Goal: Task Accomplishment & Management: Contribute content

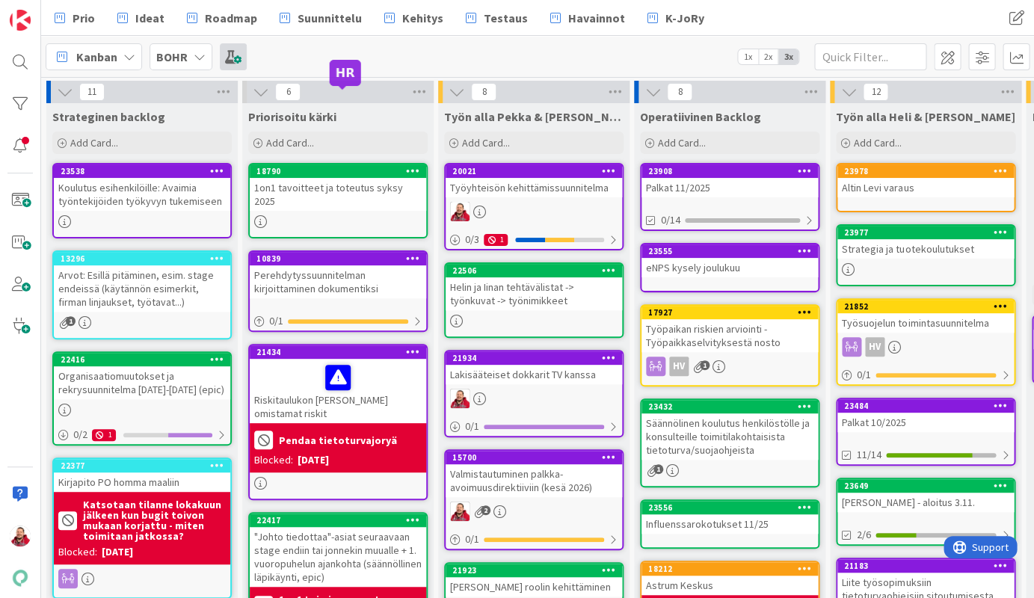
scroll to position [229, 0]
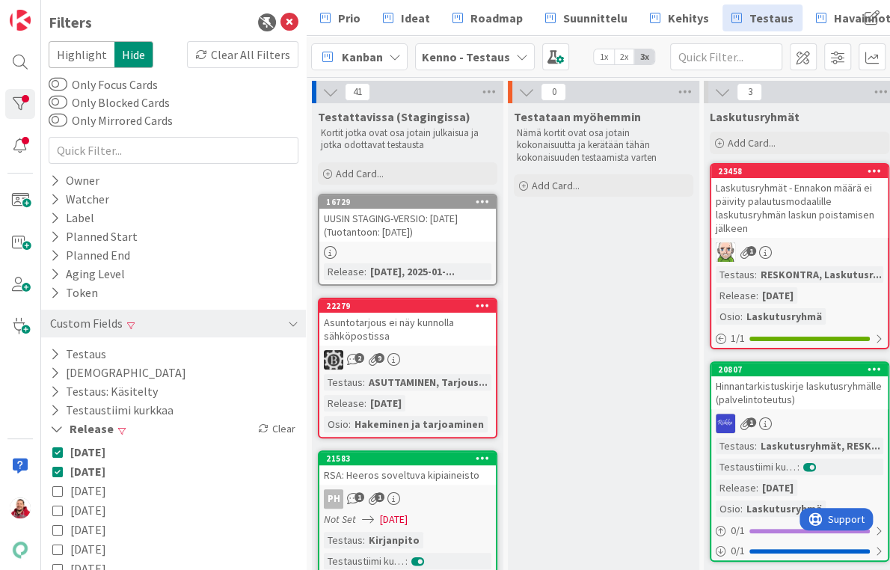
scroll to position [3056, 1709]
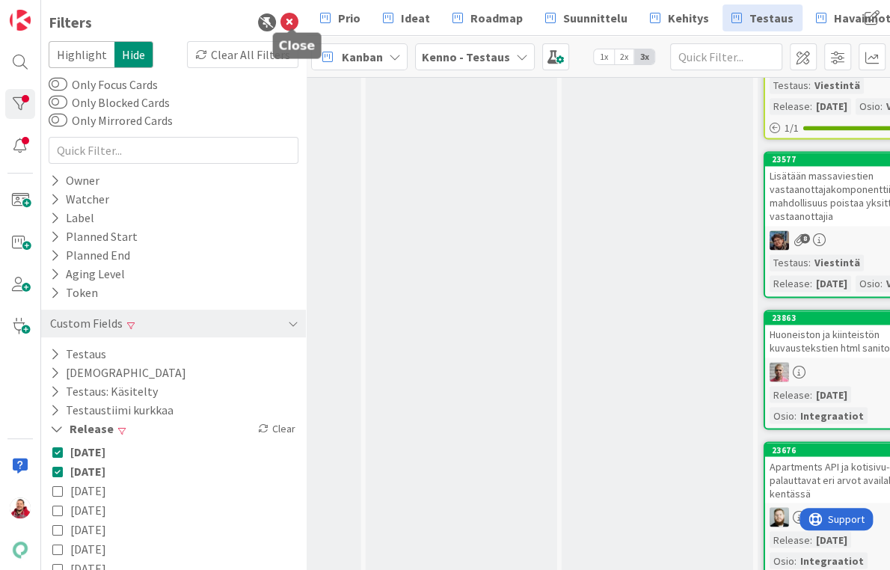
click at [286, 19] on icon at bounding box center [289, 22] width 18 height 18
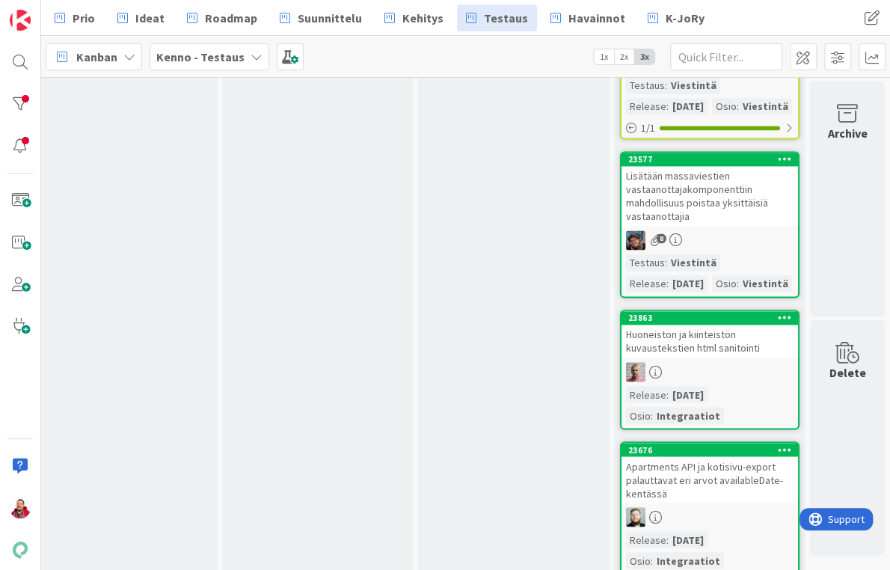
scroll to position [3056, 1588]
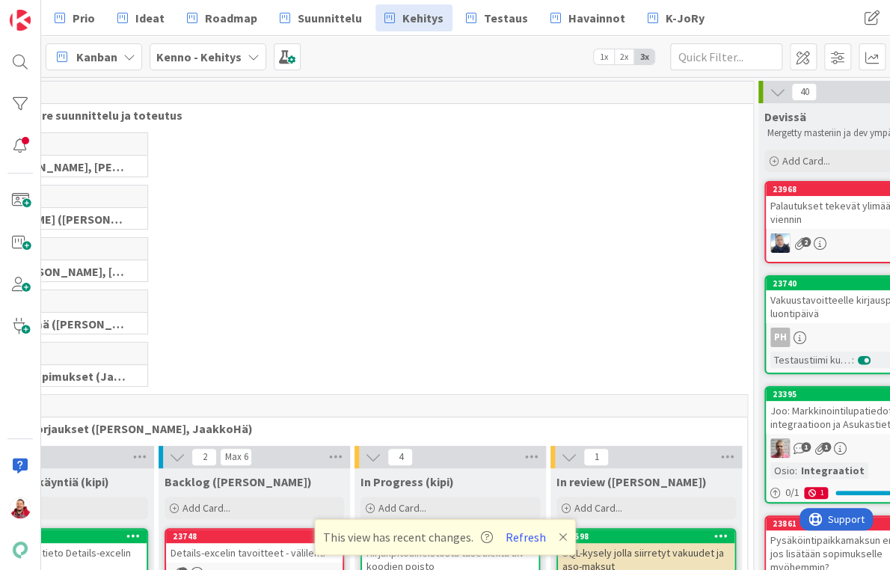
scroll to position [203, 132]
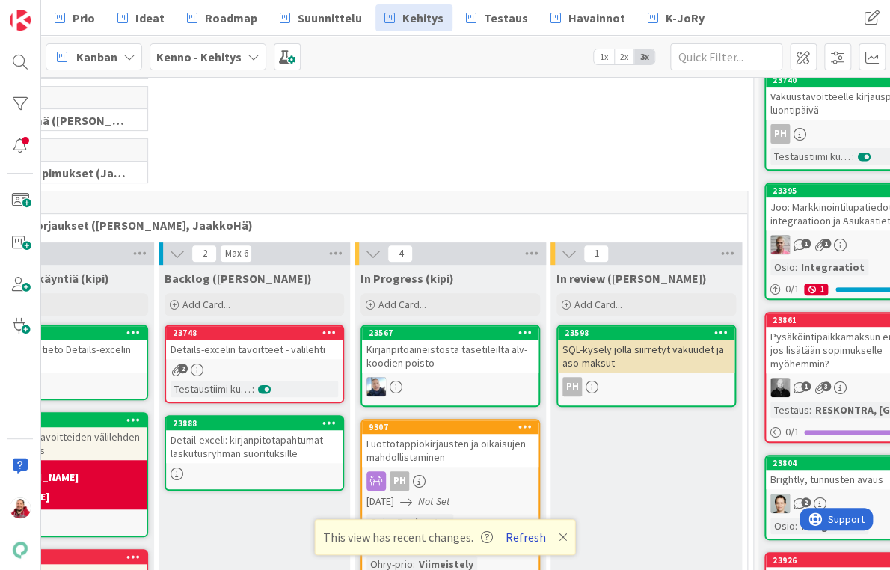
click at [511, 538] on button "Refresh" at bounding box center [525, 536] width 51 height 19
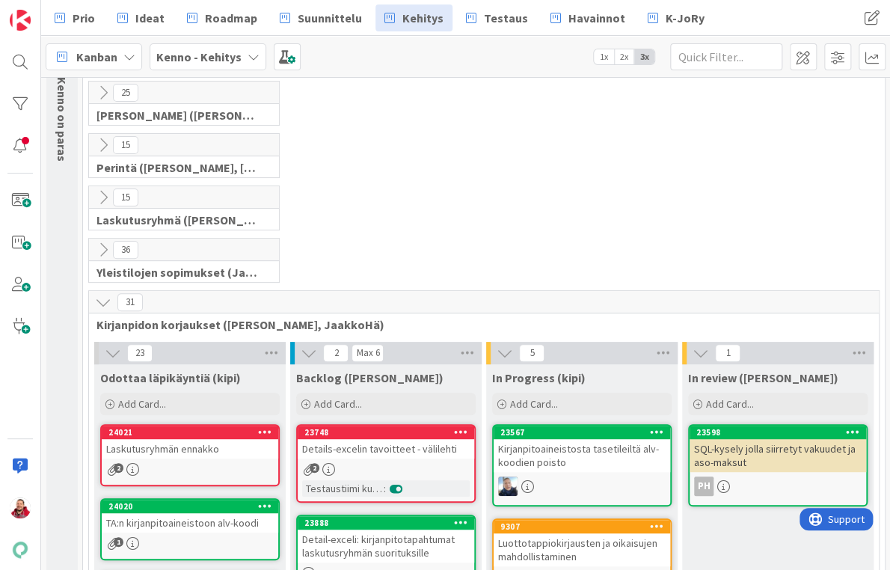
scroll to position [104, 0]
click at [102, 292] on button at bounding box center [102, 301] width 19 height 19
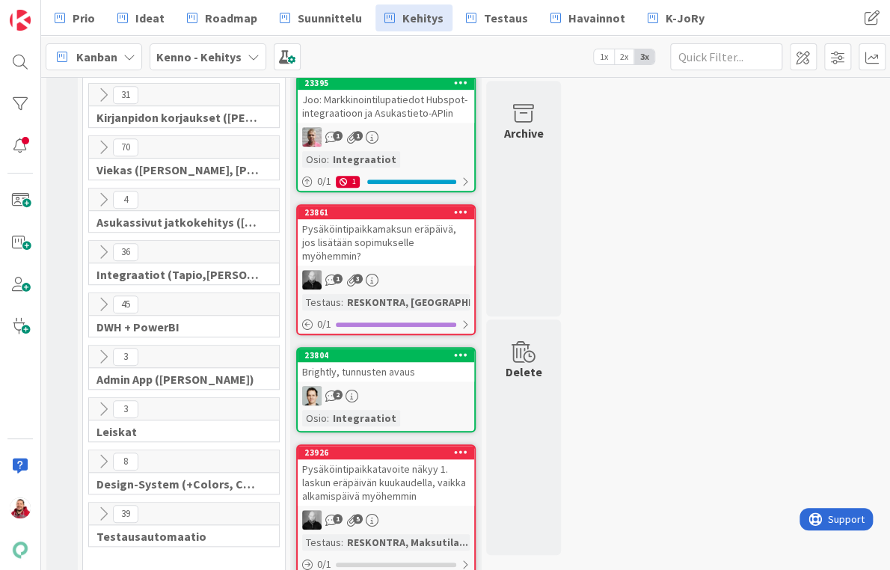
scroll to position [342, 0]
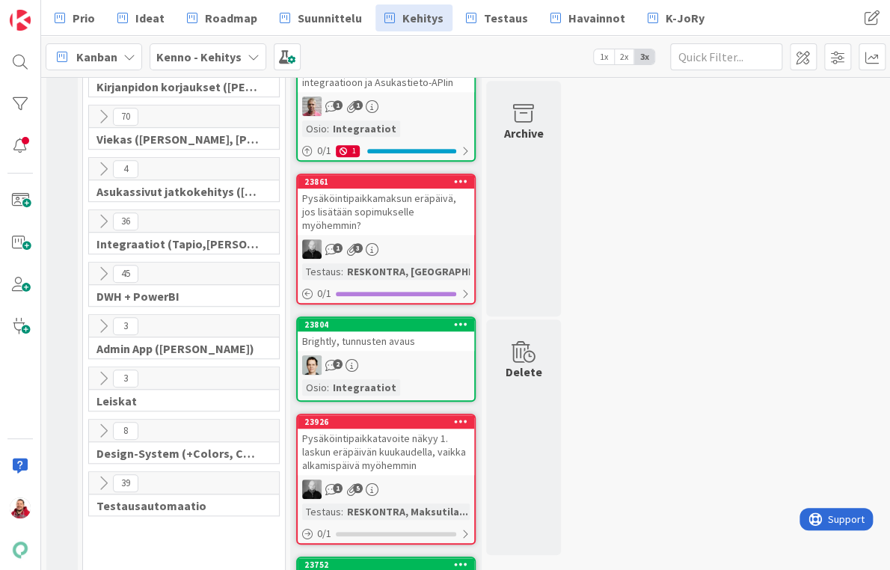
click at [96, 262] on div "45" at bounding box center [184, 273] width 190 height 22
click at [98, 265] on icon at bounding box center [103, 273] width 16 height 16
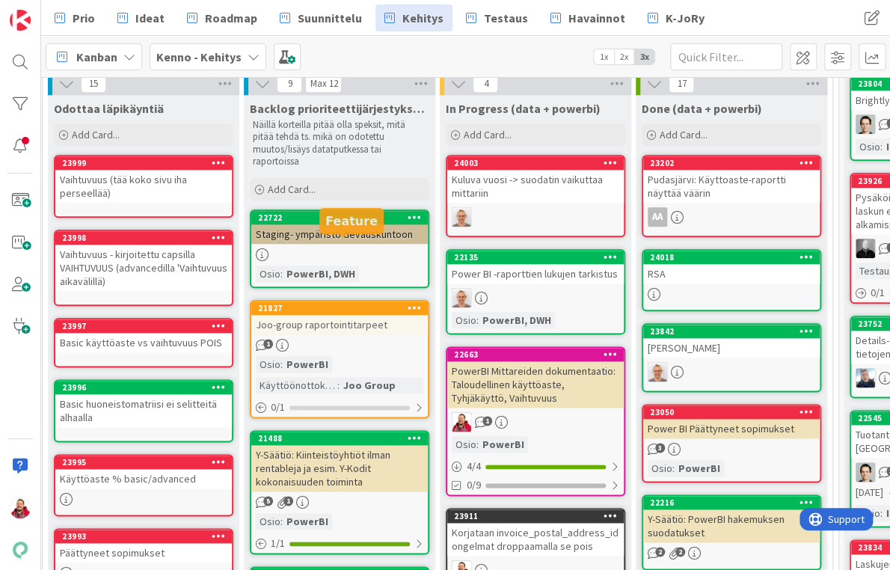
scroll to position [473, 46]
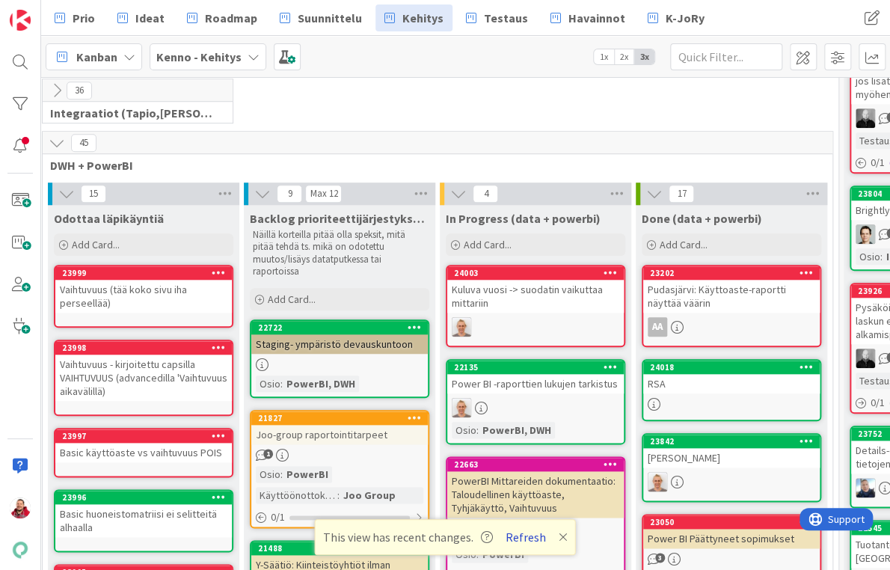
click at [517, 535] on button "Refresh" at bounding box center [525, 536] width 51 height 19
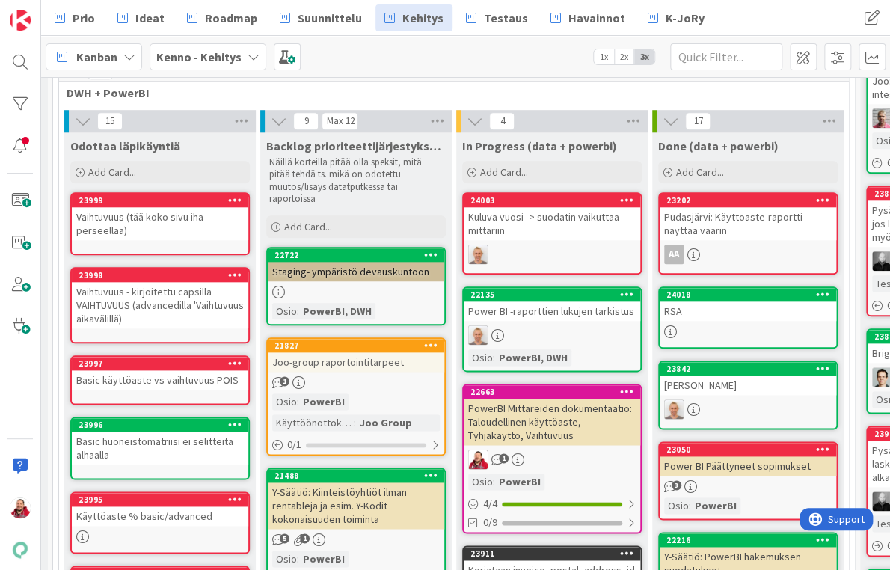
scroll to position [542, 30]
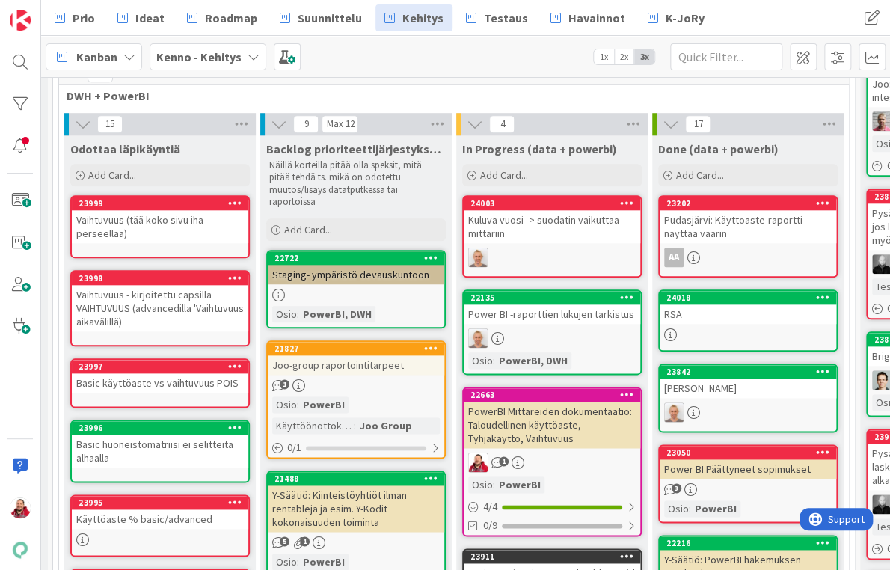
click at [173, 210] on div "Vaihtuvuus (tää koko sivu iha perseellää)" at bounding box center [160, 226] width 176 height 33
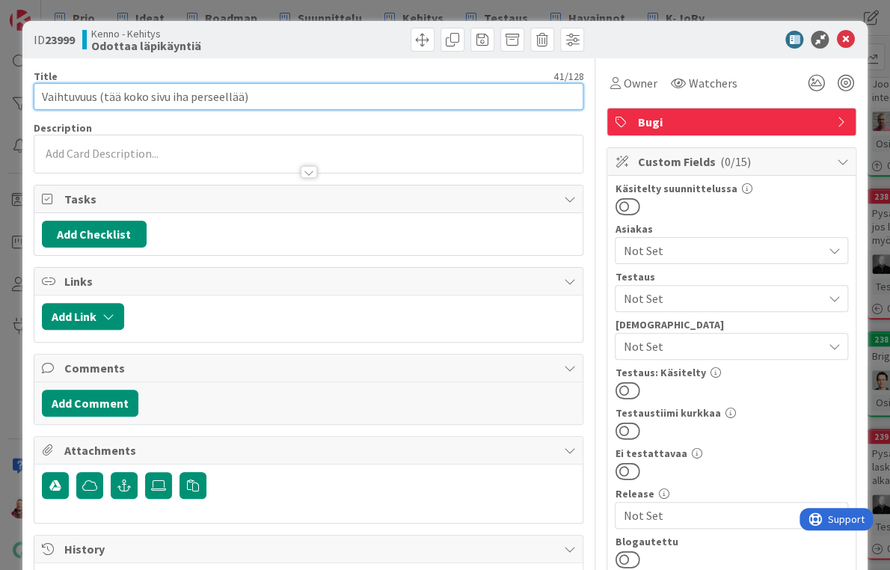
click at [188, 87] on input "Vaihtuvuus (tää koko sivu iha perseellää)" at bounding box center [309, 96] width 550 height 27
type input "Basic: Vaihtuvuus"
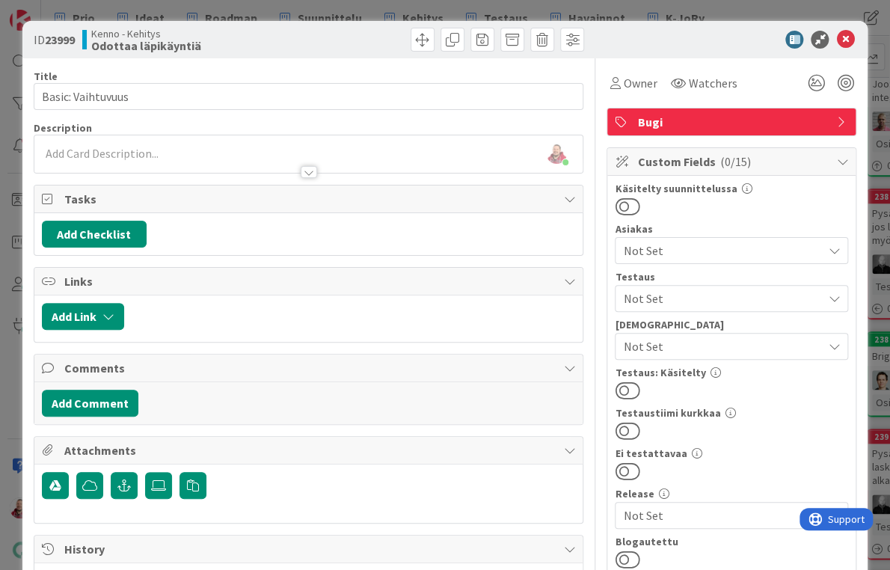
click at [179, 135] on div "[PERSON_NAME] just joined" at bounding box center [308, 153] width 549 height 37
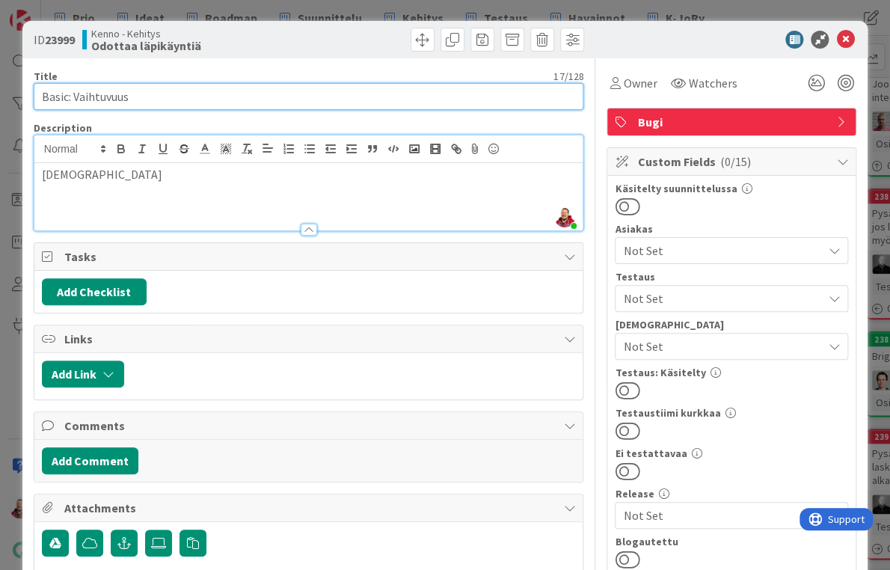
click at [182, 87] on input "Basic: Vaihtuvuus" at bounding box center [309, 96] width 550 height 27
type input "Vaihtuvuus-raporttisivu"
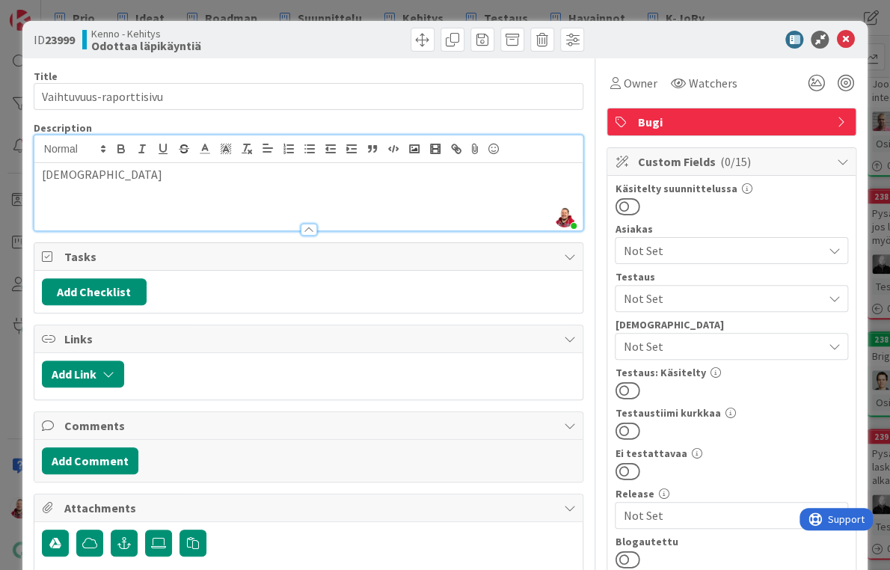
click at [85, 168] on div "[DEMOGRAPHIC_DATA]" at bounding box center [308, 196] width 549 height 67
click at [66, 166] on p "[DEMOGRAPHIC_DATA]" at bounding box center [309, 174] width 534 height 17
click at [695, 41] on div at bounding box center [724, 40] width 265 height 18
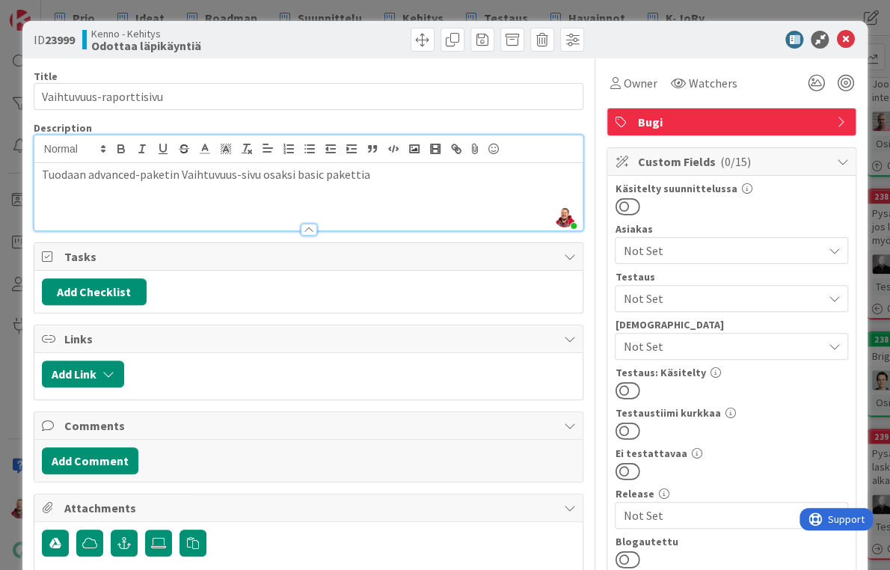
click at [695, 117] on span "Bugi" at bounding box center [732, 122] width 191 height 18
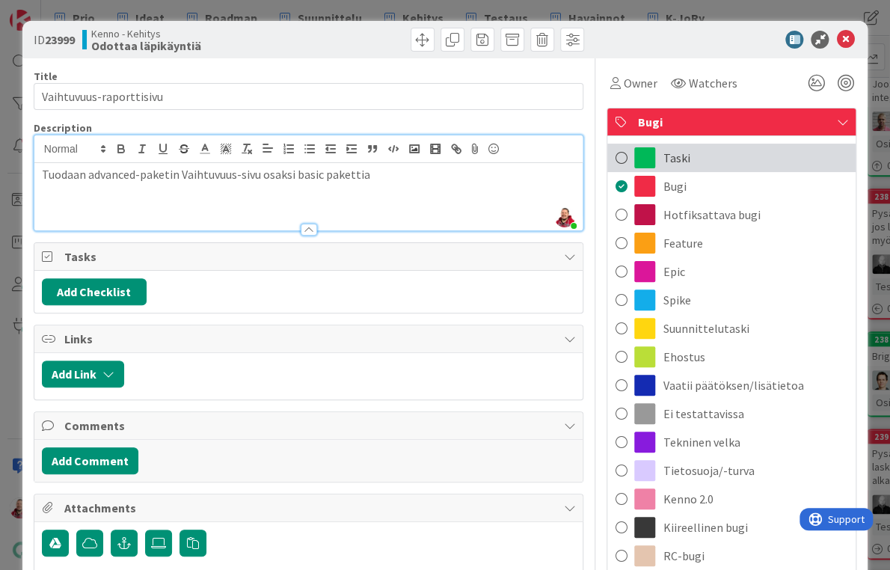
click at [685, 151] on div "Taski" at bounding box center [731, 158] width 248 height 28
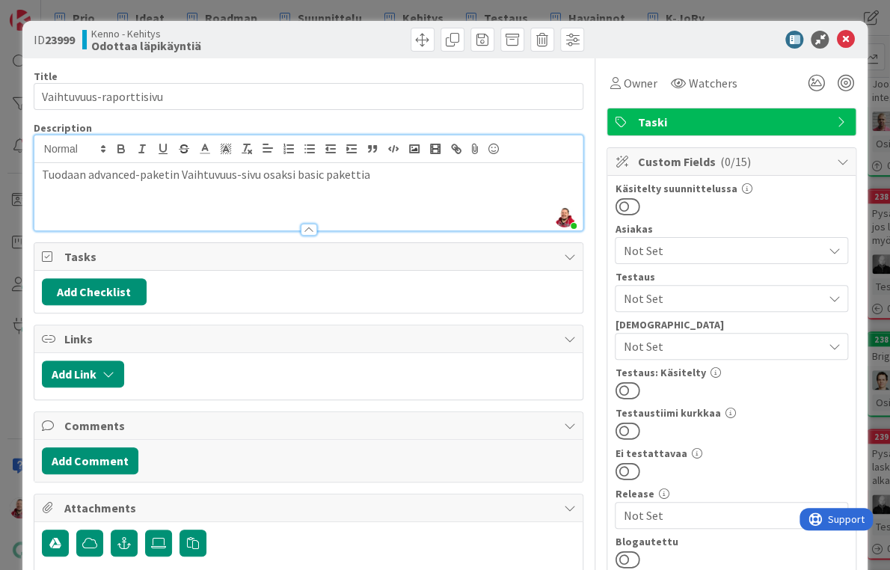
click at [672, 41] on div at bounding box center [724, 40] width 265 height 18
click at [850, 31] on icon at bounding box center [845, 40] width 18 height 18
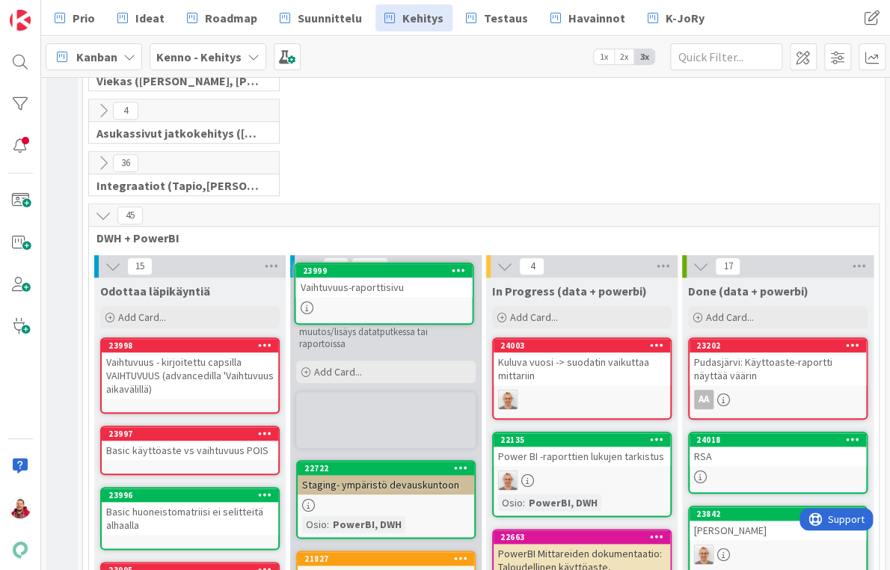
scroll to position [399, 0]
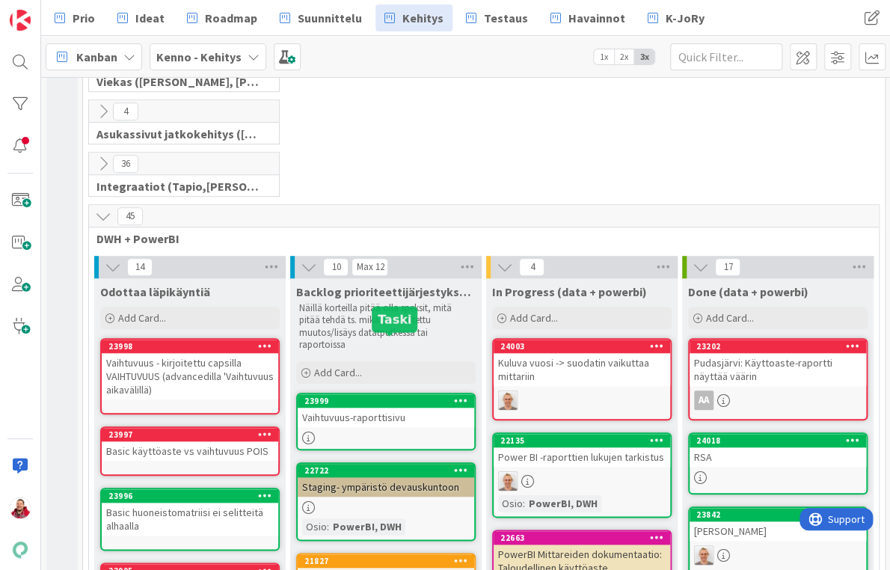
click at [342, 408] on div "Vaihtuvuus-raporttisivu" at bounding box center [386, 417] width 176 height 19
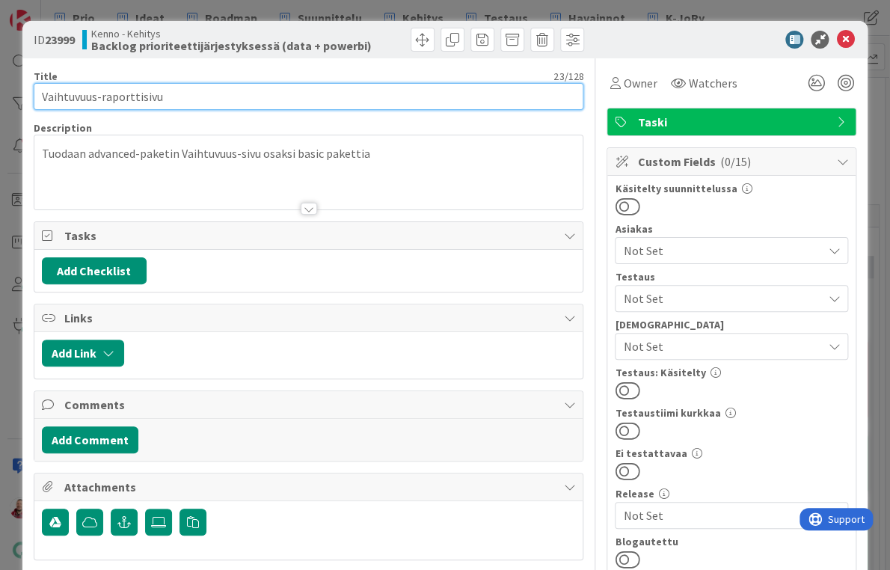
click at [229, 83] on input "Vaihtuvuus-raporttisivu" at bounding box center [309, 96] width 550 height 27
click at [218, 93] on input "Vaihtuvuus-raporttisivu" at bounding box center [309, 96] width 550 height 27
type input "Vaihtuvuus-raporttisivu Advanced -> Basic"
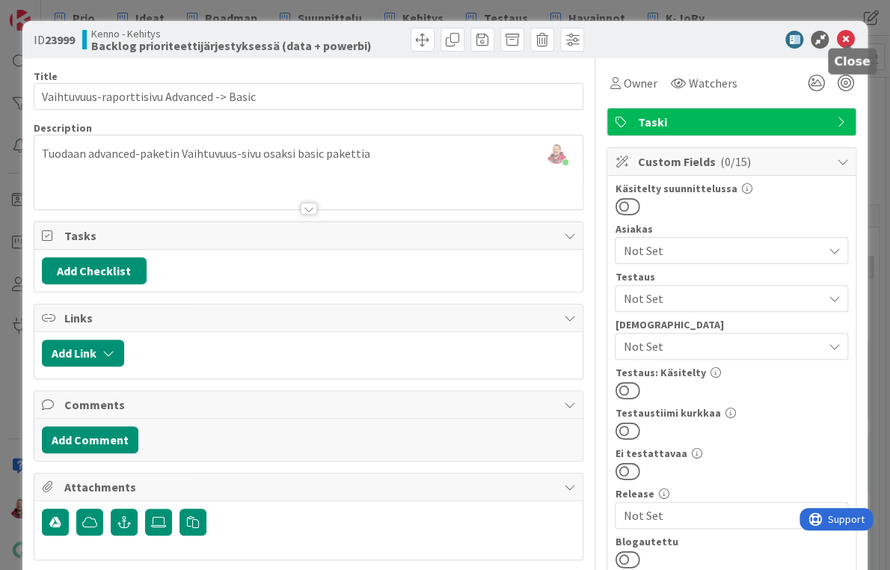
click at [852, 34] on icon at bounding box center [845, 40] width 18 height 18
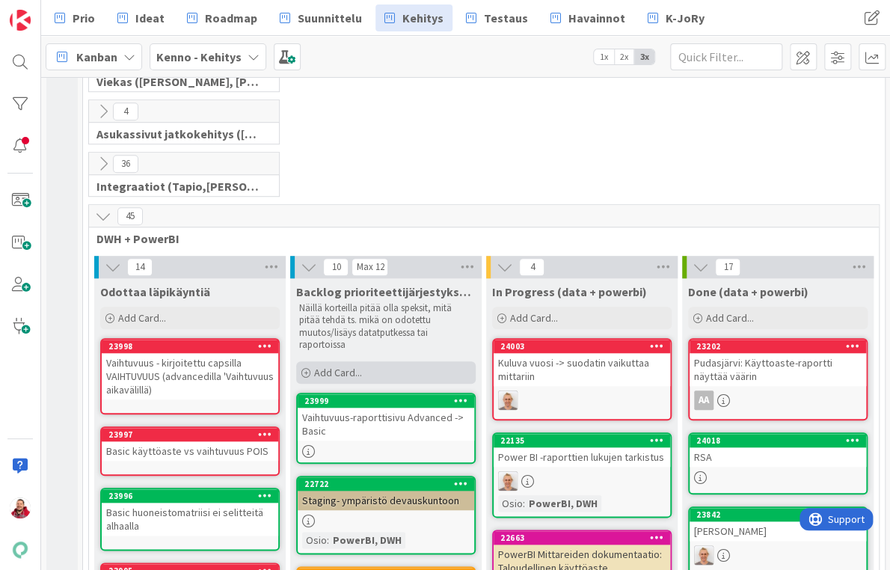
click at [351, 366] on span "Add Card..." at bounding box center [338, 372] width 48 height 13
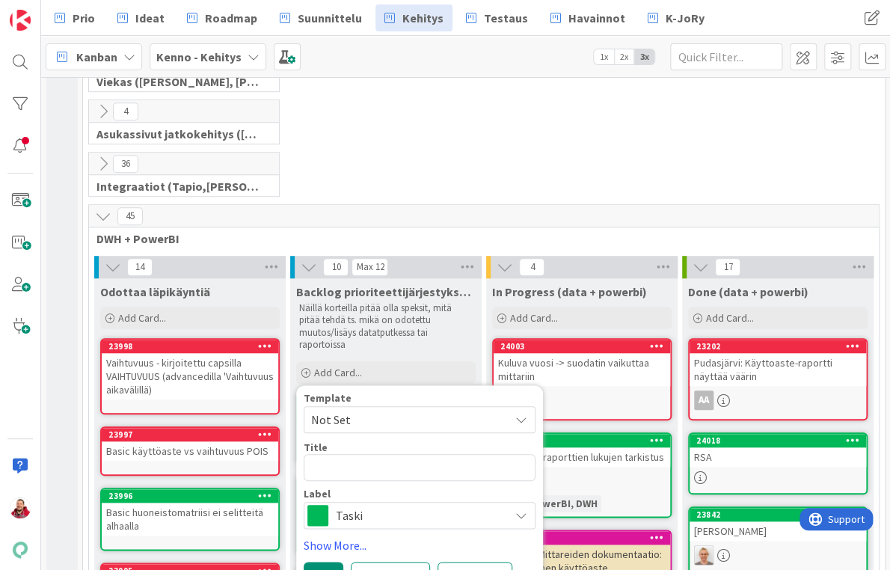
type textarea "x"
type textarea "P"
type textarea "x"
type textarea "Pä"
type textarea "x"
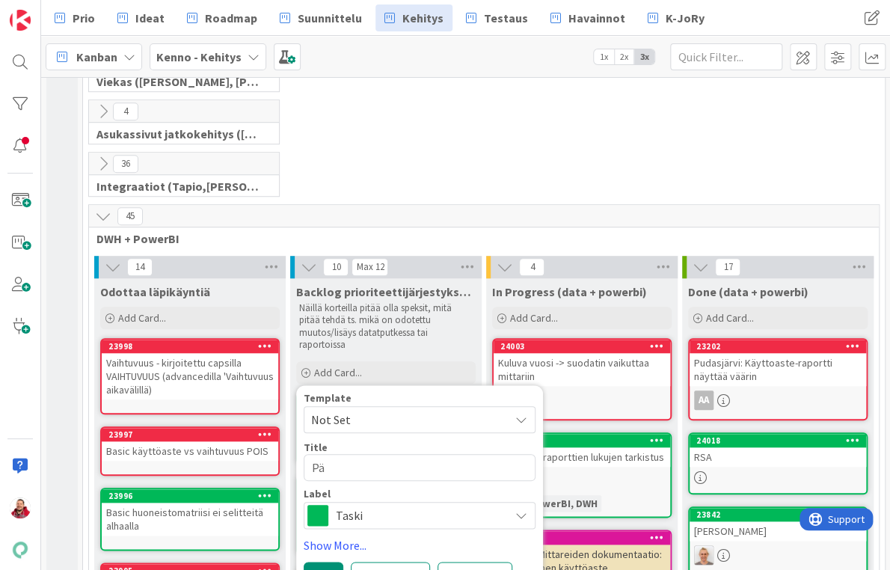
type textarea "Pää"
type textarea "x"
type textarea "Päät"
type textarea "x"
type textarea "Päätt"
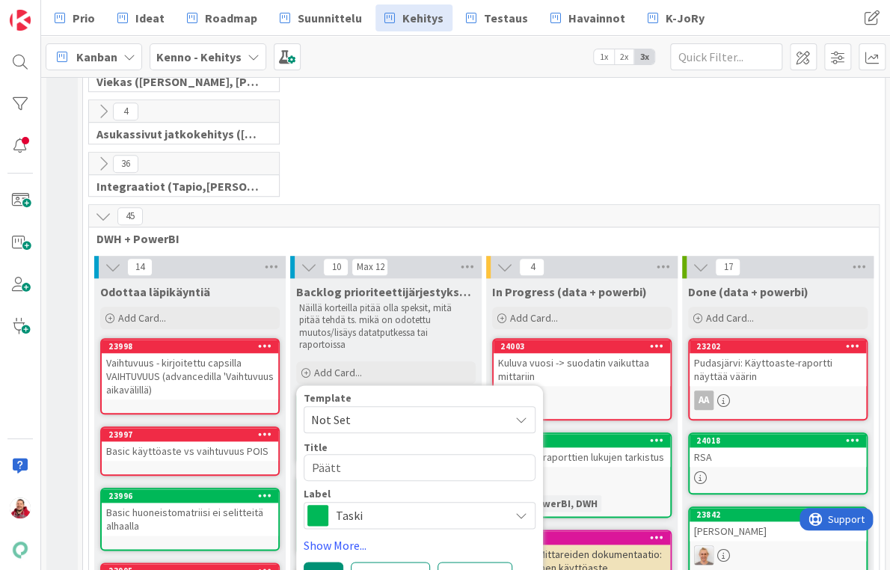
type textarea "x"
type textarea "Päätty"
type textarea "x"
type textarea "Päättyn"
type textarea "x"
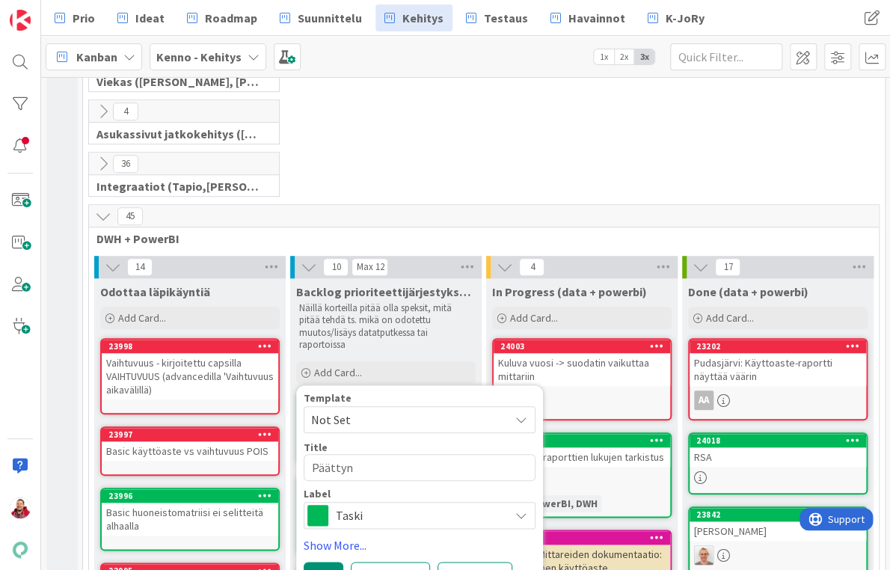
type textarea "Päättyne"
type textarea "x"
type textarea "Päättynee"
type textarea "x"
type textarea "Päättyneet"
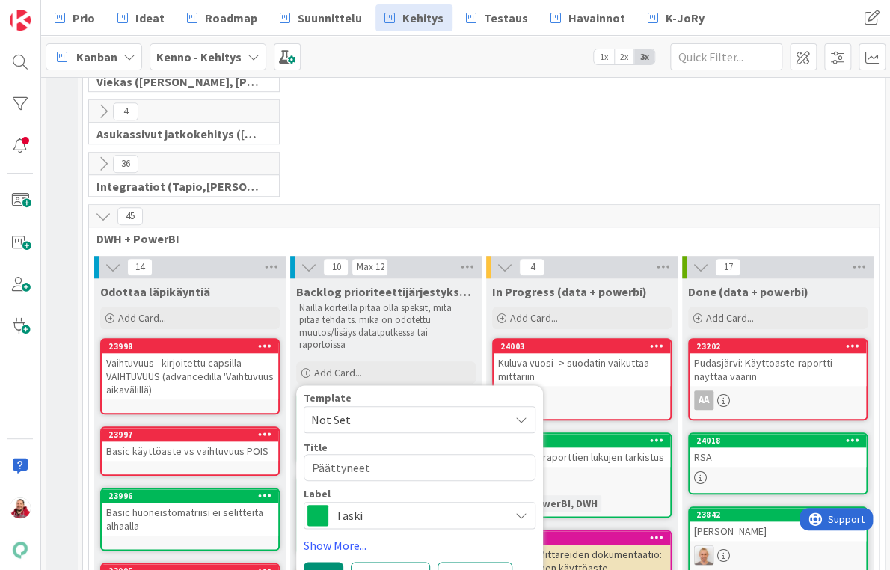
type textarea "x"
type textarea "Päättyneet"
type textarea "x"
type textarea "Päättyneet s"
type textarea "x"
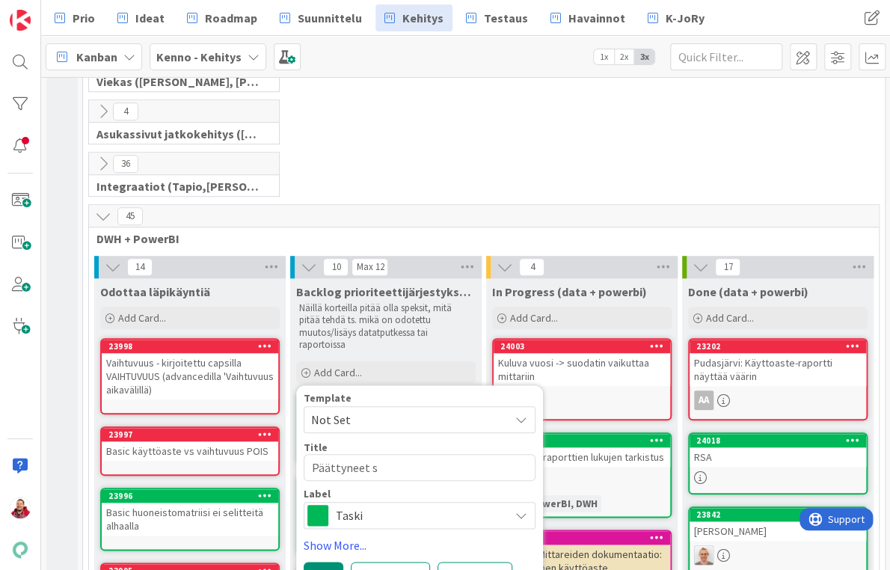
type textarea "Päättyneet so"
type textarea "x"
type textarea "Päättyneet sop"
type textarea "x"
type textarea "Päättyneet sopi"
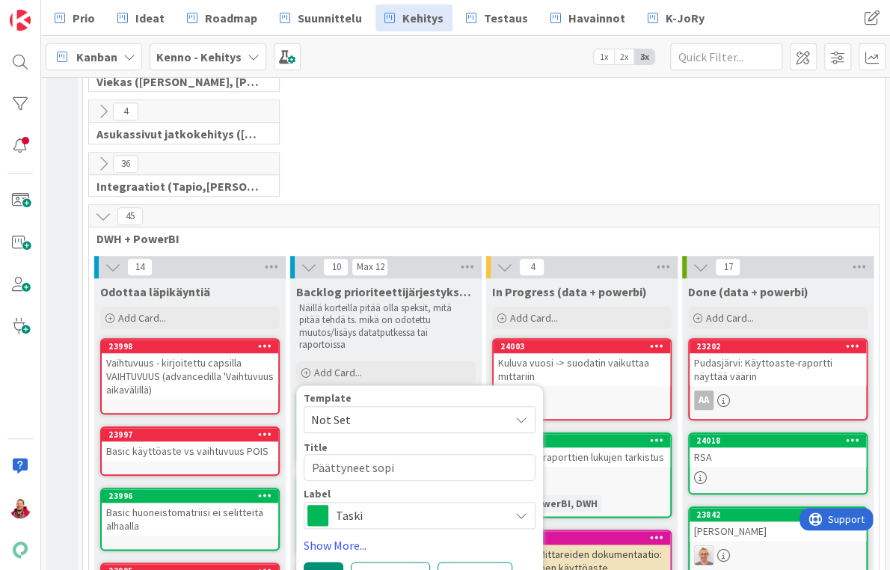
type textarea "x"
type textarea "Päättyneet sopim"
type textarea "x"
type textarea "Päättyneet sopimu"
type textarea "x"
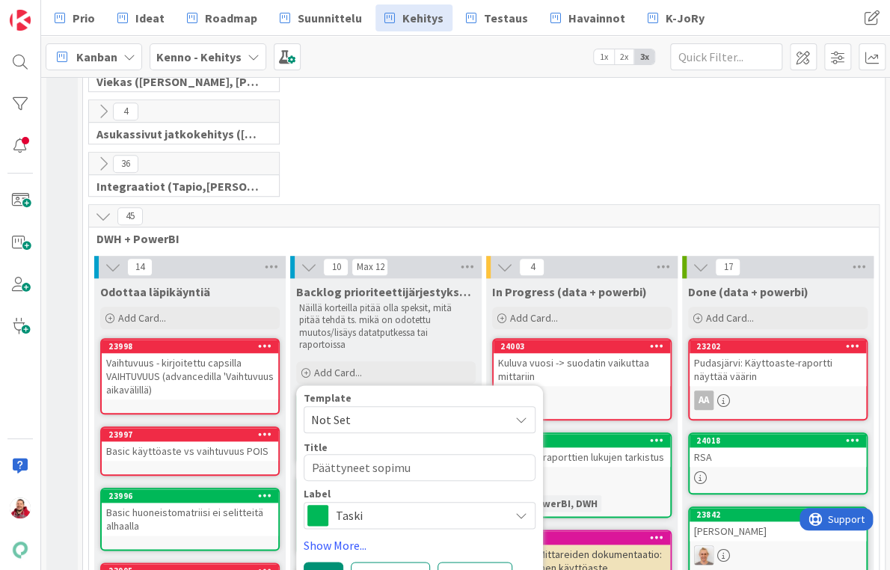
type textarea "Päättyneet sopimuk"
type textarea "x"
type textarea "Päättyneet sopimuks"
type textarea "x"
type textarea "Päättyneet sopimukse"
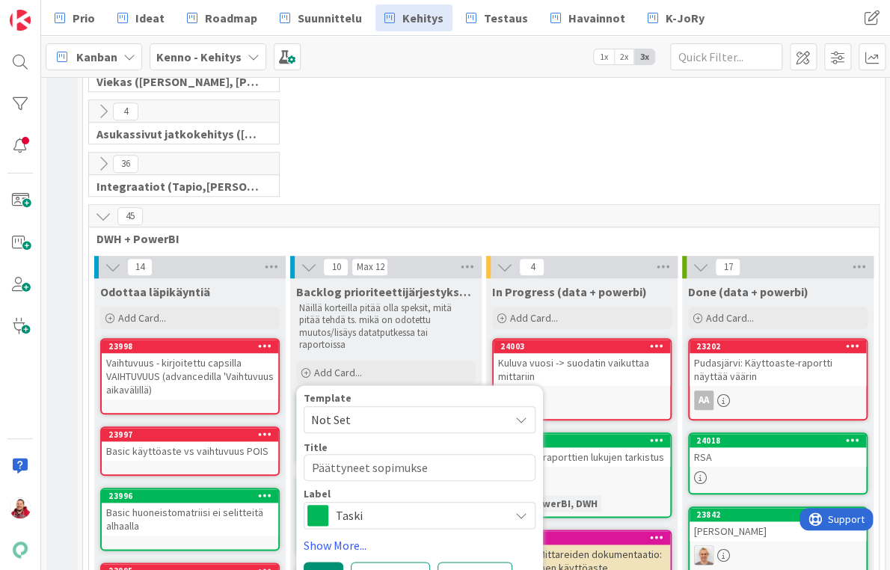
type textarea "x"
type textarea "Päättyneet sopimukset"
type textarea "x"
type textarea "Päättyneet sopimukset"
type textarea "x"
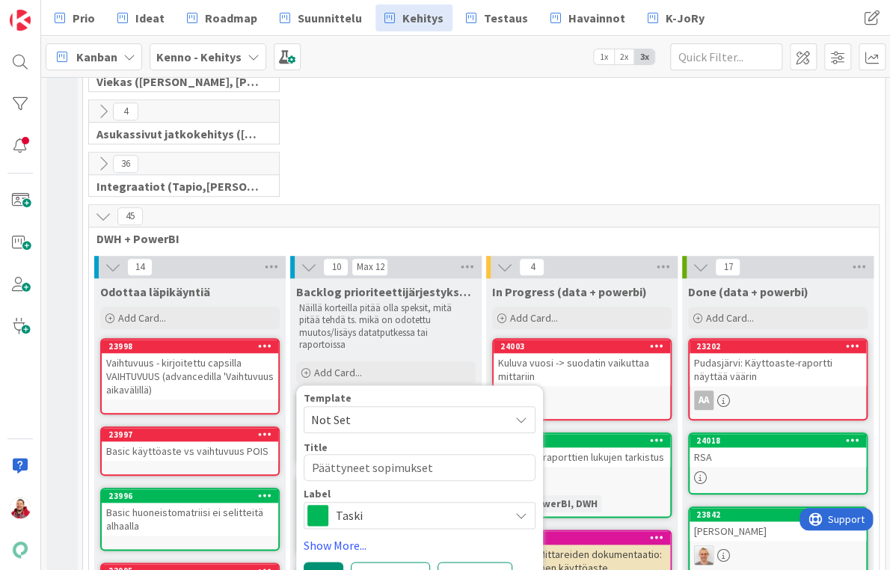
type textarea "Päättyneet sopimukset"
type textarea "x"
type textarea "Päättyneet sopimukset;"
type textarea "x"
type textarea "Päättyneet sopimukset;"
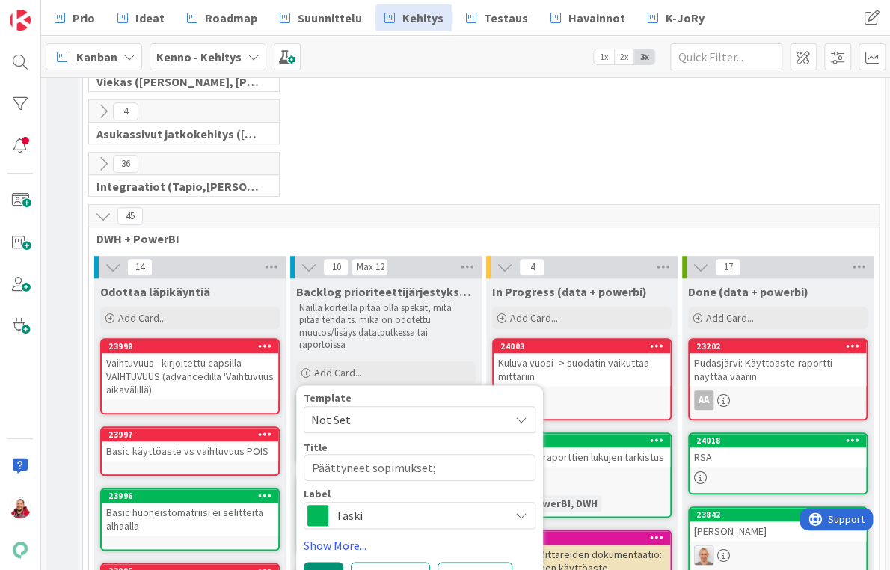
type textarea "x"
type textarea "Päättyneet sopimukset; A"
type textarea "x"
type textarea "Päättyneet sopimukset;"
type textarea "x"
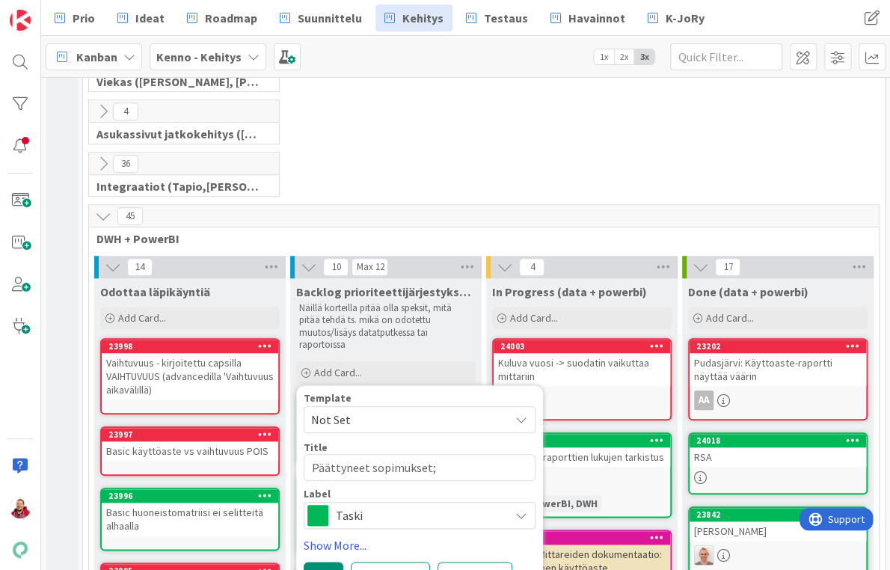
type textarea "Päättyneet sopimukset;"
type textarea "x"
type textarea "Päättyneet sopimukset;:"
type textarea "x"
type textarea "Päättyneet sopimukset;"
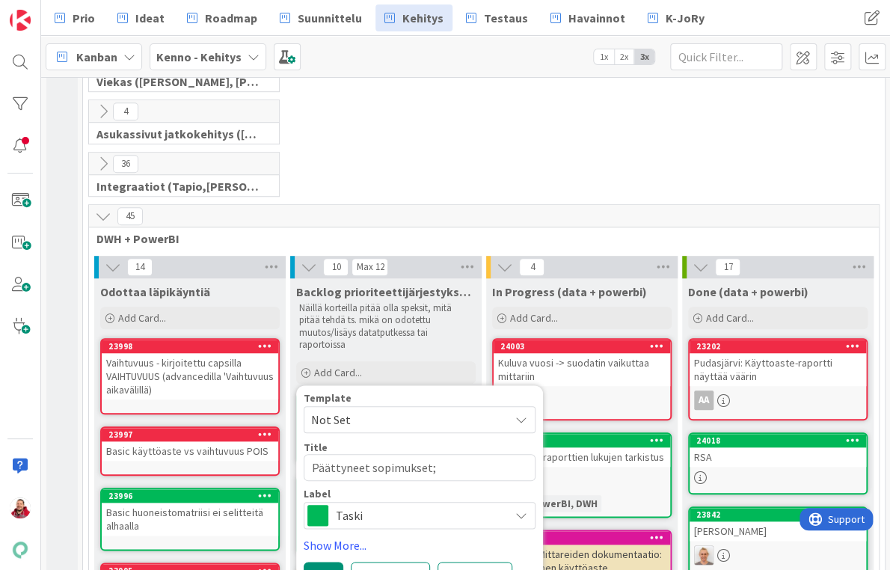
type textarea "x"
type textarea "Päättyneet sopimukset"
type textarea "x"
type textarea "Päättyneet sopimukset:"
type textarea "x"
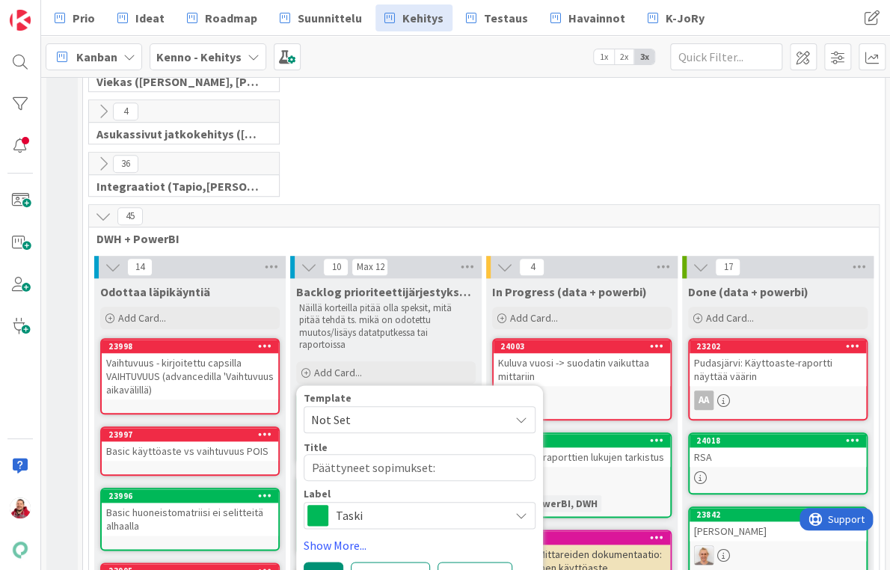
type textarea "Päättyneet sopimukset:"
type textarea "x"
type textarea "Päättyneet sopimukset: A"
type textarea "x"
type textarea "Päättyneet sopimukset: Ad"
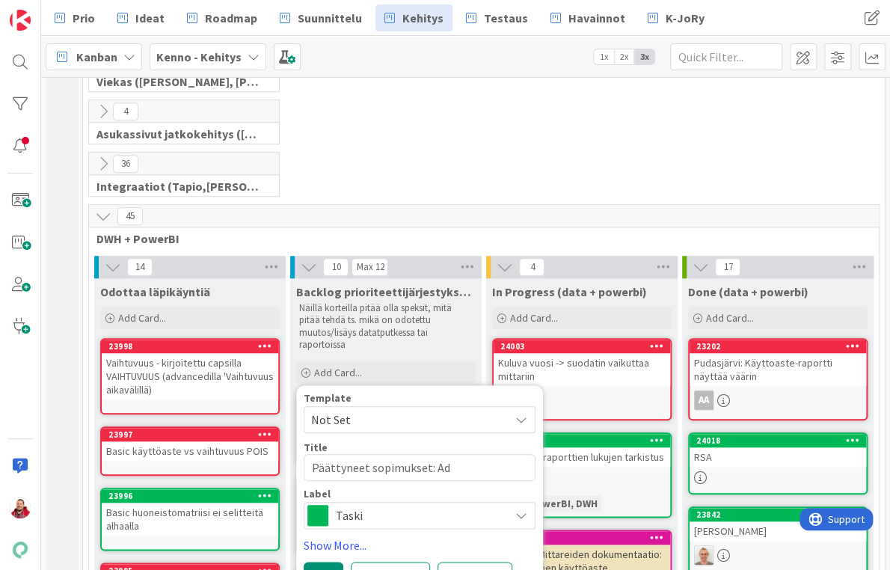
type textarea "x"
type textarea "Päättyneet sopimukset: Adc"
type textarea "x"
type textarea "Päättyneet sopimukset: Adca"
type textarea "x"
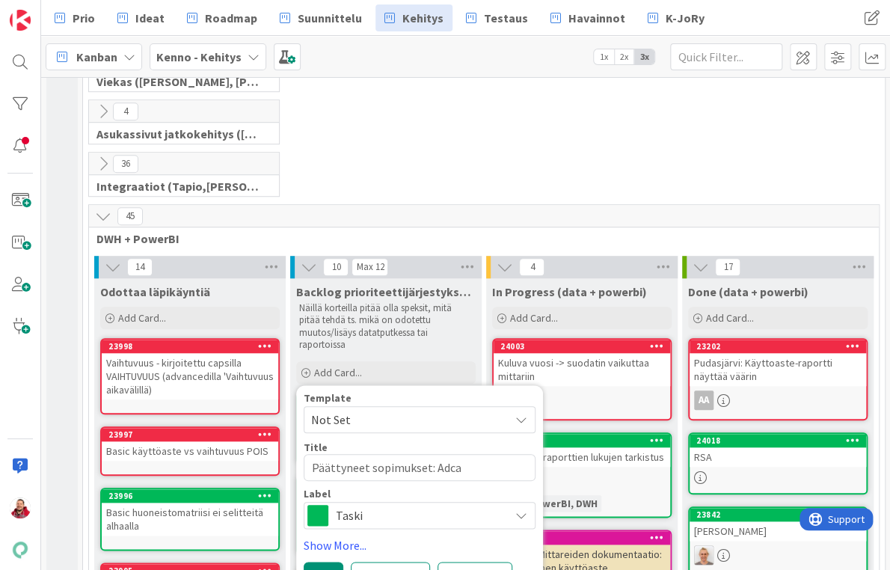
type textarea "Päättyneet sopimukset: Adc"
type textarea "x"
type textarea "Päättyneet sopimukset: Ad"
type textarea "x"
type textarea "Päättyneet sopimukset: Adc"
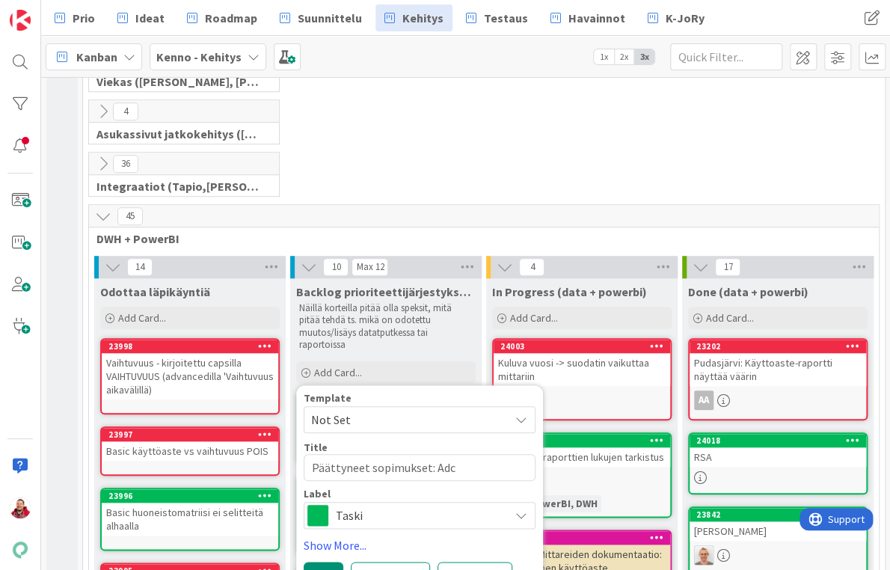
type textarea "x"
type textarea "Päättyneet sopimukset: Adca"
type textarea "x"
type textarea "Päättyneet sopimukset: Adc"
type textarea "x"
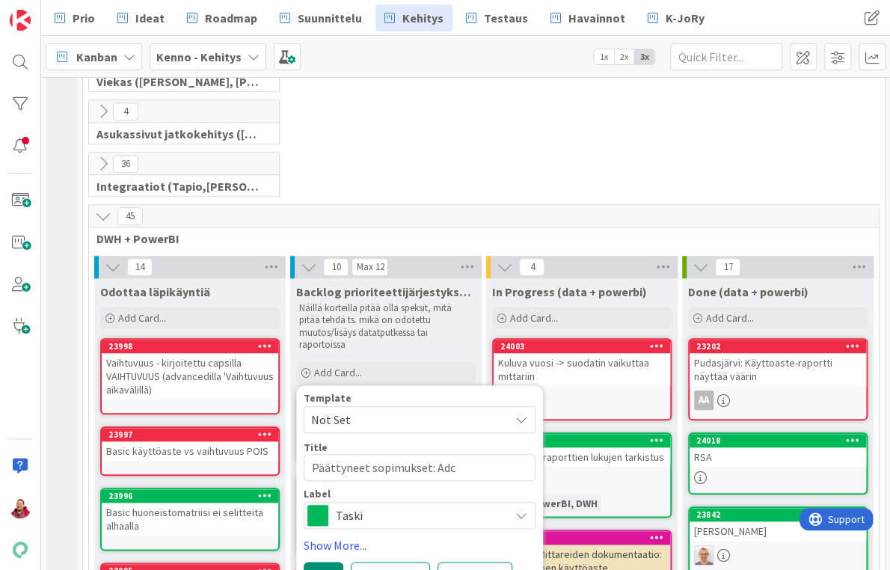
type textarea "Päättyneet sopimukset: Ad"
type textarea "x"
type textarea "Päättyneet sopimukset: Adv"
type textarea "x"
type textarea "Päättyneet sopimukset: Adva"
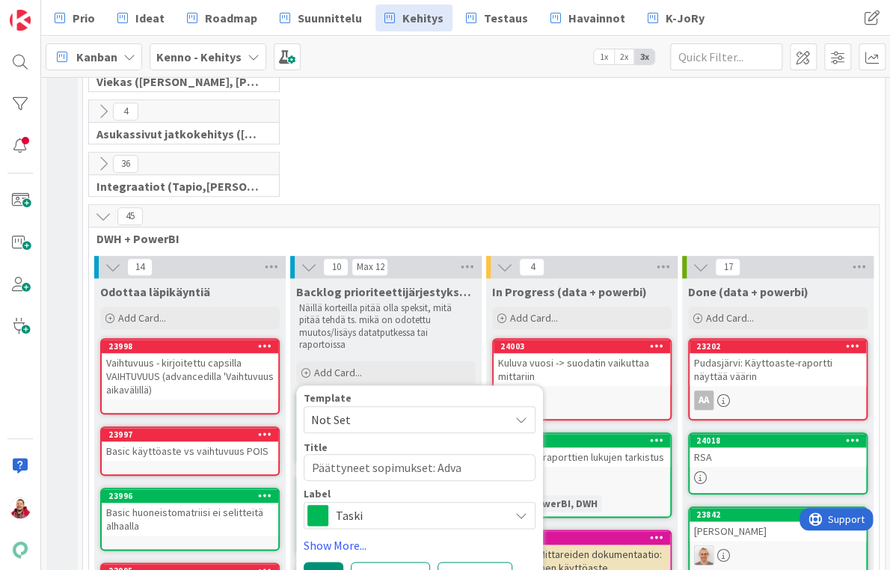
type textarea "x"
type textarea "Päättyneet sopimukset: Advan"
type textarea "x"
type textarea "Päättyneet sopimukset: Advanc"
type textarea "x"
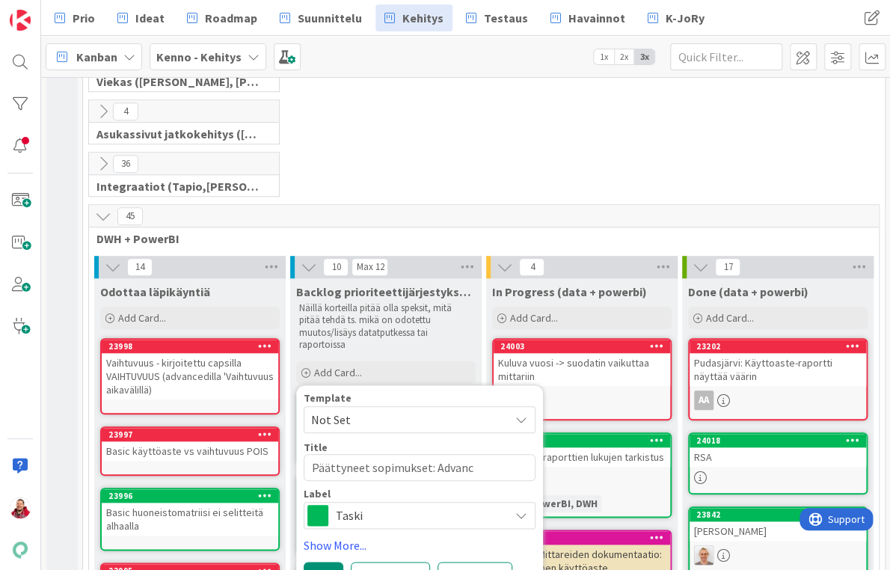
type textarea "Päättyneet sopimukset: Advance"
type textarea "x"
type textarea "Päättyneet sopimukset: Advanced"
type textarea "x"
type textarea "Päättyneet sopimukset: Advanced"
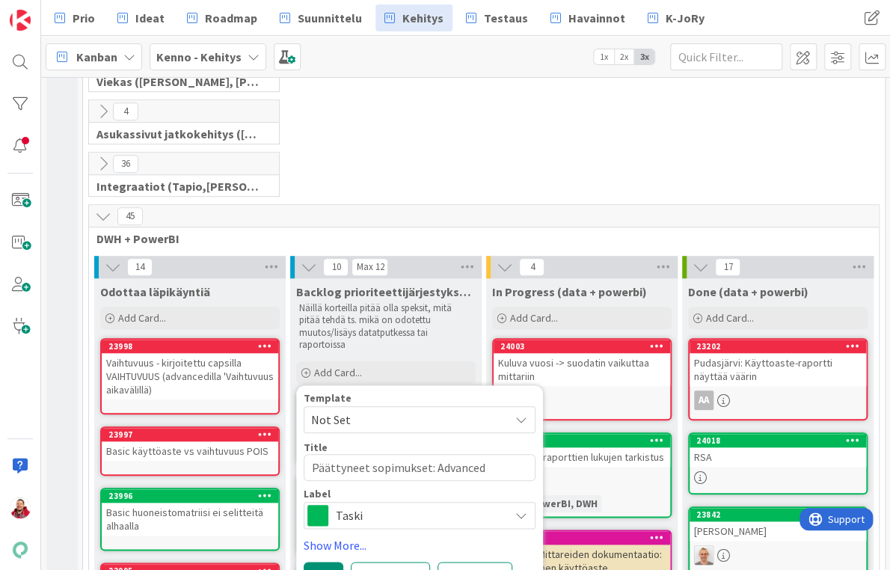
type textarea "x"
type textarea "Päättyneet sopimukset: Advanced -"
type textarea "x"
type textarea "Päättyneet sopimukset: Advanced ->"
type textarea "x"
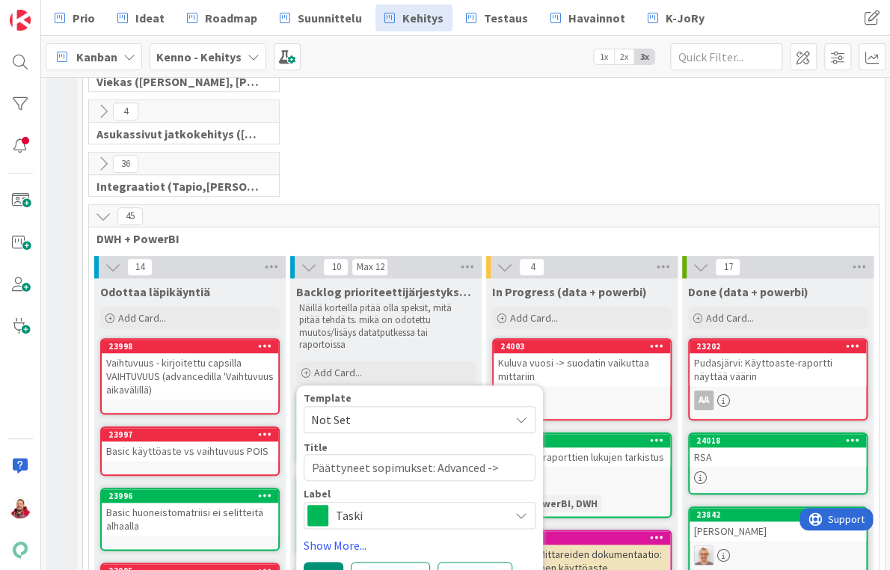
type textarea "Päättyneet sopimukset: Advanced ->"
type textarea "x"
type textarea "Päättyneet sopimukset: Advanced -> B"
type textarea "x"
type textarea "Päättyneet sopimukset: Advanced -> Ba"
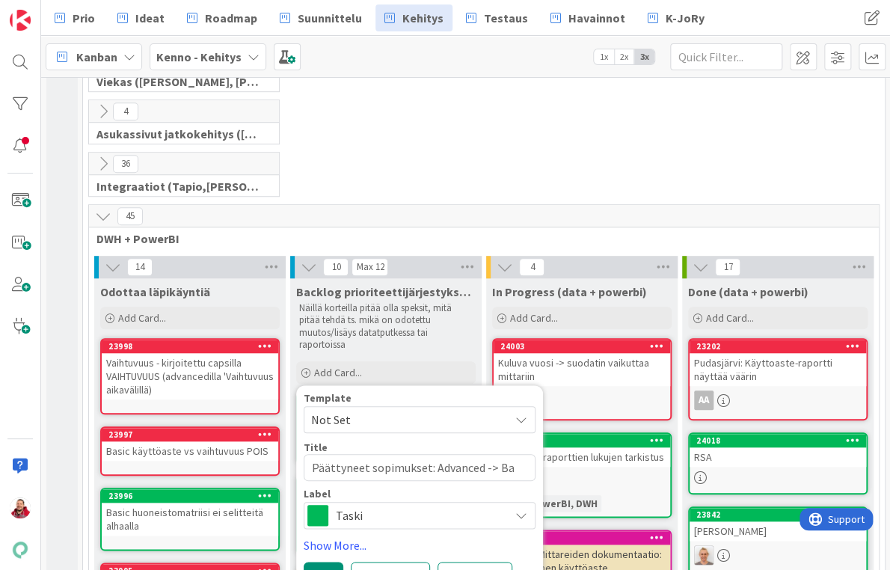
type textarea "x"
type textarea "Päättyneet sopimukset: Advanced -> Bas"
type textarea "x"
type textarea "Päättyneet sopimukset: Advanced -> Basi"
type textarea "x"
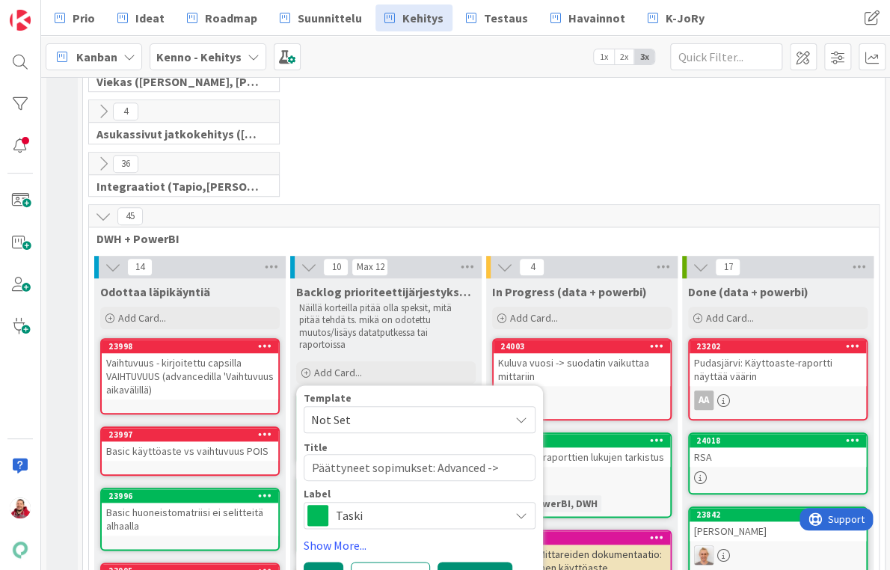
type textarea "Päättyneet sopimukset: Advanced -> Basic"
click at [455, 562] on button "Add & Edit" at bounding box center [474, 575] width 75 height 27
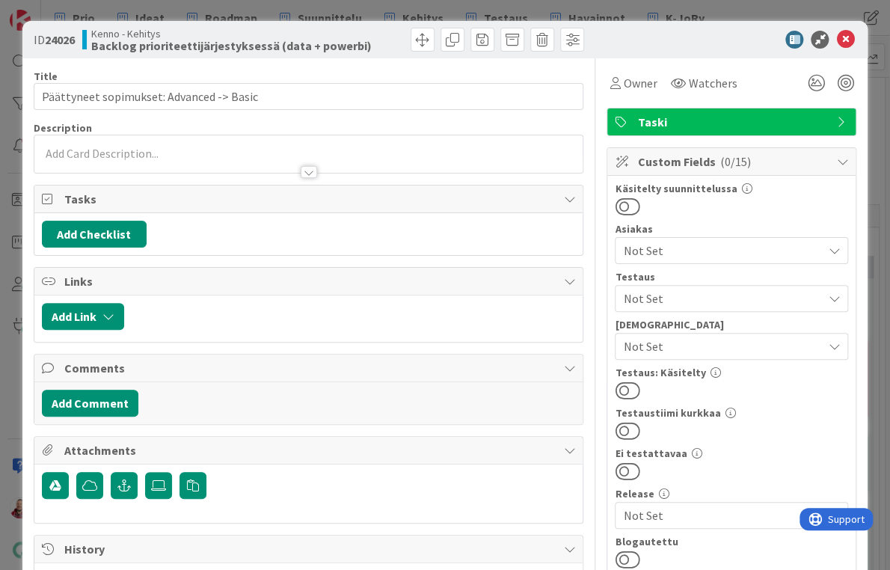
click at [105, 135] on div at bounding box center [308, 153] width 549 height 37
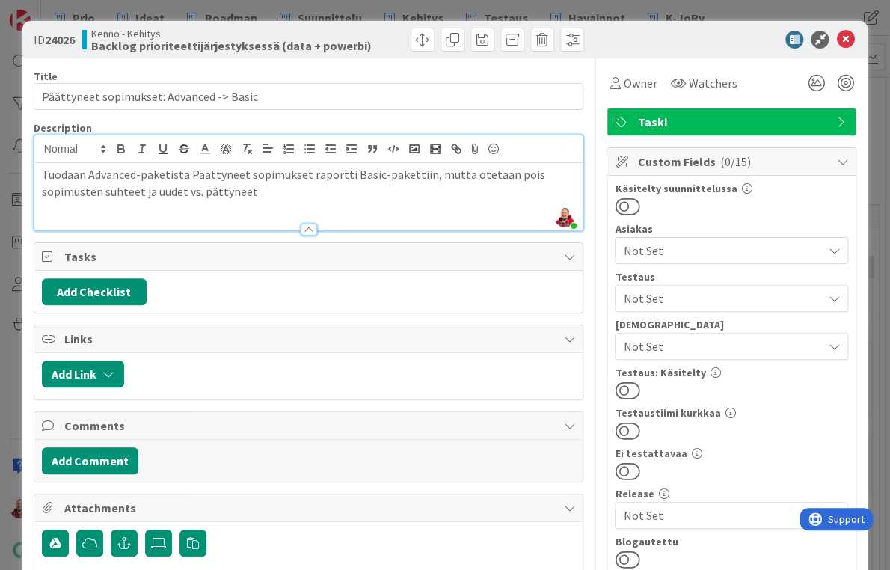
click at [242, 44] on b "Backlog prioriteettijärjestyksessä (data + powerbi)" at bounding box center [231, 46] width 280 height 12
click at [844, 31] on icon at bounding box center [845, 40] width 18 height 18
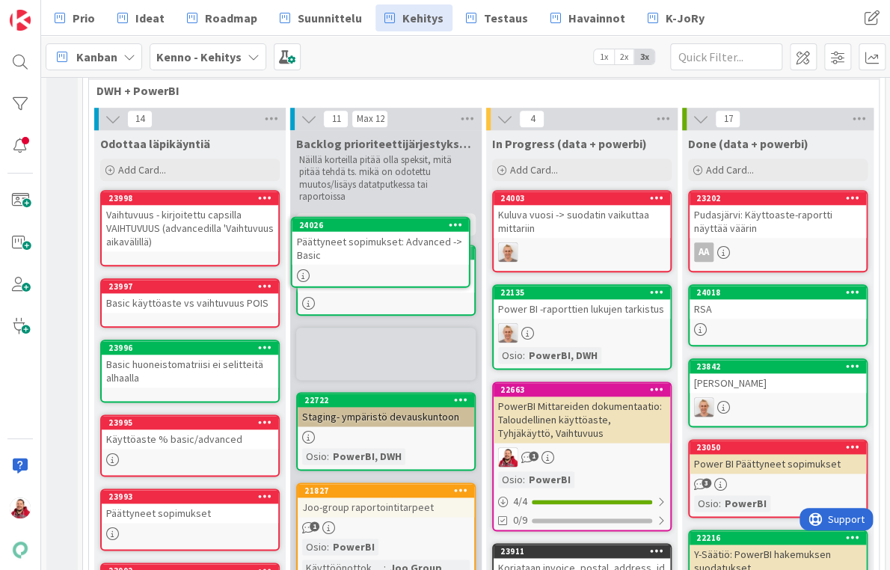
scroll to position [547, 0]
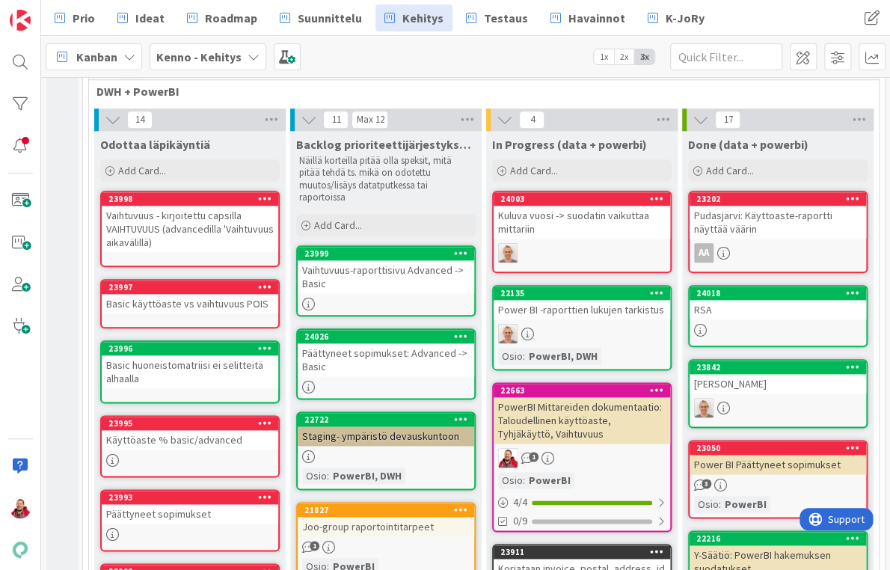
click at [265, 193] on icon at bounding box center [265, 198] width 14 height 10
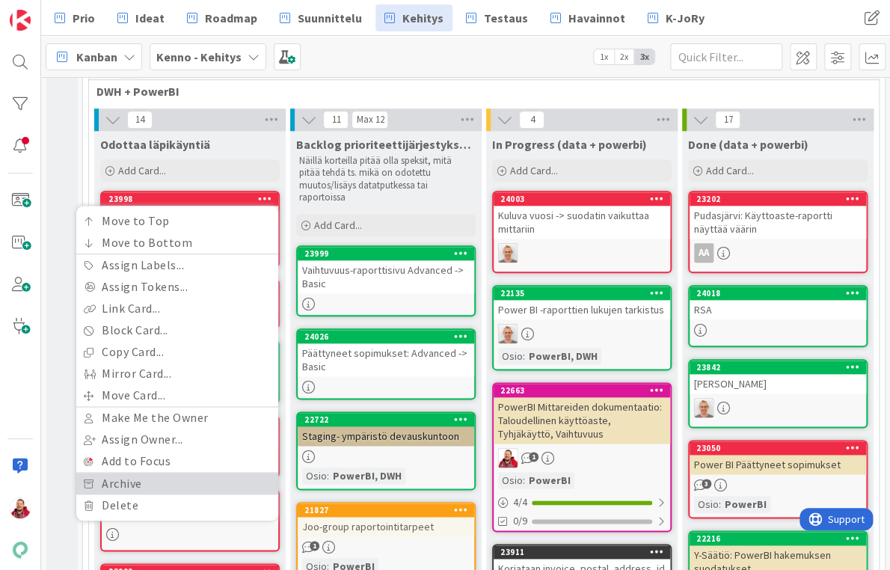
click at [193, 473] on link "Archive" at bounding box center [177, 484] width 202 height 22
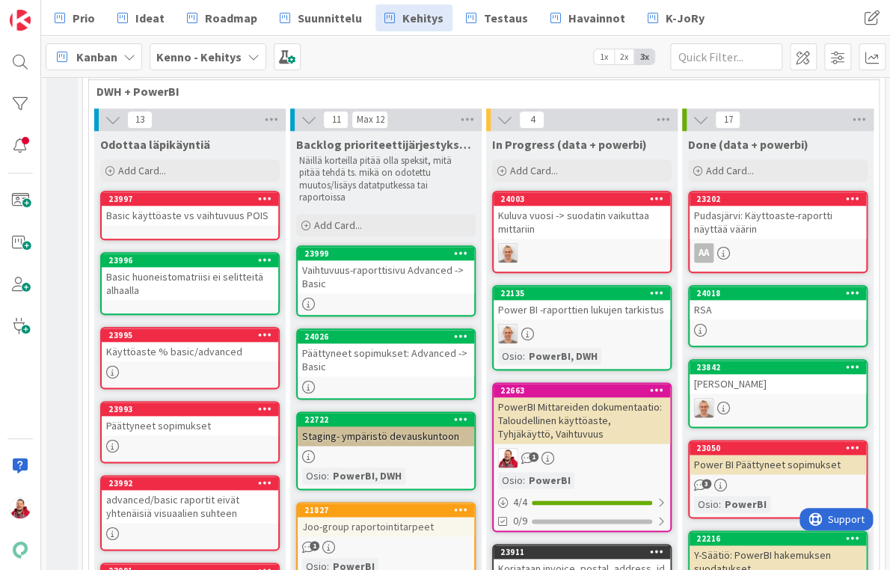
click at [182, 191] on div "23997 Basic käyttöaste vs vaihtuvuus POIS" at bounding box center [189, 215] width 179 height 49
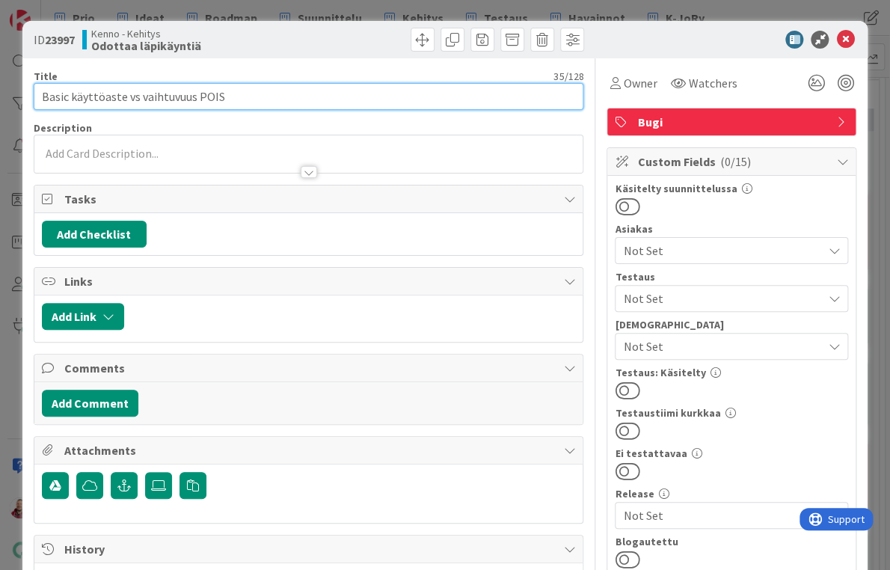
drag, startPoint x: 168, startPoint y: 91, endPoint x: -38, endPoint y: 82, distance: 205.9
click at [0, 82] on html "Prio Ideat Roadmap Suunnittelu Kehitys Testaus Havainnot K-JoRy Prio Ideat Road…" at bounding box center [445, 285] width 890 height 570
type input "Käyttöaste vs. vaihtuvuus: Basic -> Advanced"
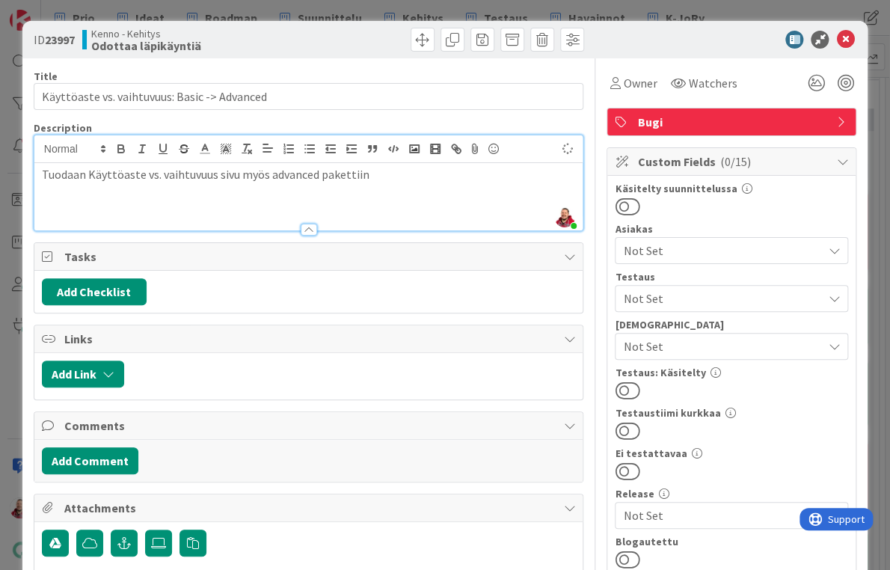
click at [707, 46] on div "ID 23997 Kenno - Kehitys Odottaa läpikäyntiä" at bounding box center [445, 39] width 846 height 37
click at [848, 31] on icon at bounding box center [845, 40] width 18 height 18
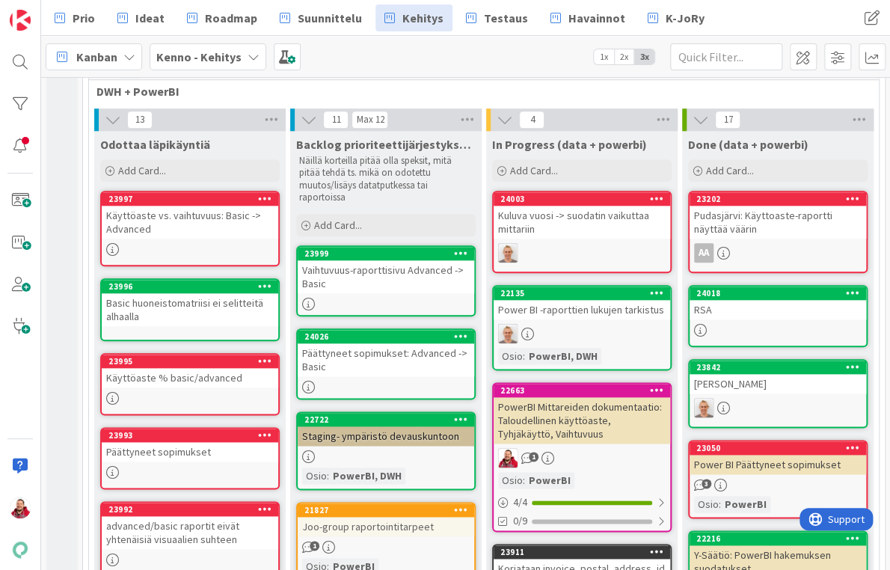
click at [179, 206] on div "Käyttöaste vs. vaihtuvuus: Basic -> Advanced" at bounding box center [190, 222] width 176 height 33
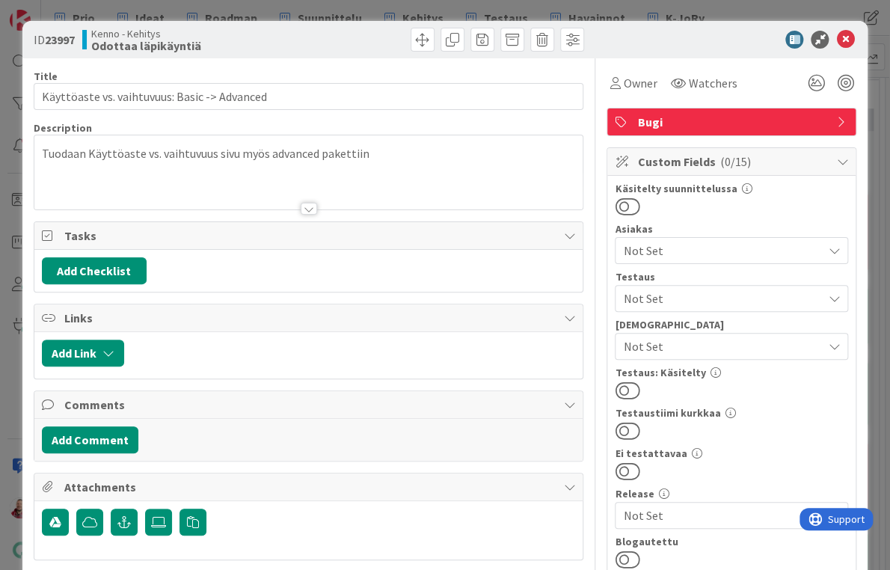
click at [738, 113] on span "Bugi" at bounding box center [732, 122] width 191 height 18
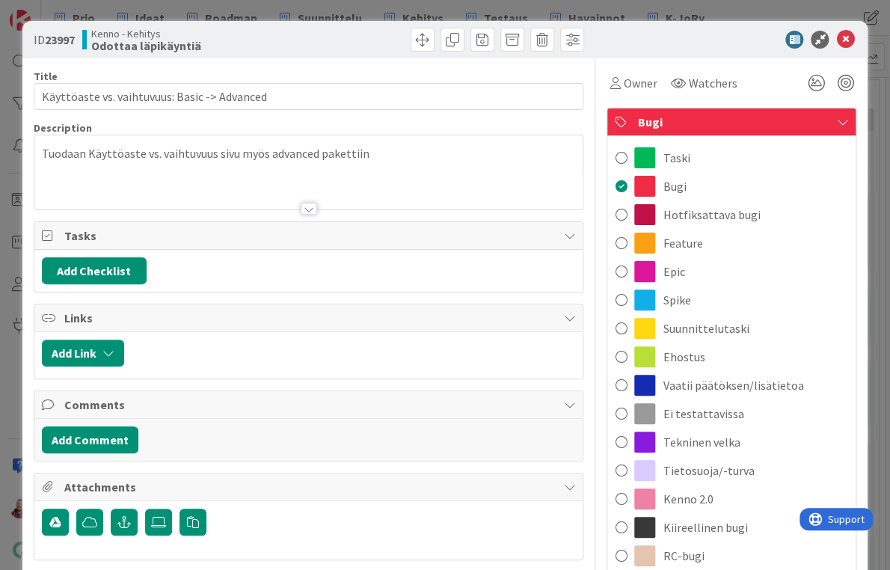
click at [693, 153] on div "Taski" at bounding box center [731, 158] width 248 height 28
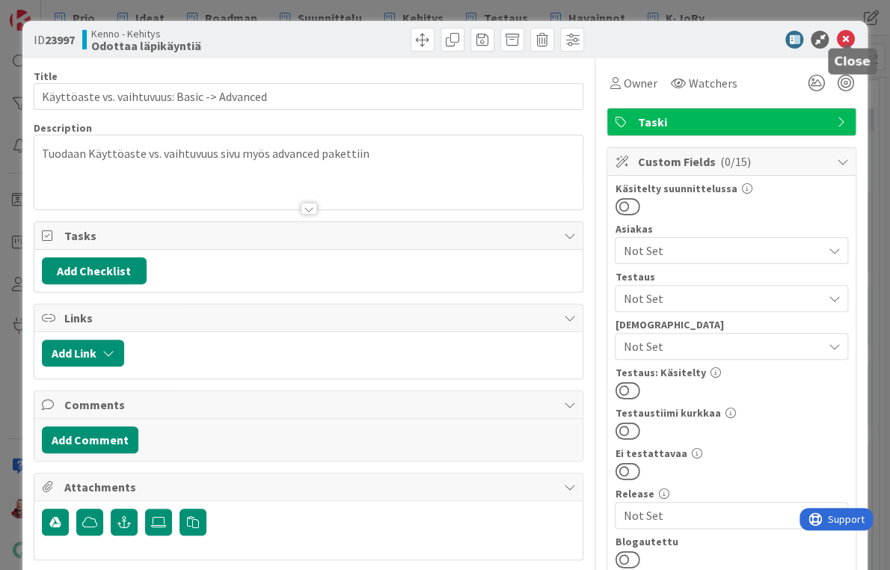
click at [844, 34] on icon at bounding box center [845, 40] width 18 height 18
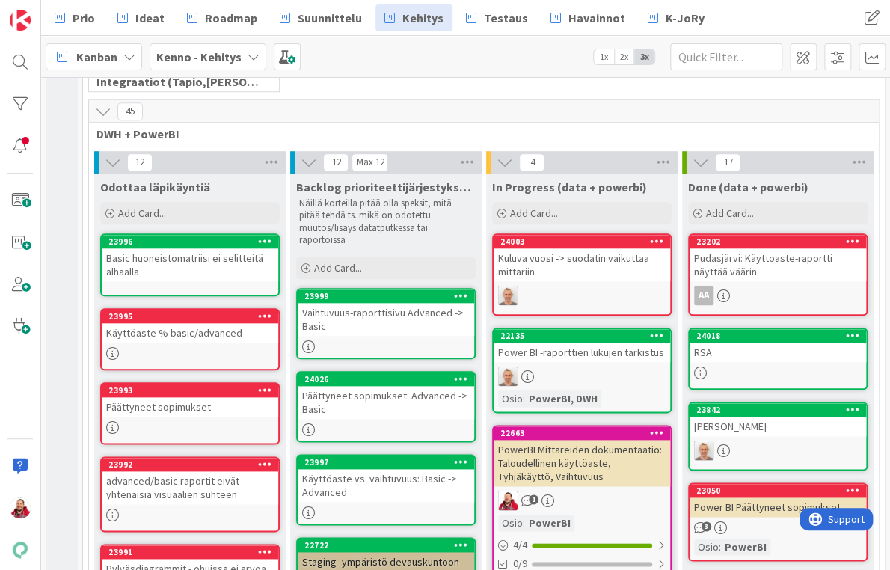
click at [188, 248] on div "Basic huoneistomatriisi ei selitteitä alhaalla" at bounding box center [190, 264] width 176 height 33
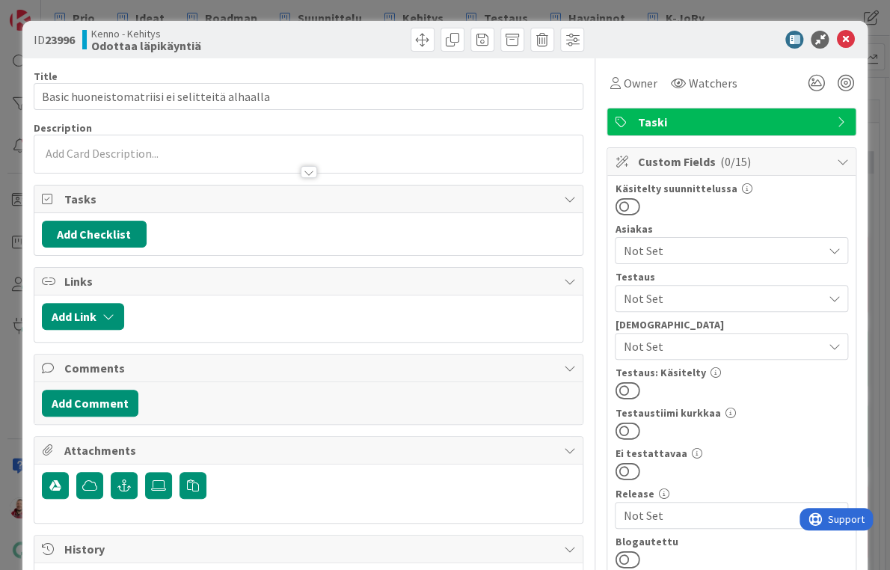
click at [198, 145] on p at bounding box center [309, 153] width 534 height 17
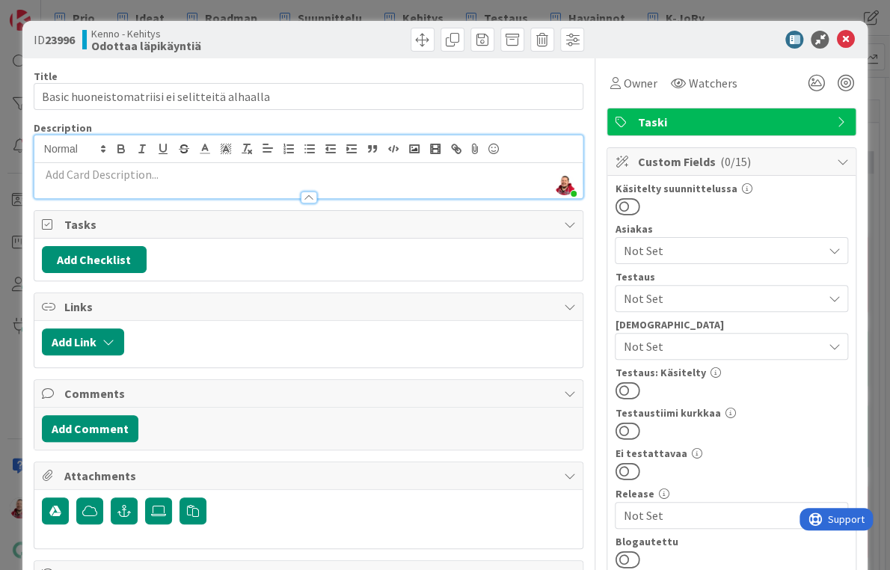
click at [178, 182] on div at bounding box center [308, 190] width 549 height 16
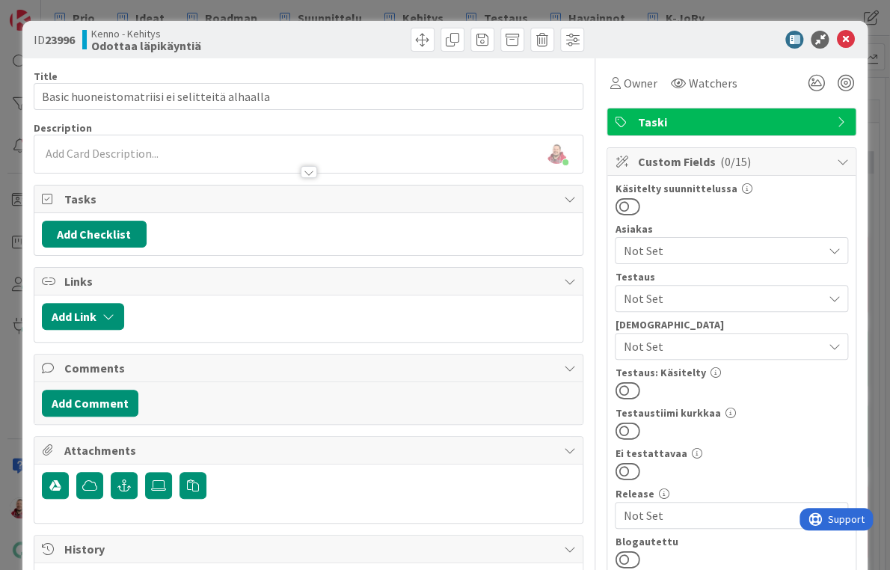
click at [144, 145] on p at bounding box center [309, 153] width 534 height 17
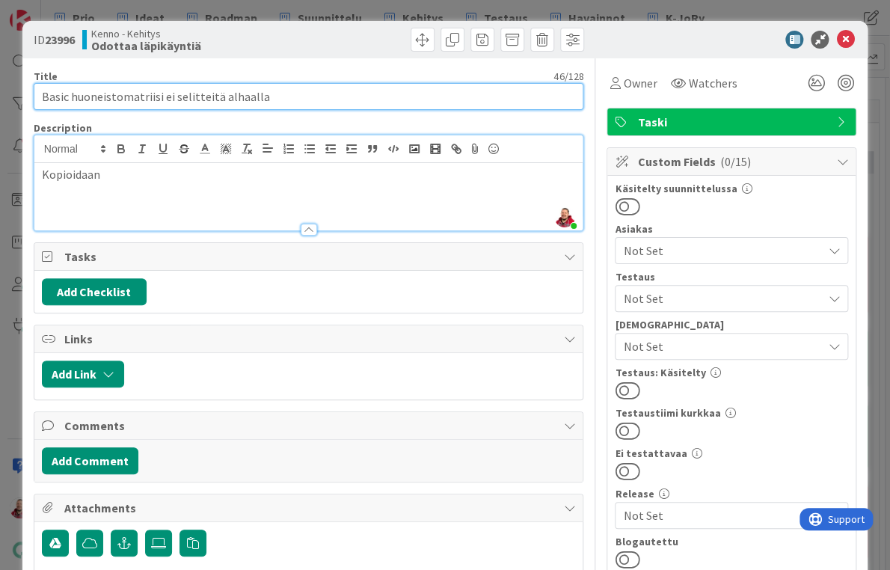
click at [235, 94] on input "Basic huoneistomatriisi ei selitteitä alhaalla" at bounding box center [309, 96] width 550 height 27
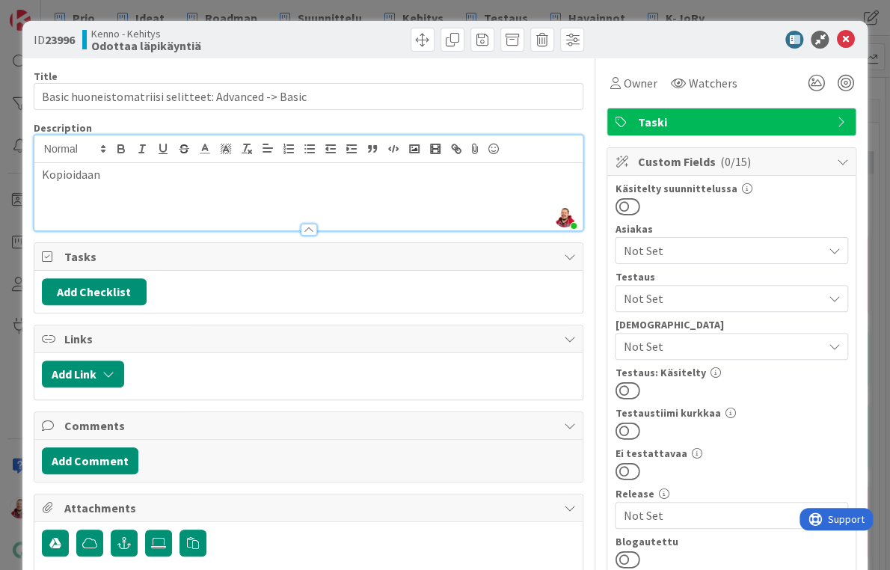
click at [144, 166] on p "Kopioidaan" at bounding box center [309, 174] width 534 height 17
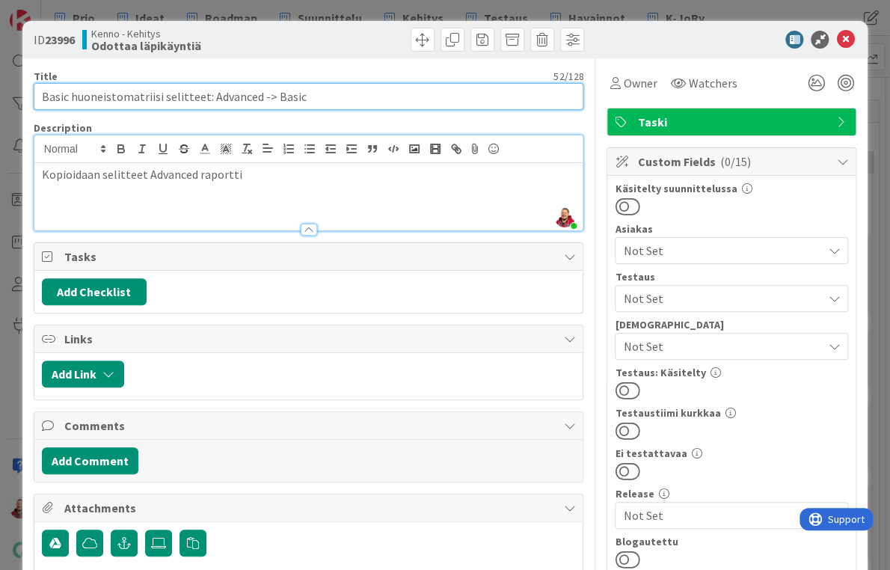
drag, startPoint x: 72, startPoint y: 93, endPoint x: -1, endPoint y: 90, distance: 73.3
type input "Huoneistomatriisi selitteet: Advanced -> Basic"
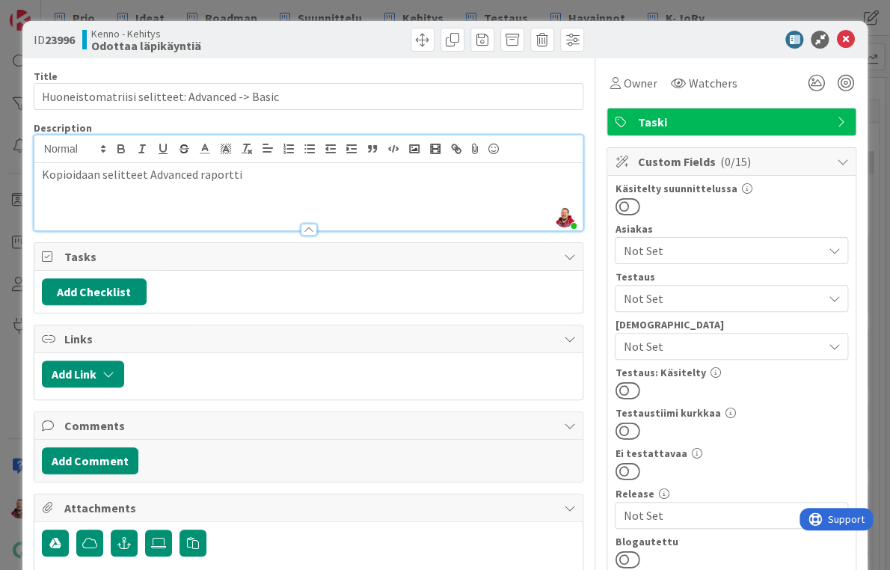
click at [216, 166] on p "Kopioidaan selitteet Advanced raportti" at bounding box center [309, 174] width 534 height 17
click at [721, 49] on div "ID 23996 Kenno - Kehitys Odottaa läpikäyntiä" at bounding box center [445, 39] width 846 height 37
click at [844, 33] on icon at bounding box center [845, 40] width 18 height 18
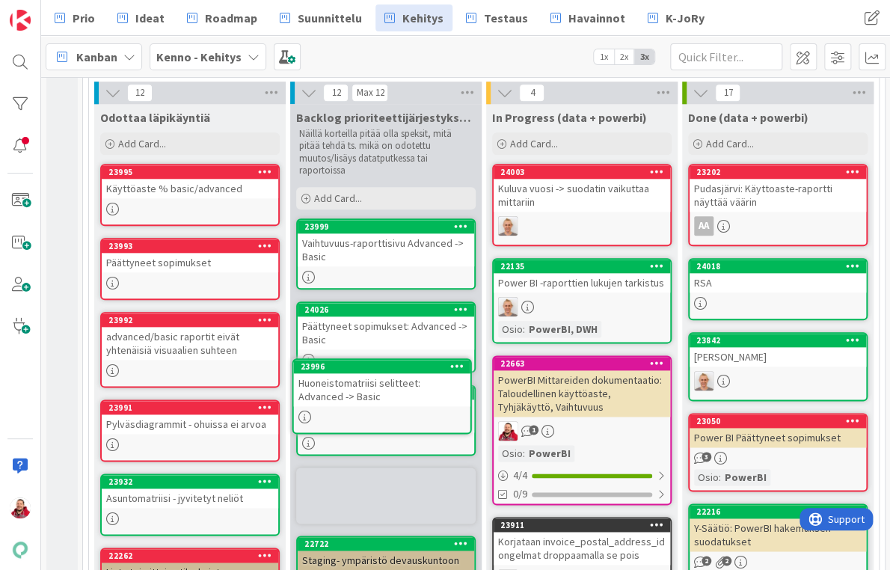
scroll to position [585, 0]
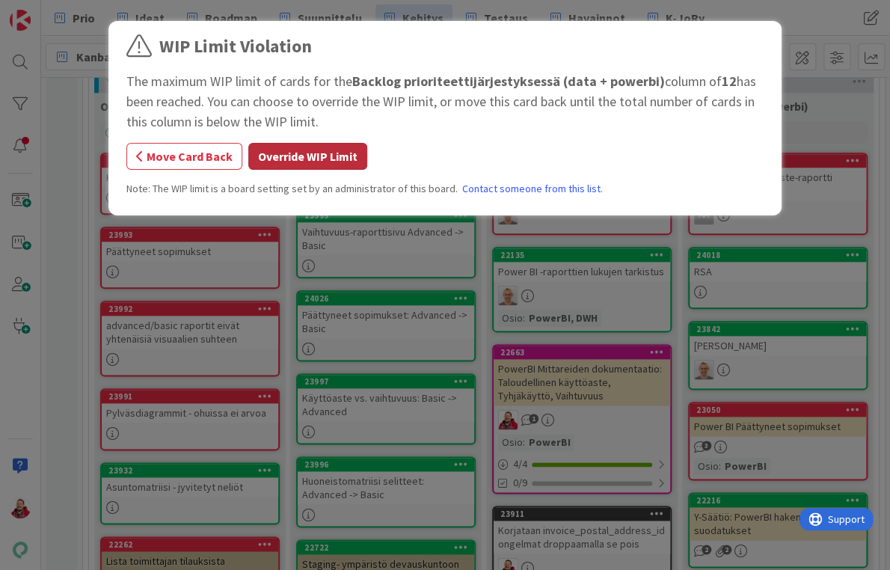
click at [290, 143] on button "Override WIP Limit" at bounding box center [307, 156] width 119 height 27
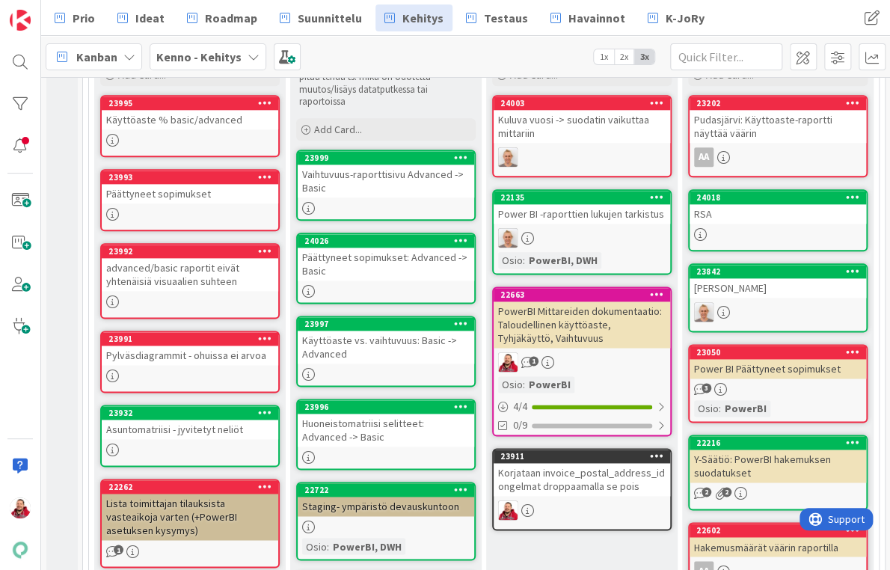
scroll to position [441, 0]
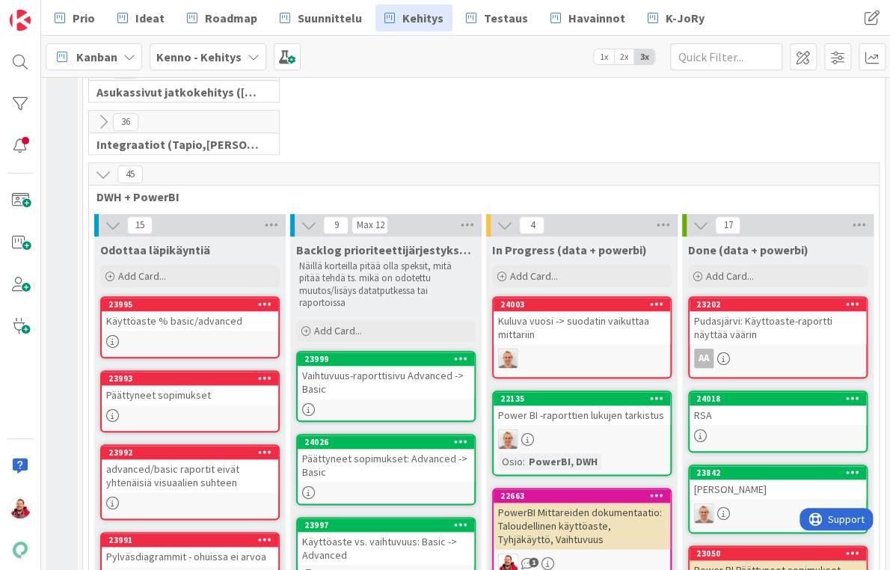
click at [179, 311] on div "Käyttöaste % basic/advanced" at bounding box center [190, 320] width 176 height 19
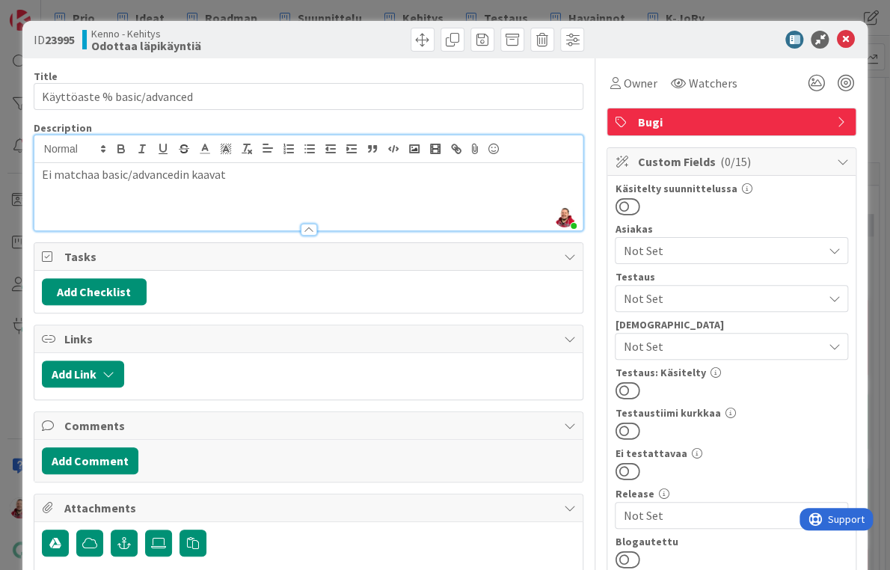
click at [237, 147] on div "[PERSON_NAME] just joined Ei matchaa basic/advancedin kaavat" at bounding box center [308, 182] width 549 height 95
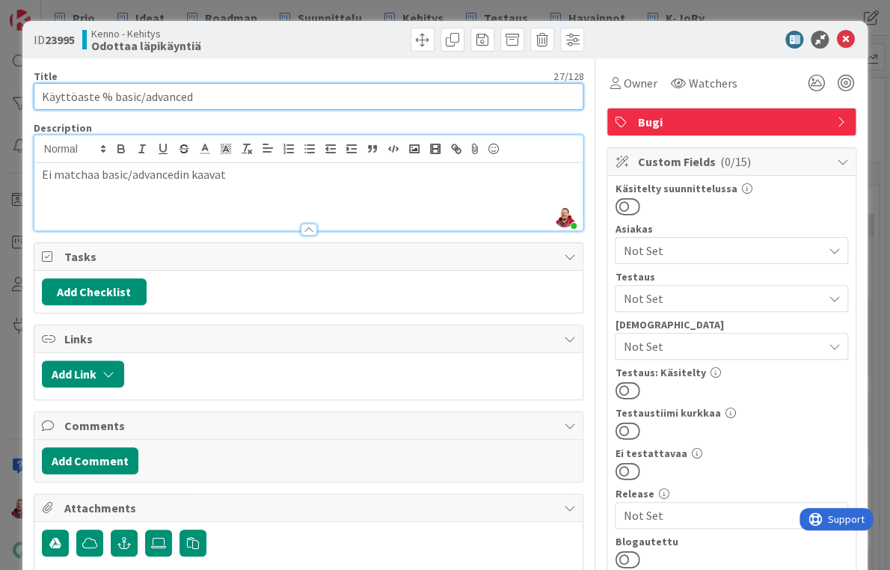
drag, startPoint x: 198, startPoint y: 81, endPoint x: 197, endPoint y: 89, distance: 8.4
click at [198, 83] on input "Käyttöaste % basic/advanced" at bounding box center [309, 96] width 550 height 27
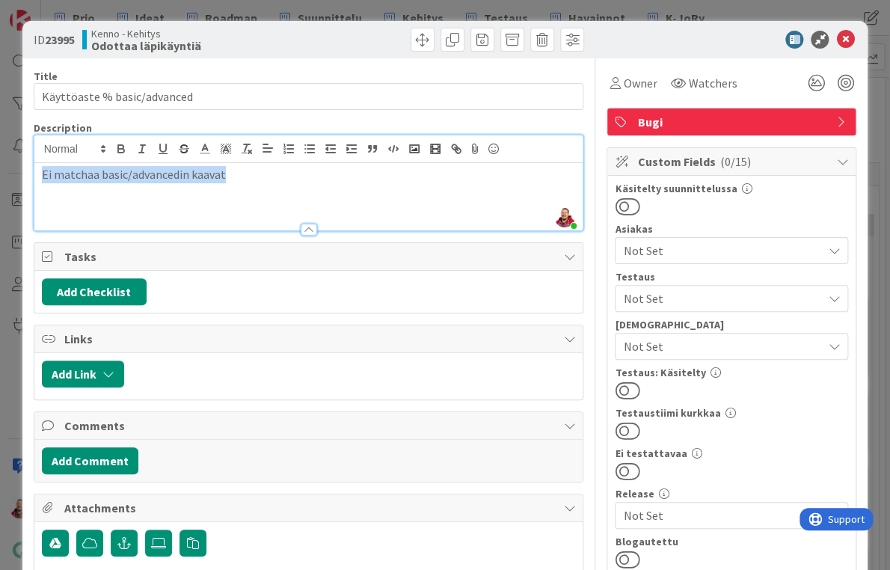
drag, startPoint x: 208, startPoint y: 159, endPoint x: 7, endPoint y: 155, distance: 201.2
click at [7, 155] on div "ID 23995 Kenno - Kehitys Odottaa läpikäyntiä Title 27 / 128 Käyttöaste % basic/…" at bounding box center [445, 285] width 890 height 570
click at [265, 32] on div "Kenno - Kehitys Odottaa läpikäyntiä" at bounding box center [193, 40] width 223 height 24
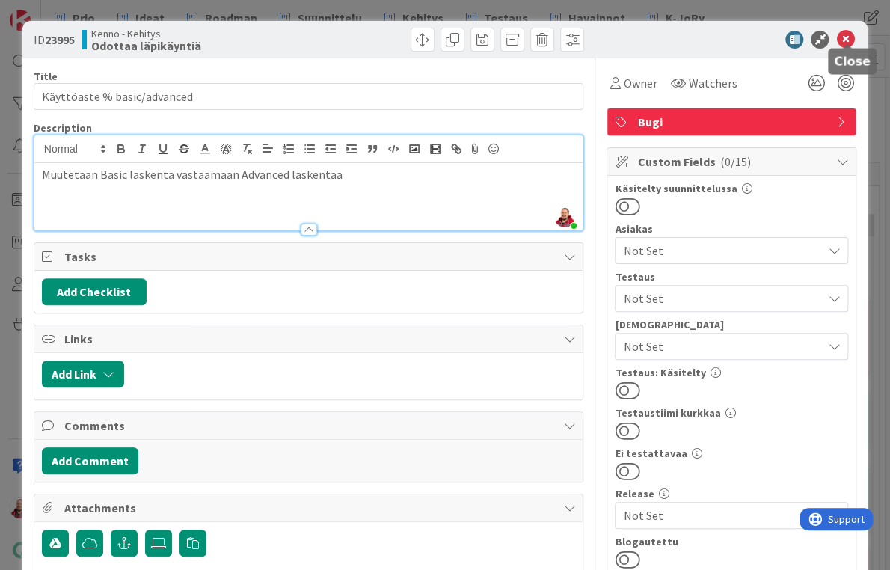
click at [849, 34] on icon at bounding box center [845, 40] width 18 height 18
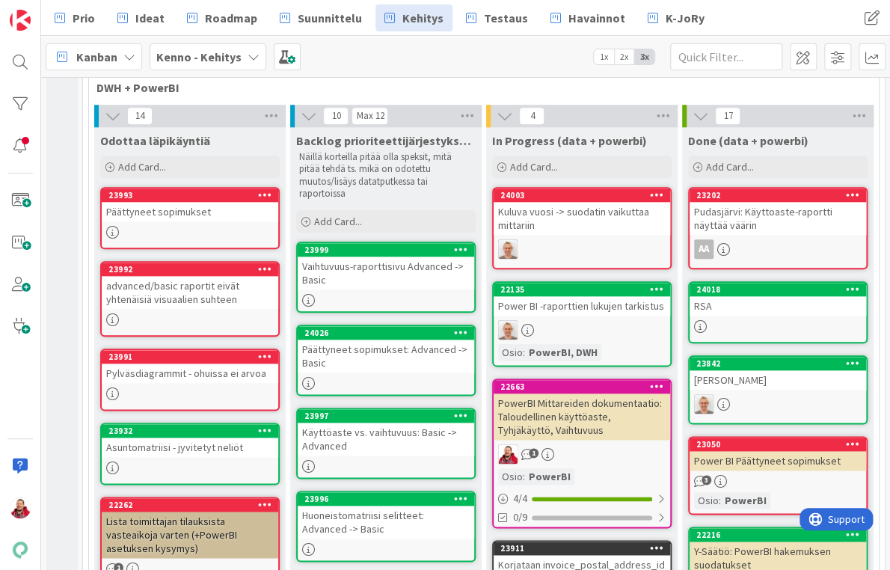
scroll to position [494, 0]
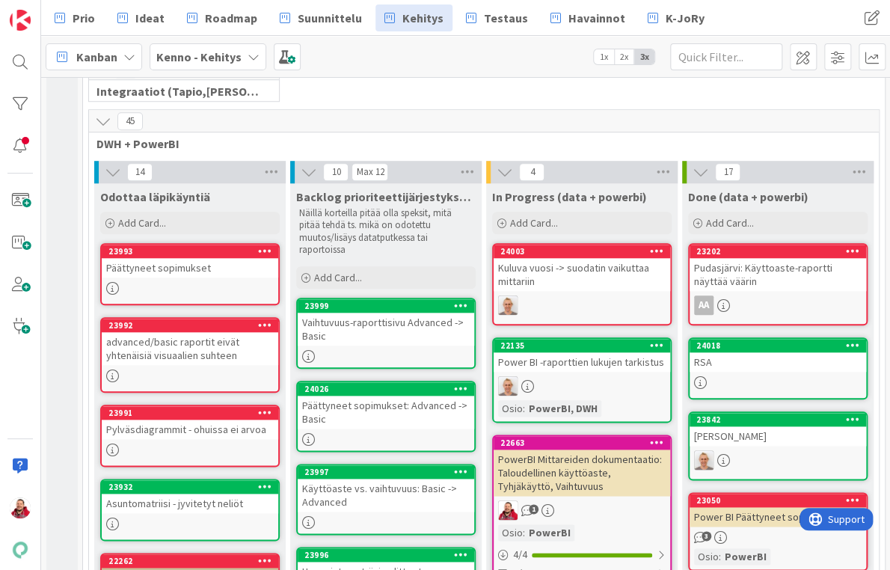
click at [200, 258] on div "Päättyneet sopimukset" at bounding box center [190, 267] width 176 height 19
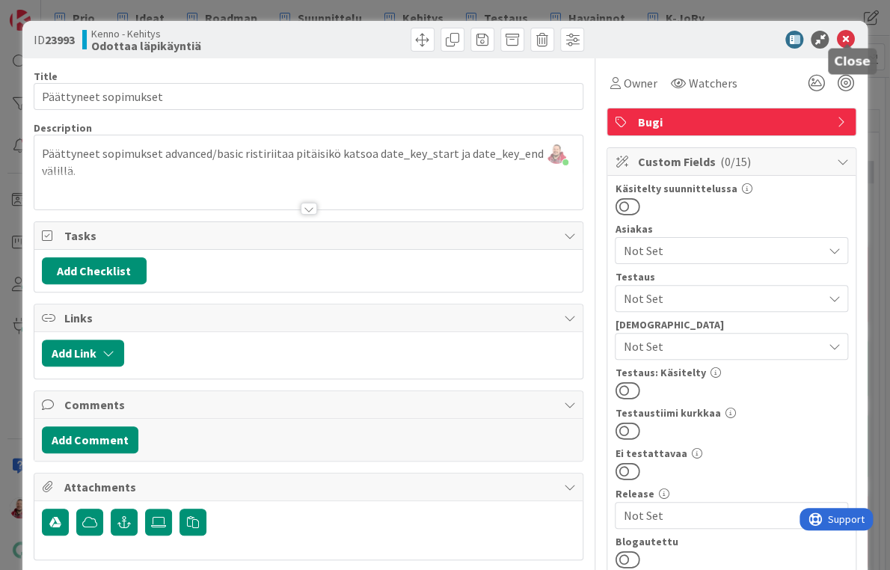
click at [849, 31] on icon at bounding box center [845, 40] width 18 height 18
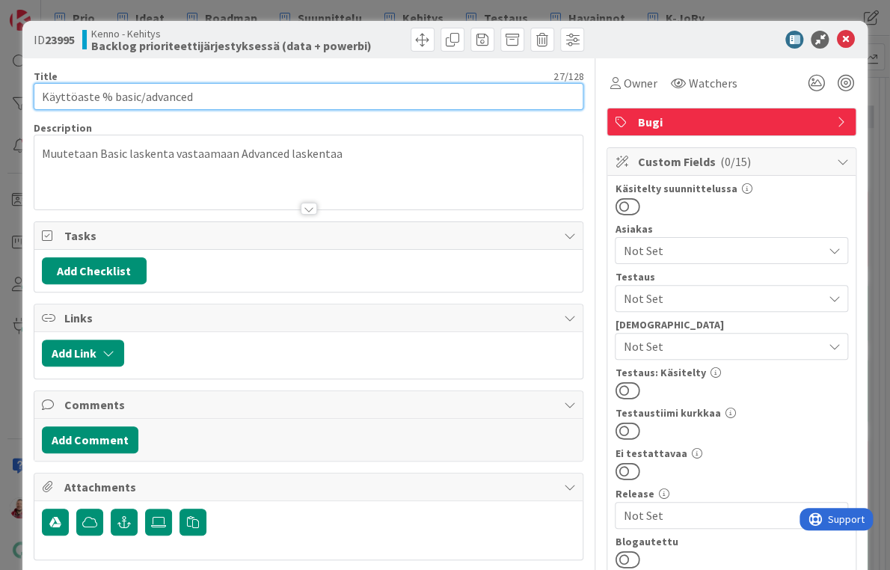
drag, startPoint x: 93, startPoint y: 87, endPoint x: 346, endPoint y: 109, distance: 253.7
type input "Käyttöaste %: Advanced -> Basic"
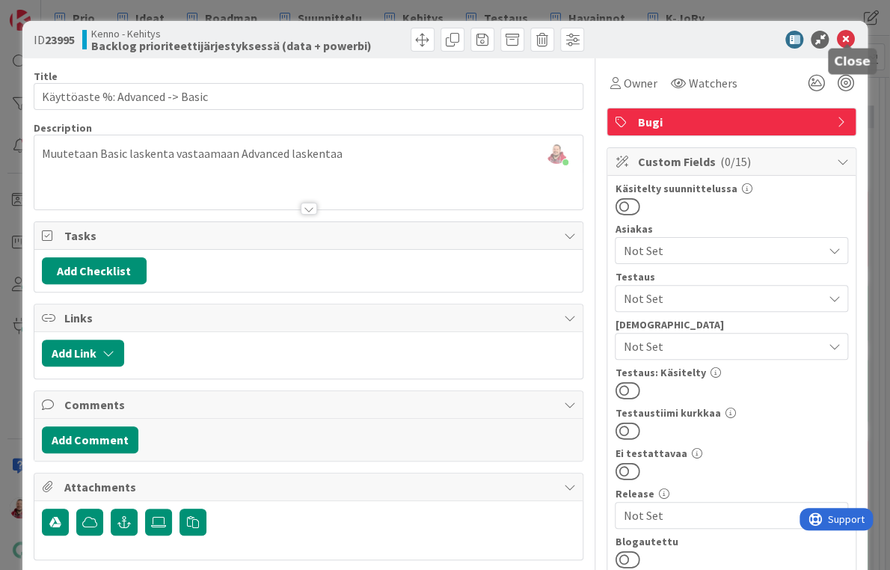
click at [850, 35] on icon at bounding box center [845, 40] width 18 height 18
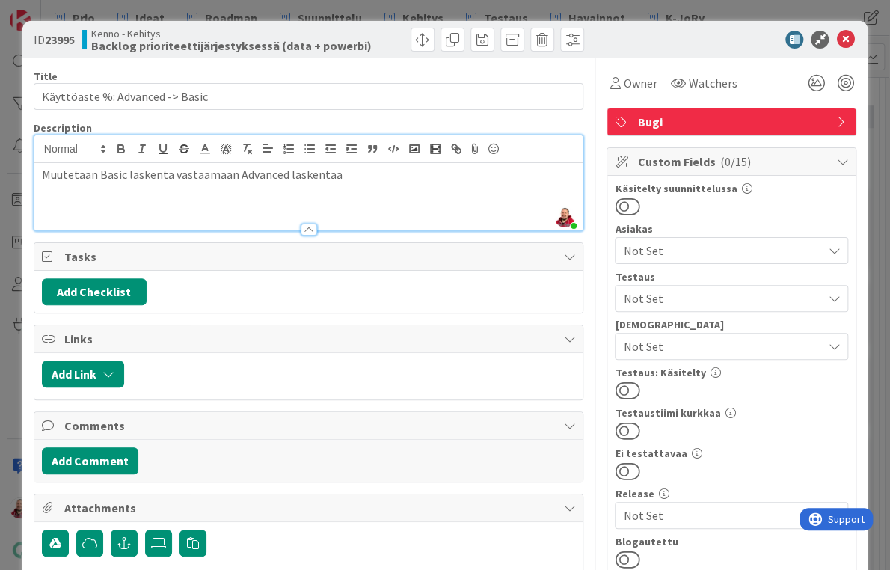
click at [147, 141] on div "[PERSON_NAME] just joined Muutetaan Basic laskenta vastaamaan Advanced laskentaa" at bounding box center [308, 182] width 549 height 95
click at [218, 198] on div "Muutetaan Basic laskennat vastaamaan Advanced laskentaa" at bounding box center [308, 196] width 549 height 67
click at [846, 31] on icon at bounding box center [845, 40] width 18 height 18
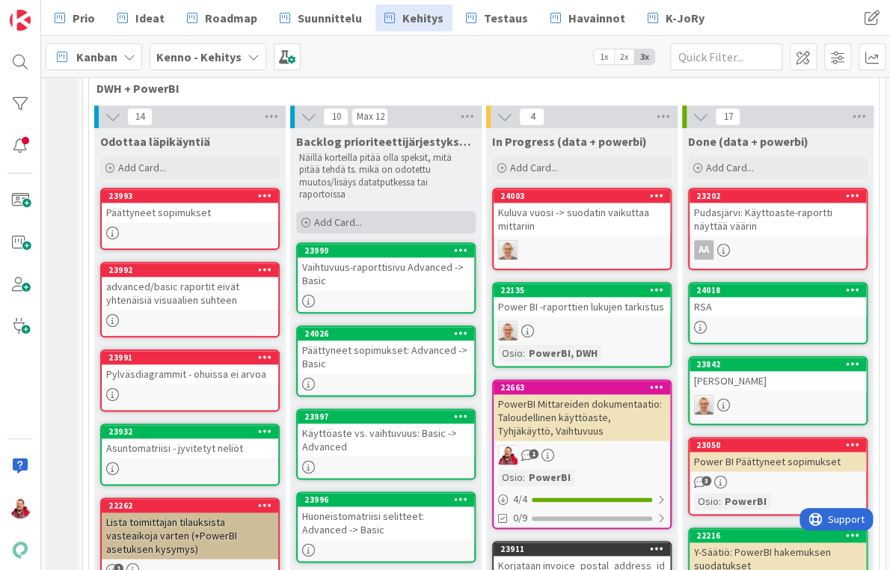
click at [384, 211] on div "Add Card..." at bounding box center [385, 222] width 179 height 22
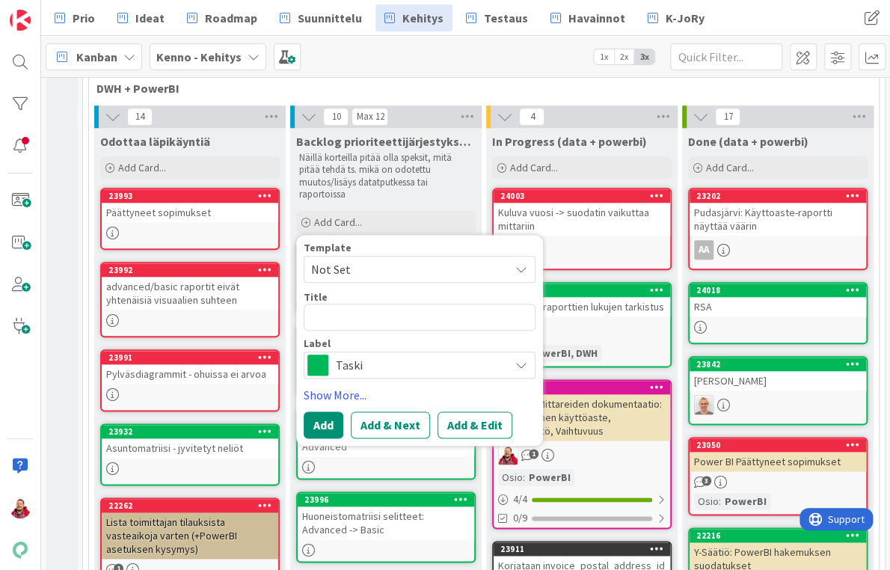
click at [367, 259] on span "Not Set" at bounding box center [404, 268] width 187 height 19
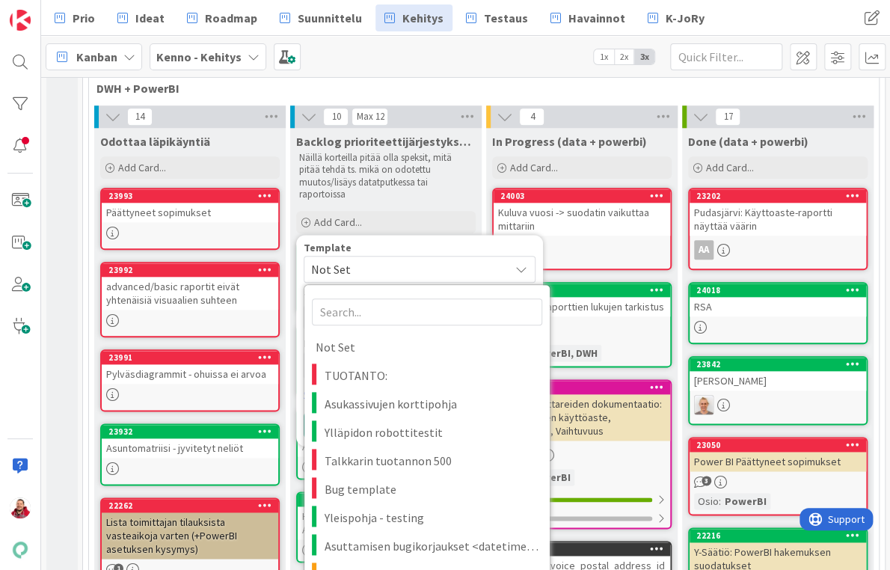
click at [366, 152] on p "Näillä korteilla pitää olla speksit, mitä pitää tehdä ts. mikä on odotettu muut…" at bounding box center [385, 176] width 173 height 49
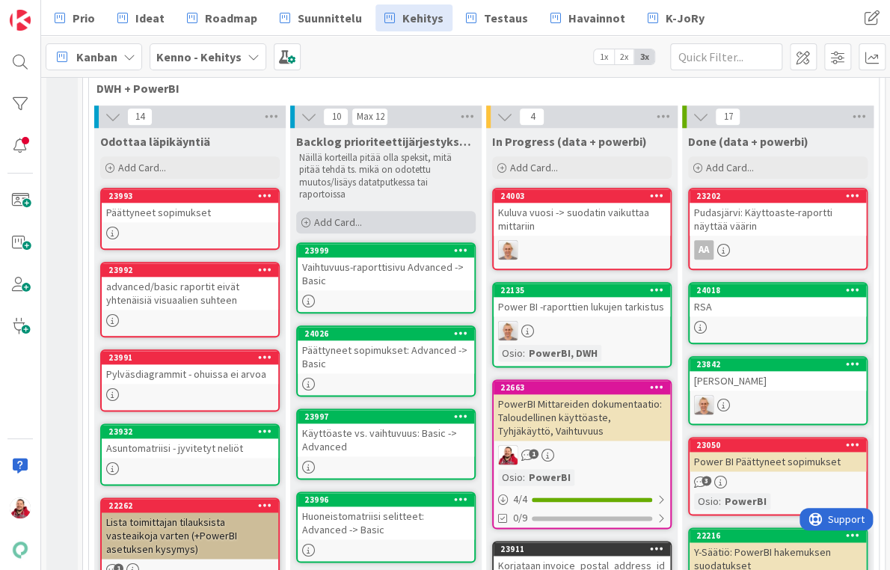
click at [345, 215] on span "Add Card..." at bounding box center [338, 221] width 48 height 13
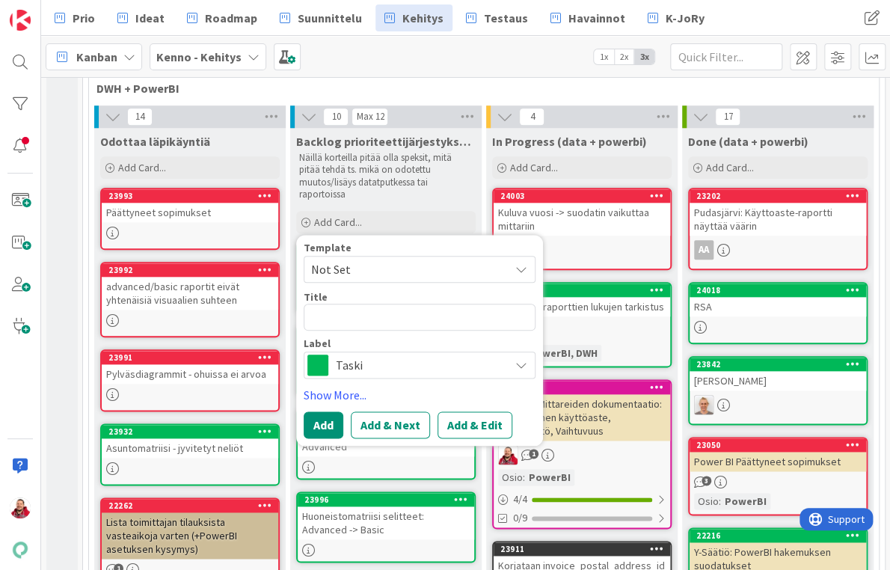
click at [347, 259] on span "Not Set" at bounding box center [404, 268] width 187 height 19
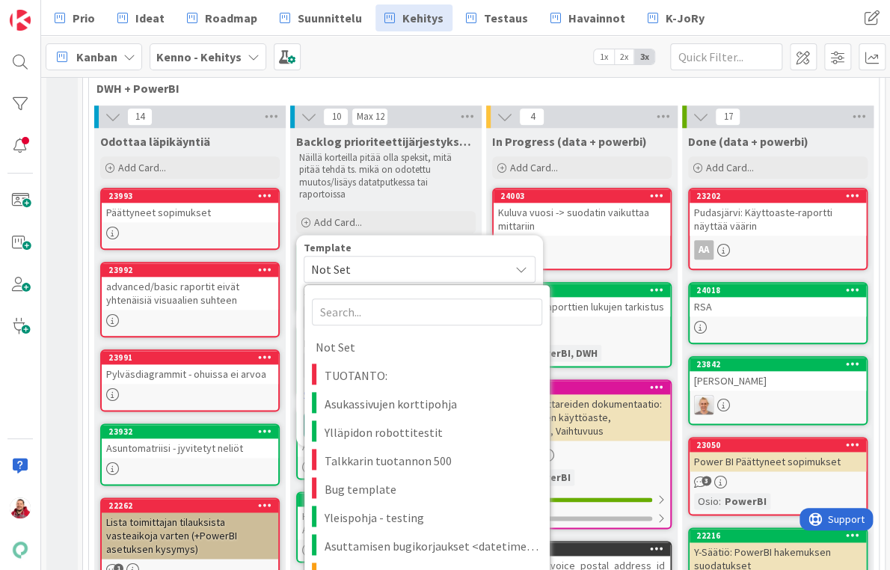
click at [347, 259] on span "Not Set" at bounding box center [404, 268] width 187 height 19
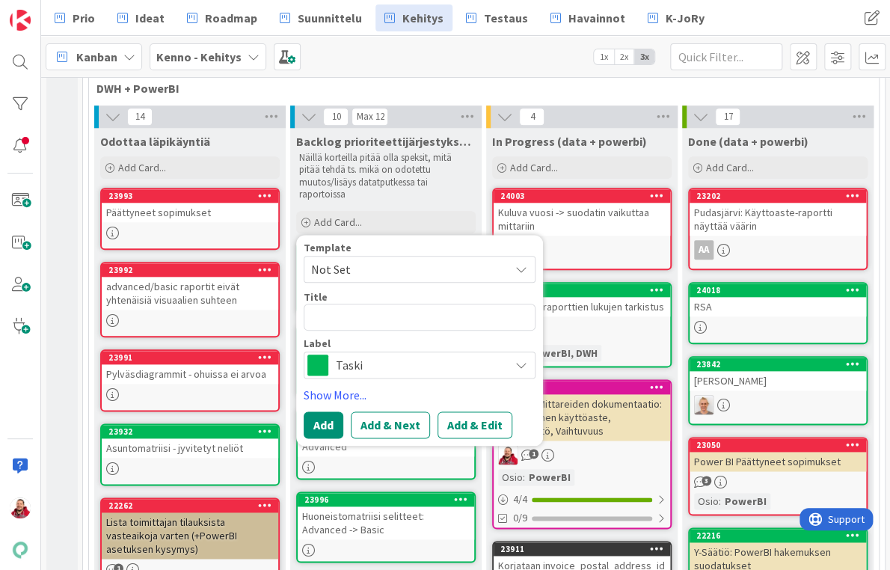
click at [344, 354] on span "Taski" at bounding box center [419, 364] width 166 height 21
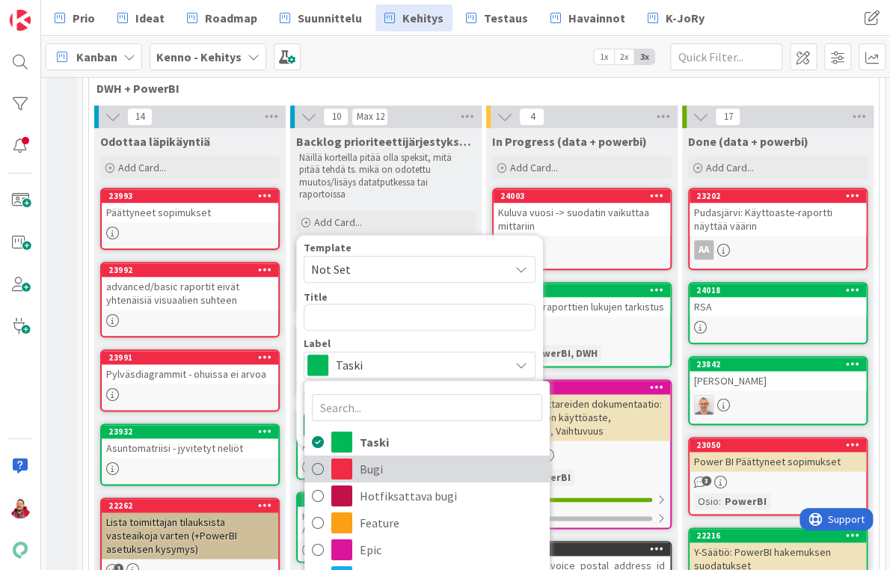
click at [360, 458] on span "Bugi" at bounding box center [451, 469] width 182 height 22
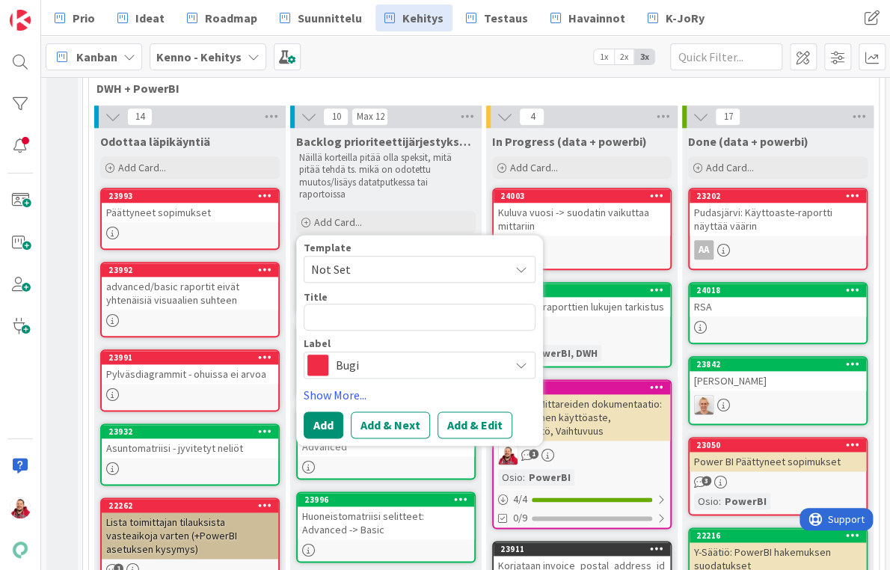
click at [344, 267] on div "Template Not Set Not Set TUOTANTO: Asukassivujen korttipohja Ylläpidon robottit…" at bounding box center [420, 310] width 232 height 136
click at [340, 304] on textarea at bounding box center [420, 317] width 232 height 27
type textarea "x"
type textarea "A"
type textarea "x"
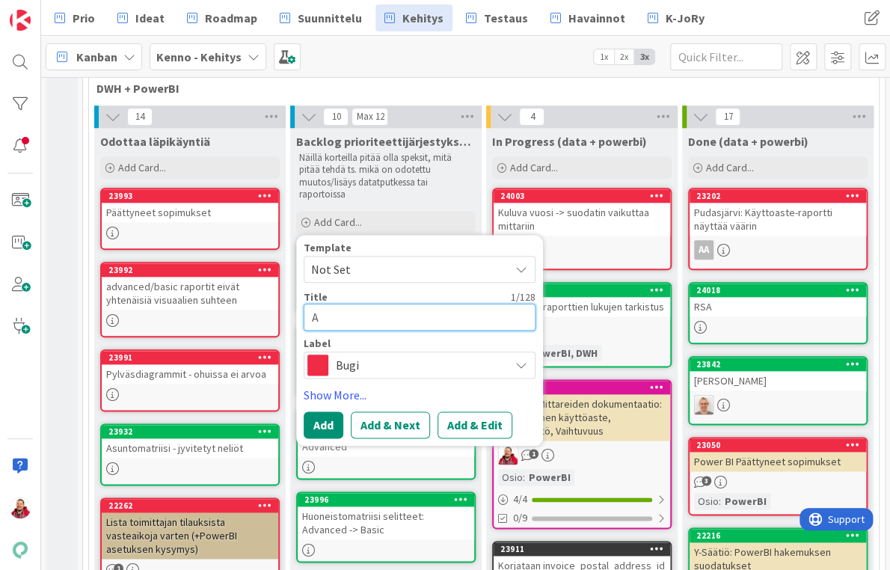
type textarea "Ad"
type textarea "x"
type textarea "Adn"
type textarea "x"
type textarea "Adna"
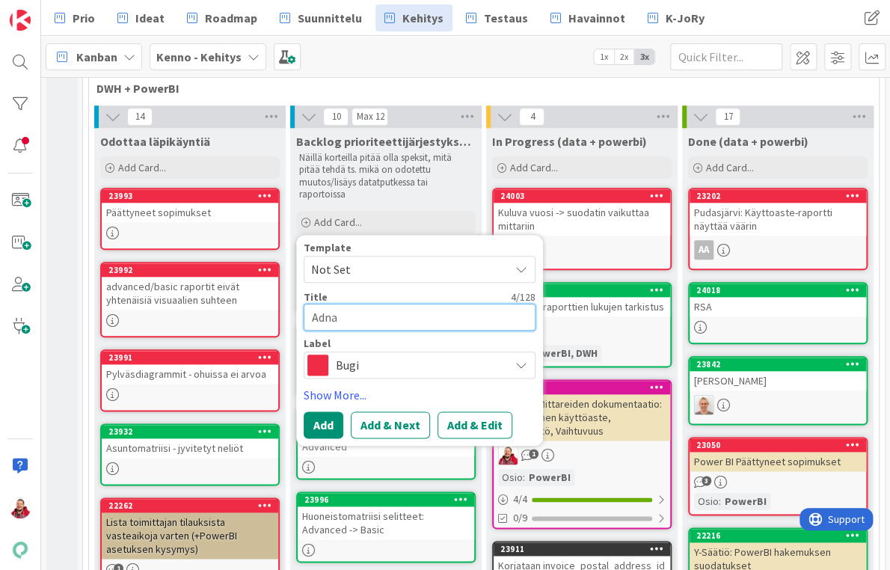
type textarea "x"
type textarea "Adn"
type textarea "x"
type textarea "Ad"
type textarea "x"
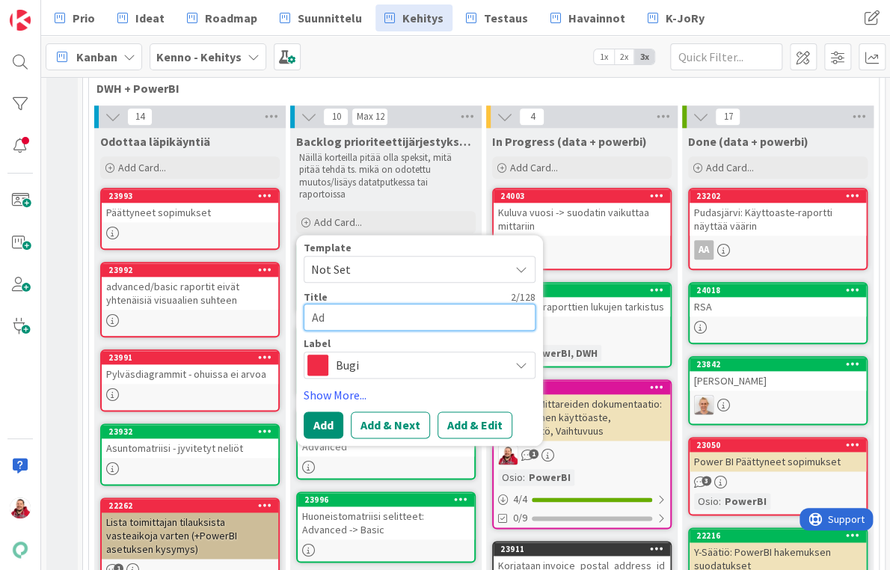
type textarea "Adv"
type textarea "x"
type textarea "Adva"
type textarea "x"
type textarea "Advan"
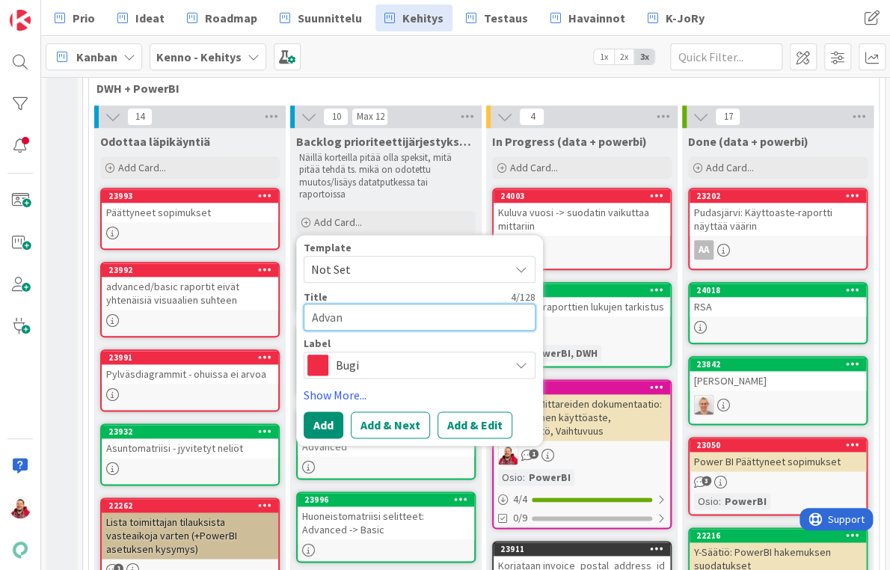
type textarea "x"
type textarea "Advanc"
type textarea "x"
type textarea "Advance"
type textarea "x"
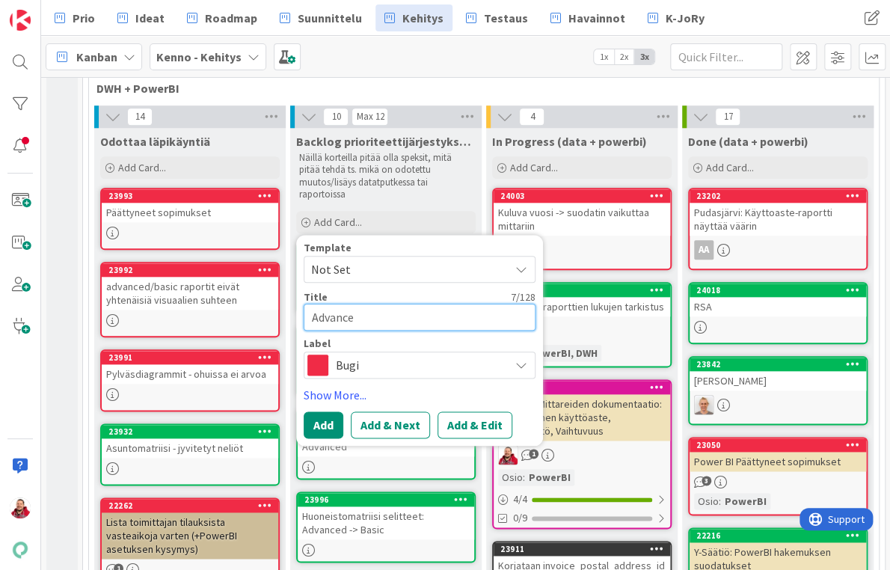
type textarea "Advanced"
type textarea "x"
type textarea "Advanced"
type textarea "x"
type textarea "Advanced K"
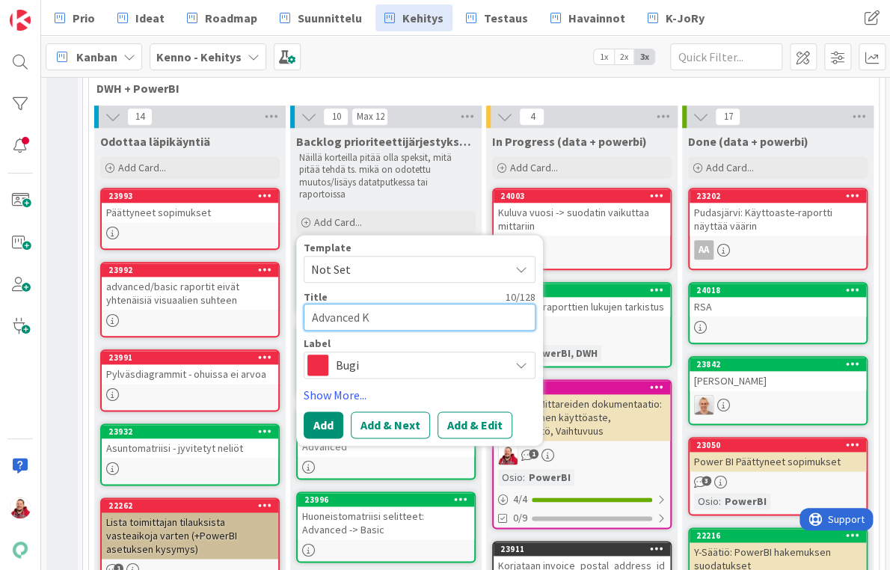
type textarea "x"
type textarea "Advanced Kä"
type textarea "x"
type textarea "Advanced Käy"
type textarea "x"
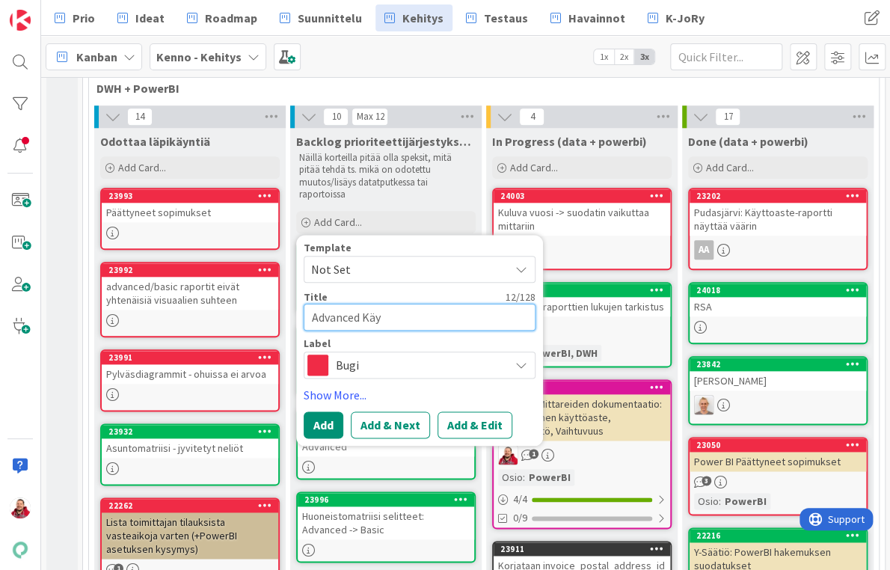
type textarea "Advanced Käyt"
type textarea "x"
type textarea "Advanced Käy"
type textarea "x"
type textarea "Advanced Kä"
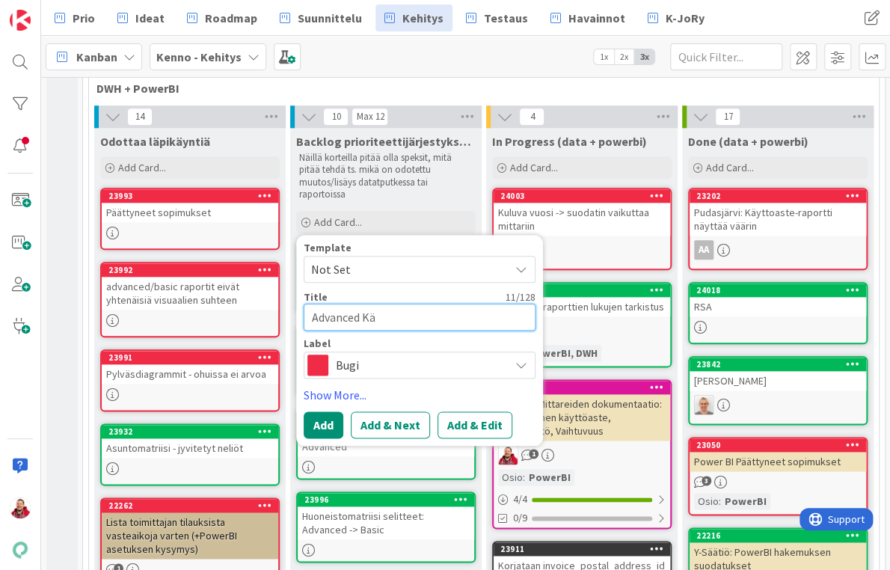
type textarea "x"
type textarea "Advanced K"
type textarea "x"
type textarea "Advanced KT"
type textarea "x"
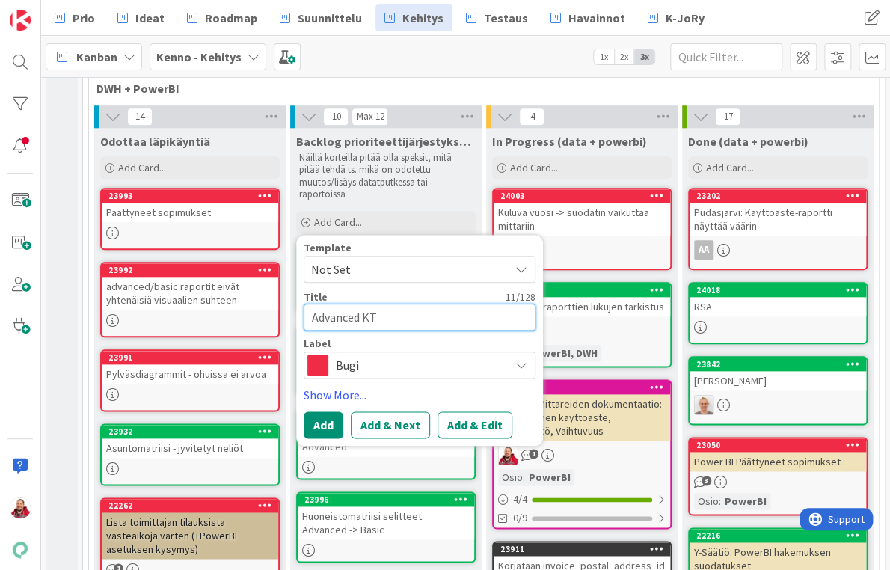
type textarea "Advanced KTa"
type textarea "x"
type textarea "Advanced KTal"
type textarea "x"
type textarea "Advanced KTalo"
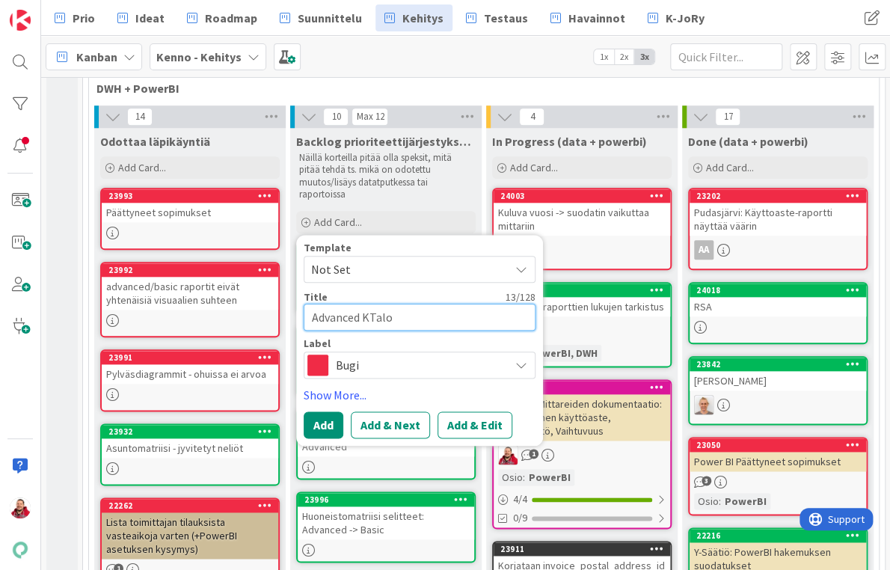
type textarea "x"
type textarea "Advanced KTalou"
type textarea "x"
type textarea "Advanced KTaloud"
type textarea "x"
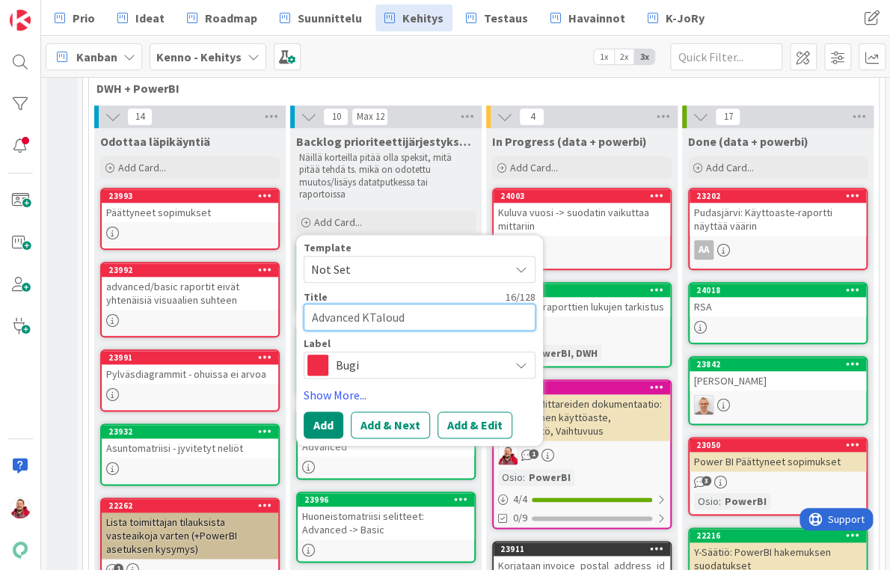
type textarea "Advanced KTaloude"
type textarea "x"
type textarea "Advanced KTaloudel"
type textarea "x"
type textarea "Advanced KTaloudell"
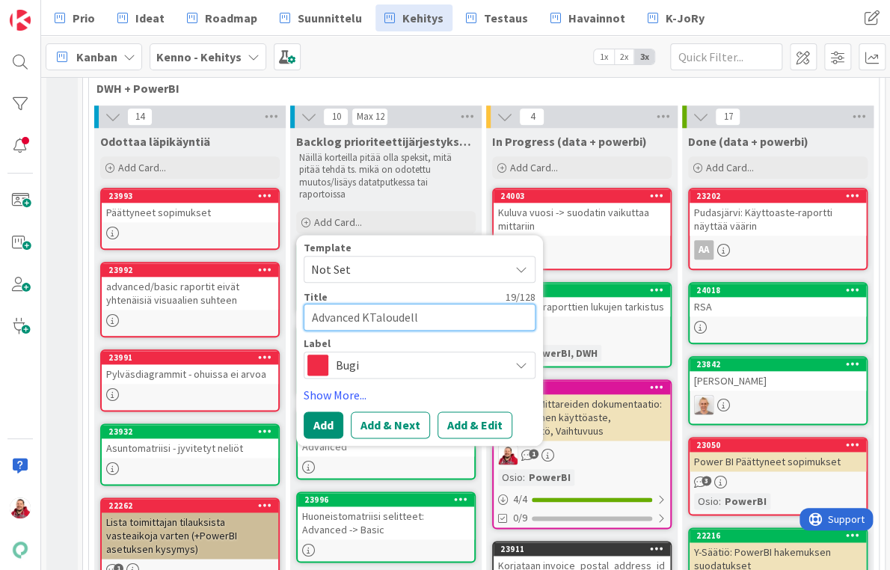
type textarea "x"
type textarea "Advanced KTaloudel"
type textarea "x"
type textarea "Advanced KTaloude"
type textarea "x"
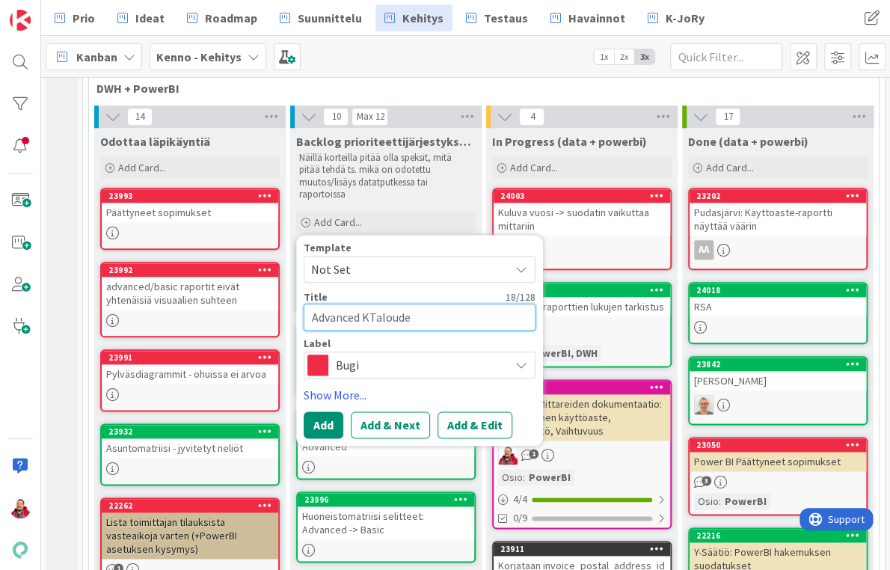
type textarea "Advanced KTaloud"
type textarea "x"
type textarea "Advanced KTalou"
type textarea "x"
type textarea "Advanced KTalo"
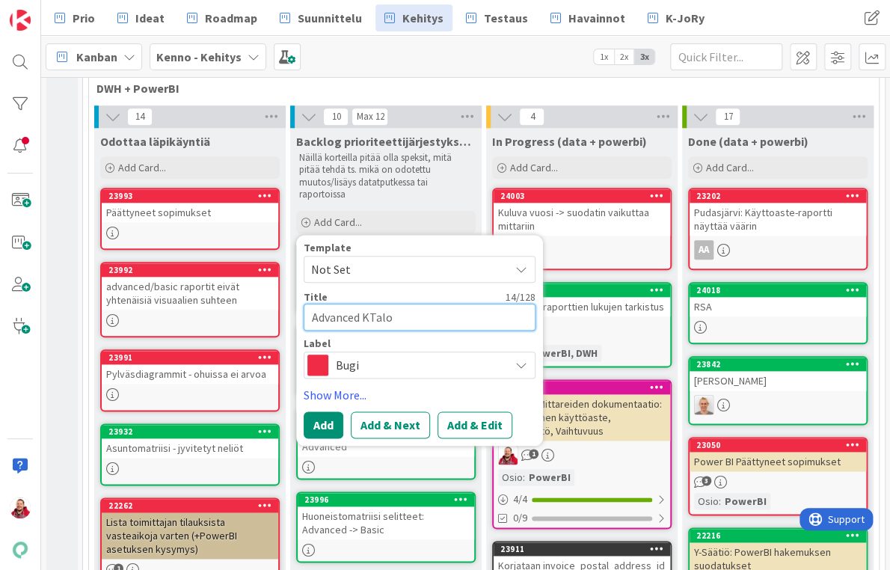
type textarea "x"
type textarea "Advanced KTal"
type textarea "x"
type textarea "Advanced KTa"
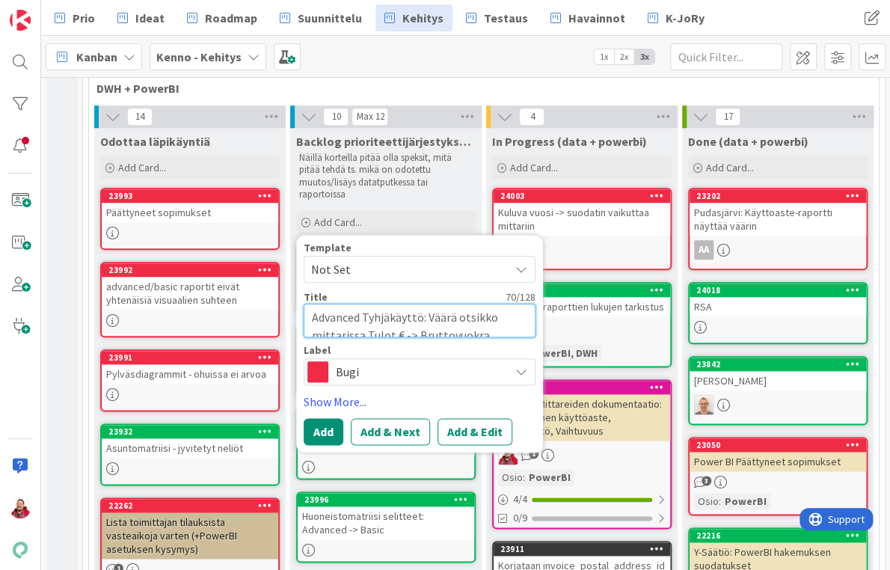
click at [434, 304] on textarea "Advanced Tyhjäkäyttö: Väärä otsikko mittarissa Tulot € -> Bruttovuokra" at bounding box center [420, 321] width 232 height 34
click at [322, 418] on button "Add" at bounding box center [324, 431] width 40 height 27
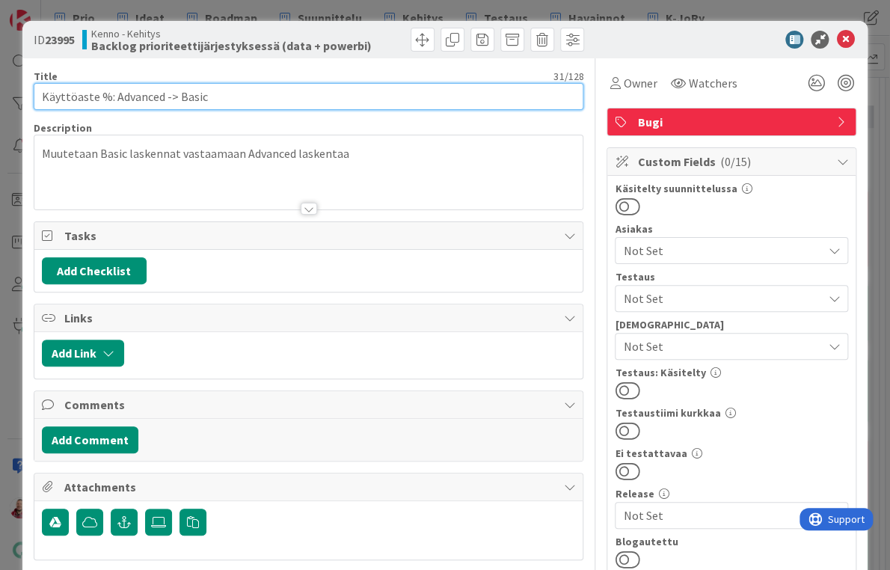
click at [96, 90] on input "Käyttöaste %: Advanced -> Basic" at bounding box center [309, 96] width 550 height 27
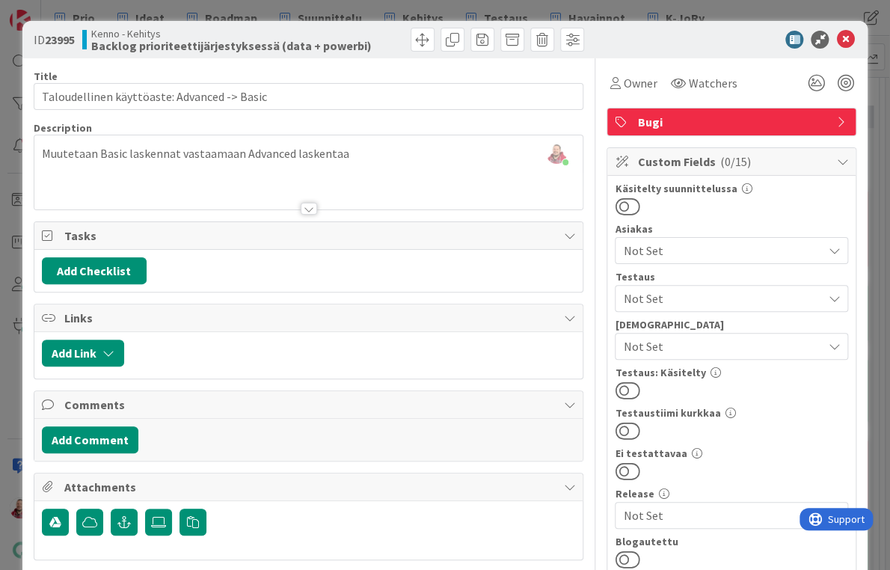
click at [146, 171] on div at bounding box center [308, 190] width 549 height 38
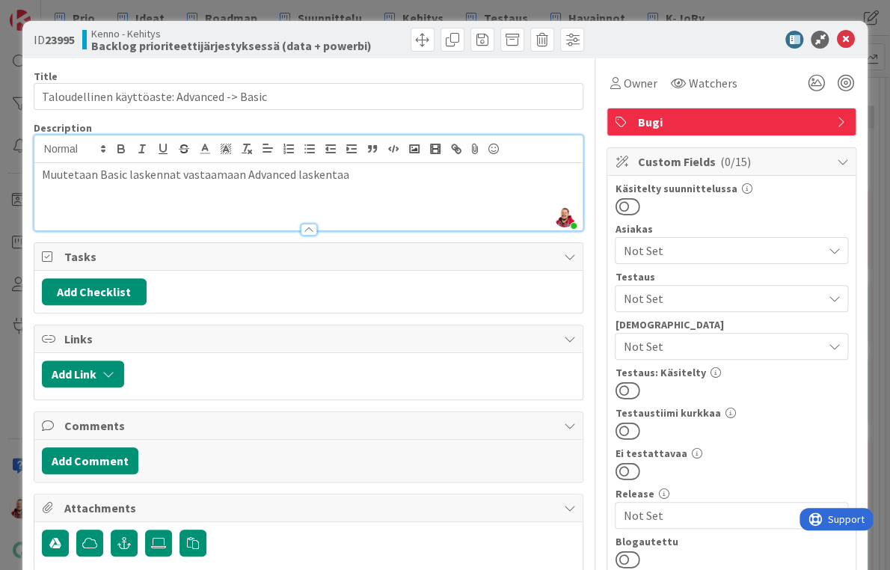
click at [135, 166] on p "Muutetaan Basic laskennat vastaamaan Advanced laskentaa" at bounding box center [309, 174] width 534 height 17
click at [635, 108] on div "Bugi" at bounding box center [731, 121] width 248 height 27
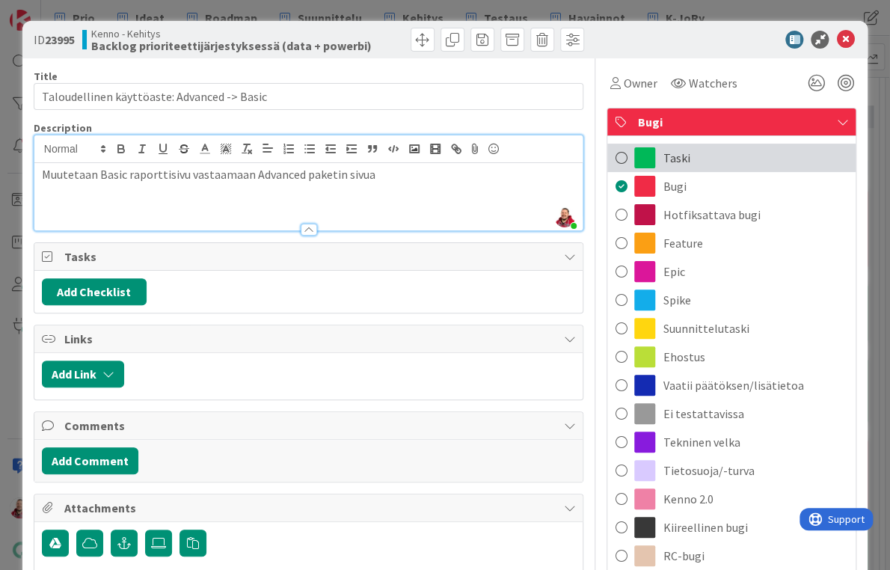
click at [658, 152] on div "Taski" at bounding box center [731, 158] width 248 height 28
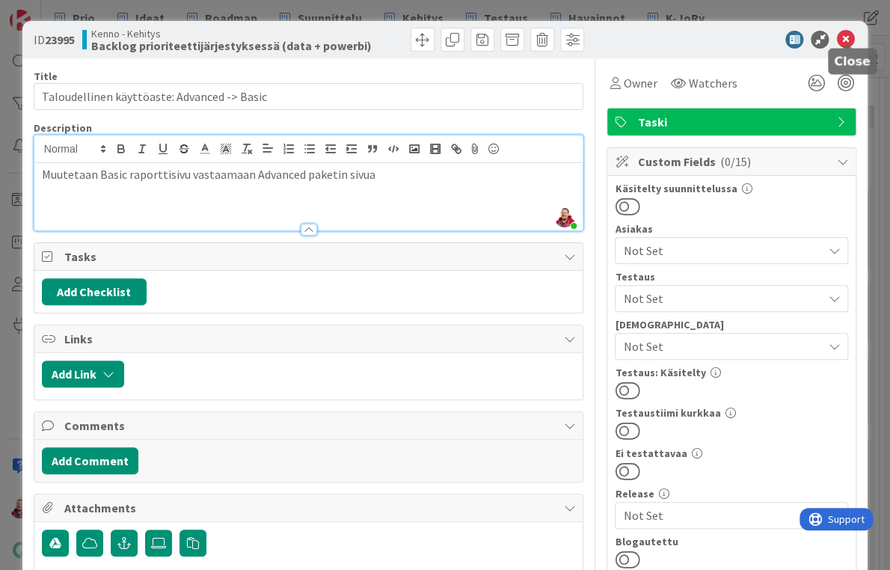
click at [847, 37] on icon at bounding box center [845, 40] width 18 height 18
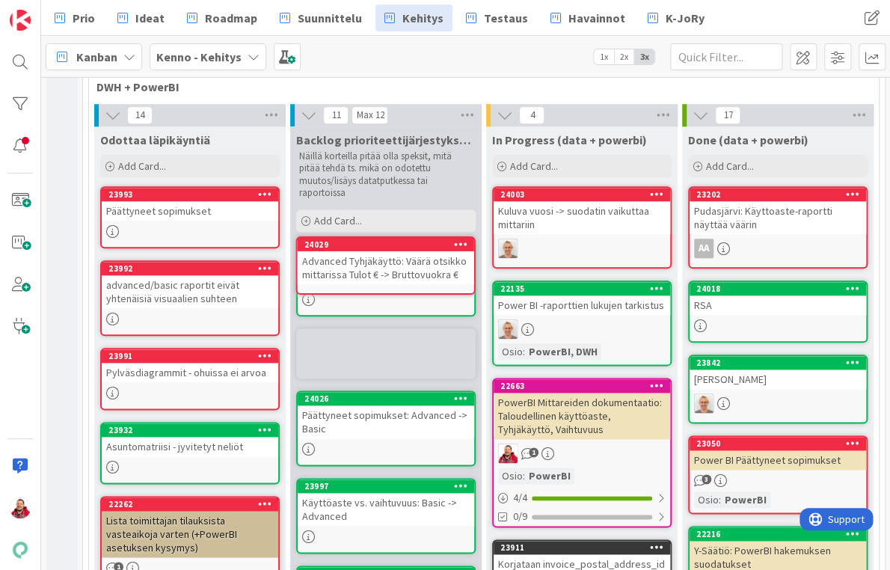
scroll to position [542, 0]
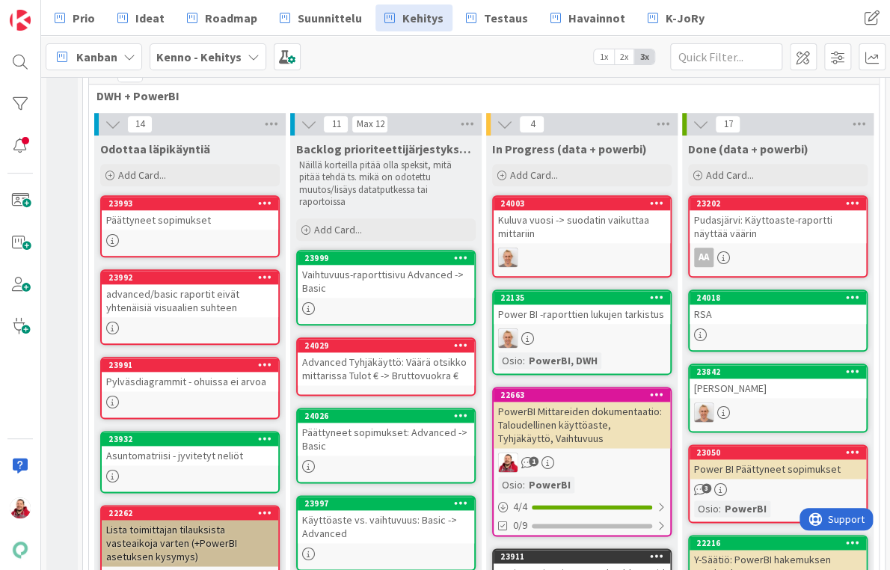
click at [185, 210] on div "Päättyneet sopimukset" at bounding box center [190, 219] width 176 height 19
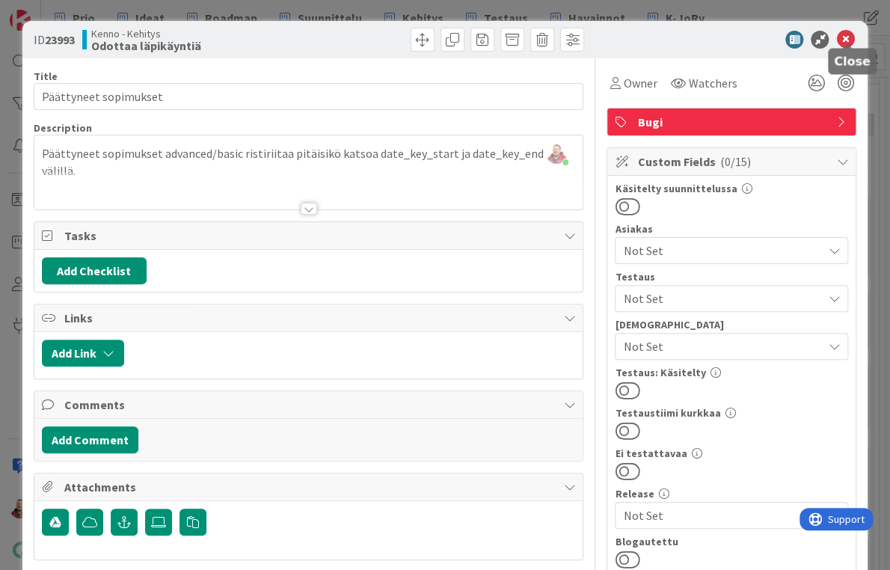
click at [851, 32] on icon at bounding box center [845, 40] width 18 height 18
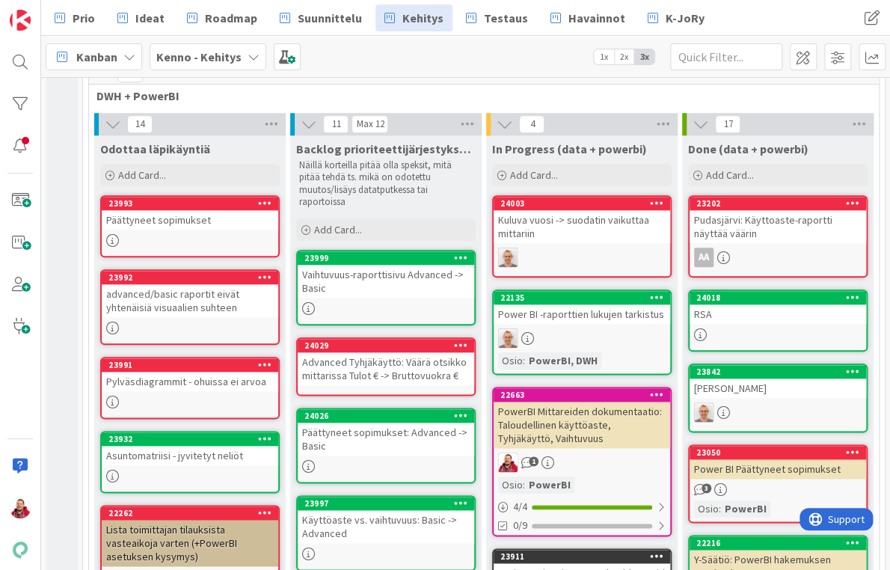
click at [198, 284] on div "advanced/basic raportit eivät yhtenäisiä visuaalien suhteen" at bounding box center [190, 300] width 176 height 33
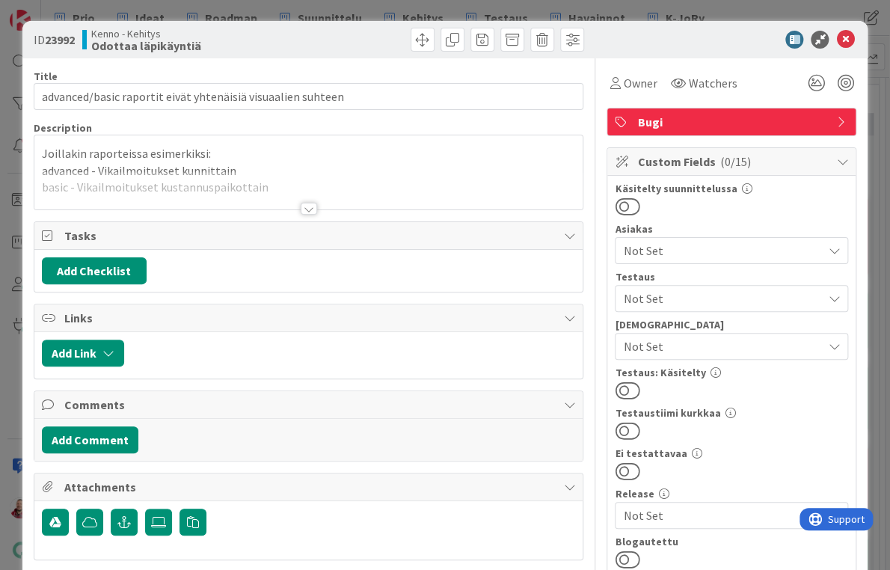
click at [307, 203] on div at bounding box center [309, 209] width 16 height 12
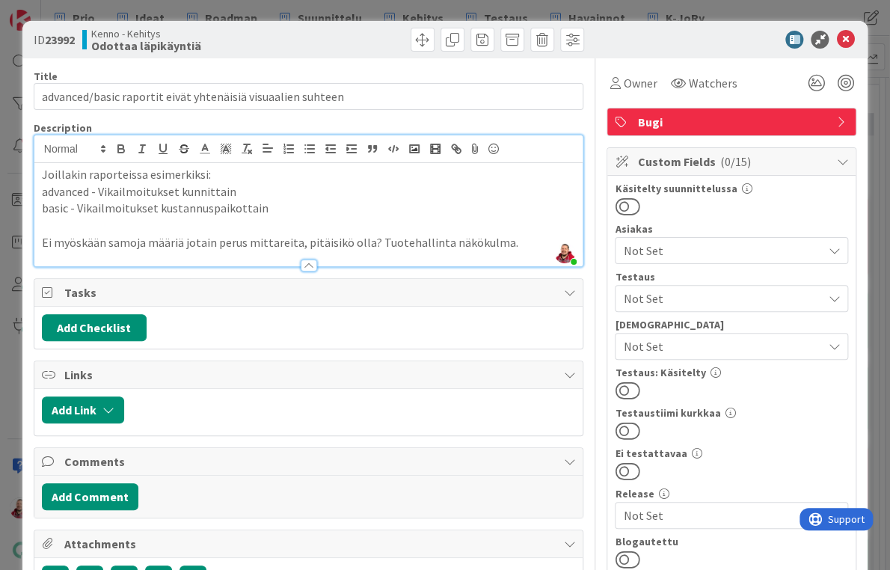
click at [256, 33] on div "Kenno - Kehitys Odottaa läpikäyntiä" at bounding box center [193, 40] width 223 height 24
click at [846, 33] on icon at bounding box center [845, 40] width 18 height 18
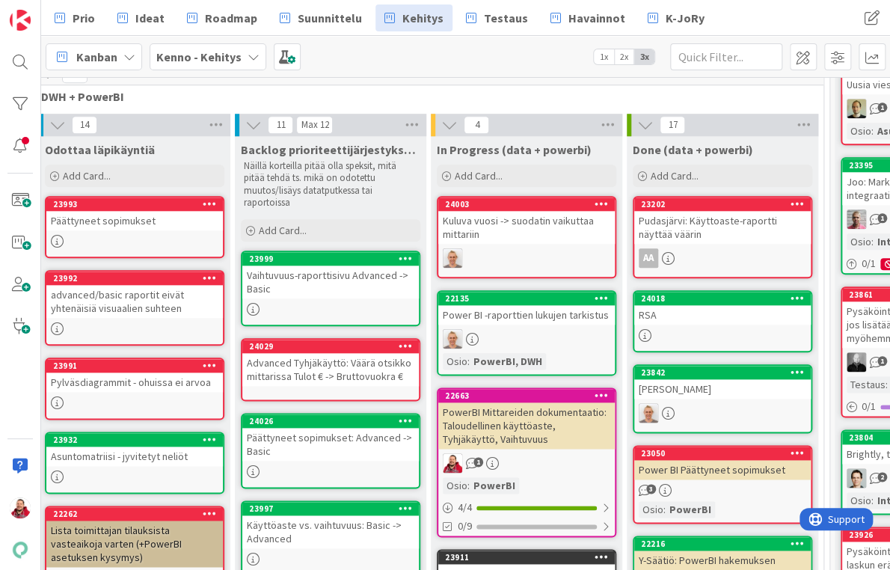
scroll to position [540, 55]
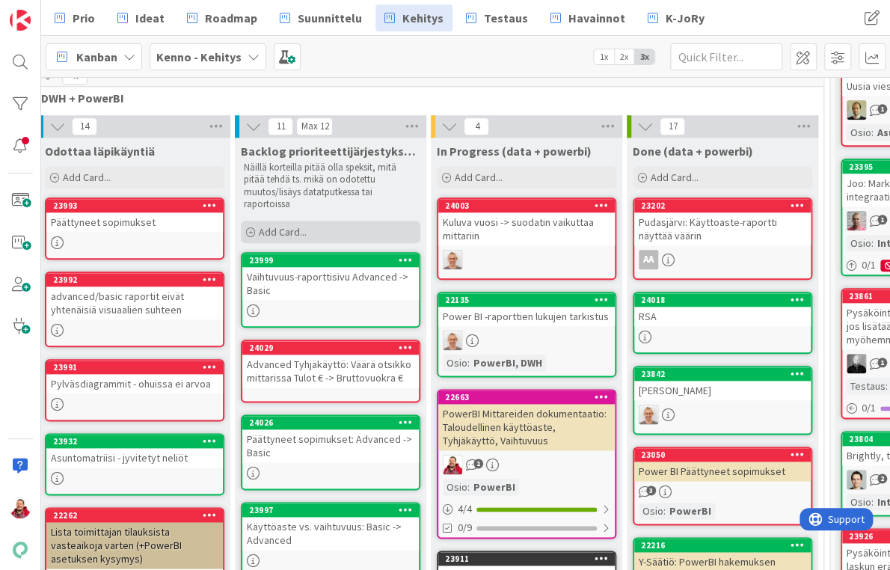
click at [281, 225] on span "Add Card..." at bounding box center [283, 231] width 48 height 13
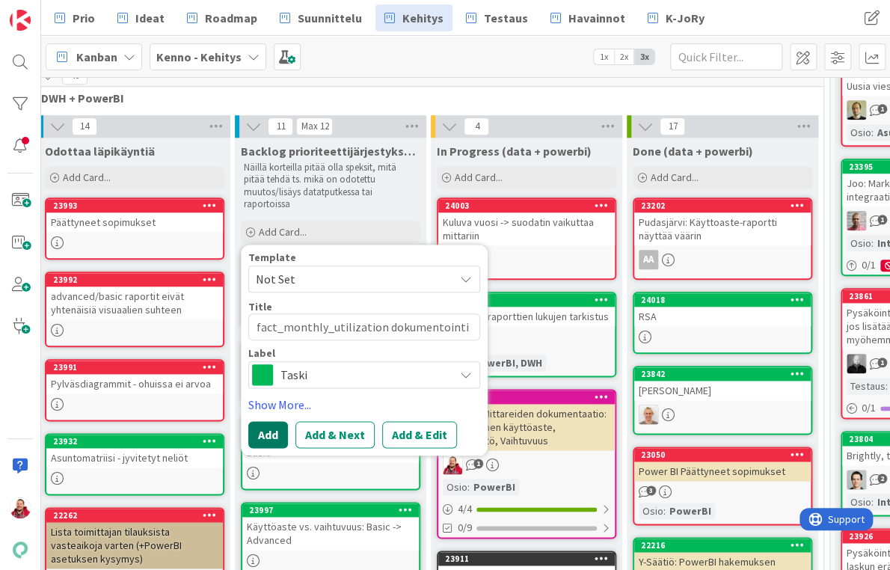
click at [271, 421] on button "Add" at bounding box center [268, 434] width 40 height 27
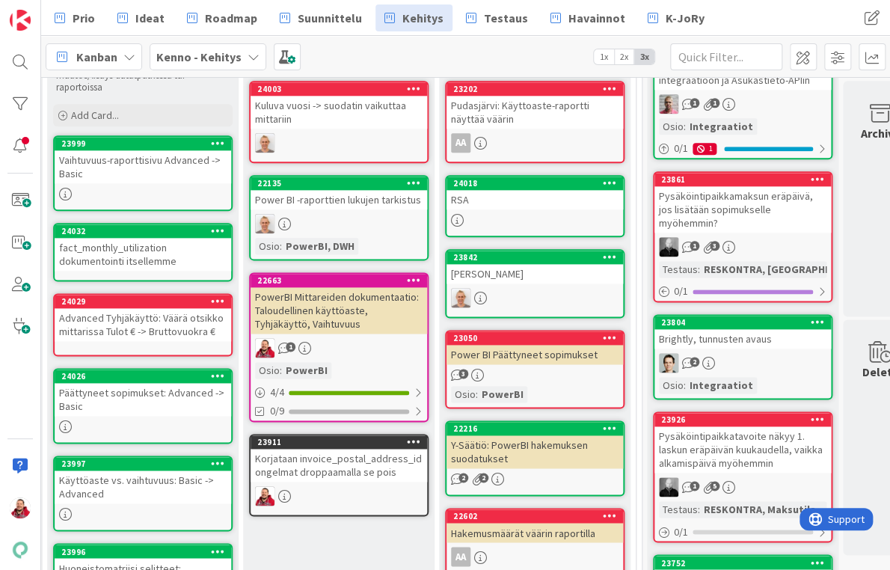
scroll to position [722, 243]
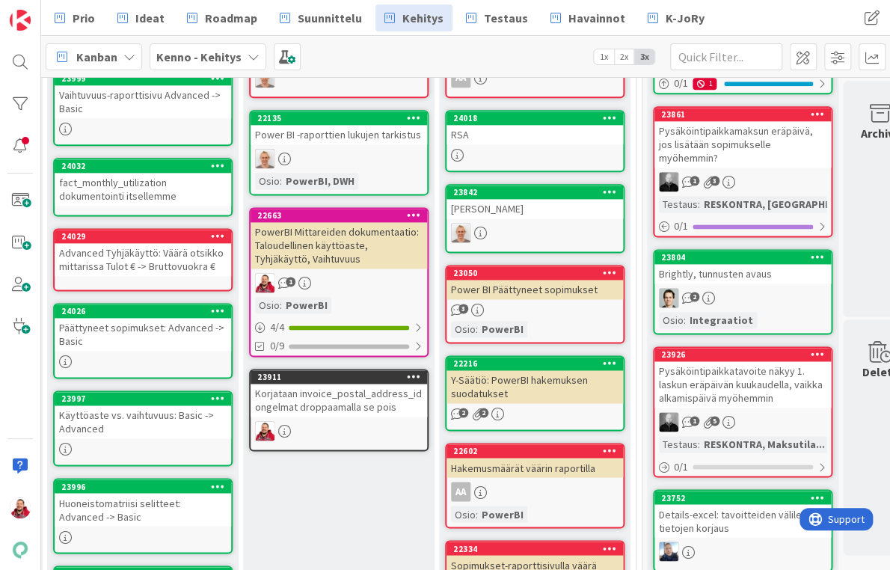
click at [548, 184] on div "23842 [PERSON_NAME]" at bounding box center [534, 218] width 179 height 69
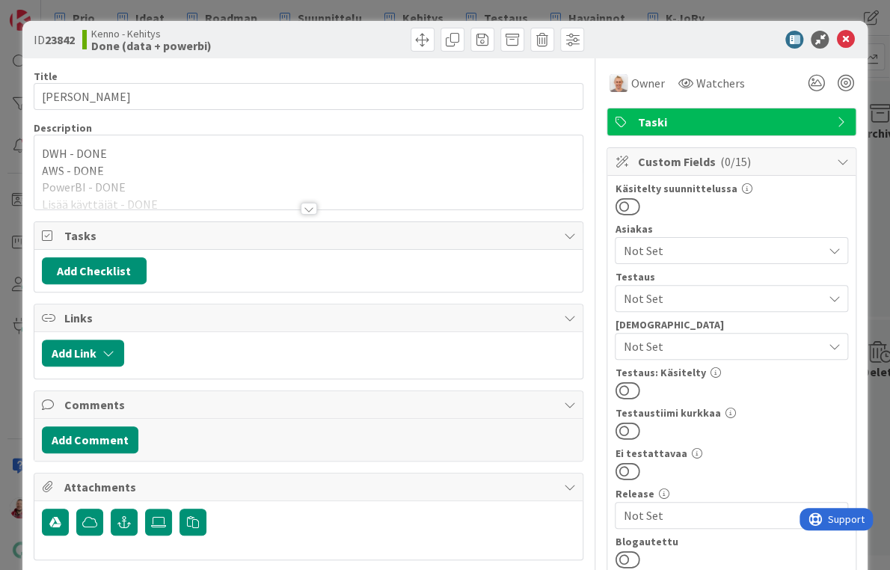
click at [310, 203] on div at bounding box center [309, 209] width 16 height 12
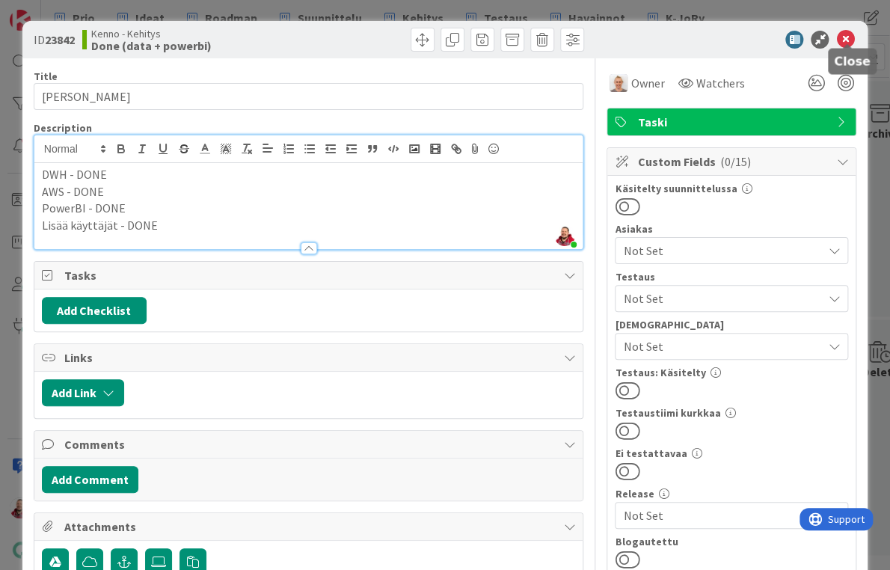
click at [844, 31] on icon at bounding box center [845, 40] width 18 height 18
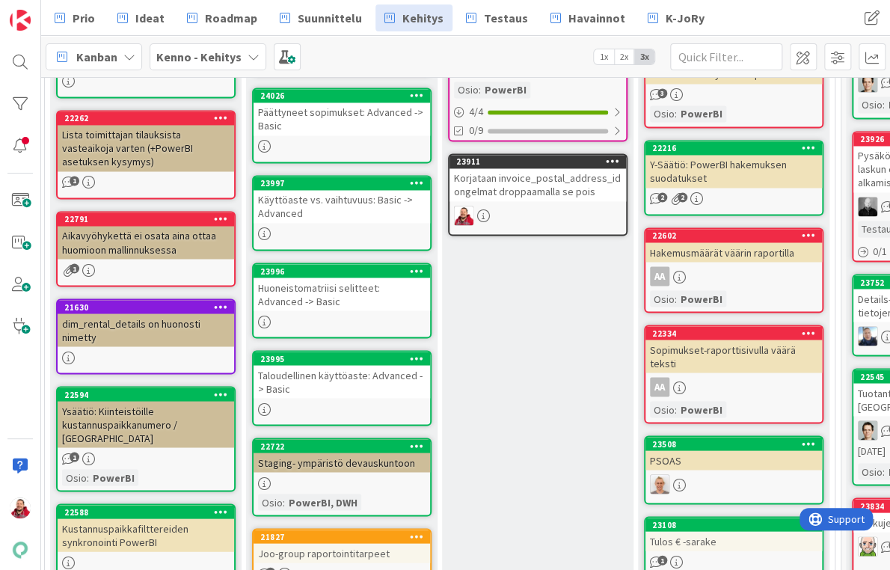
scroll to position [937, 22]
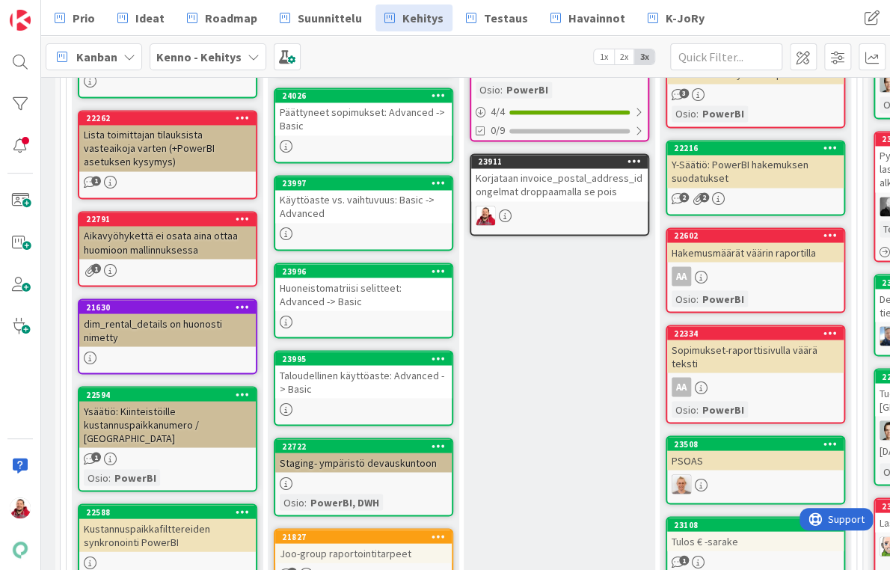
click at [317, 543] on div "Joo-group raportointitarpeet" at bounding box center [363, 552] width 176 height 19
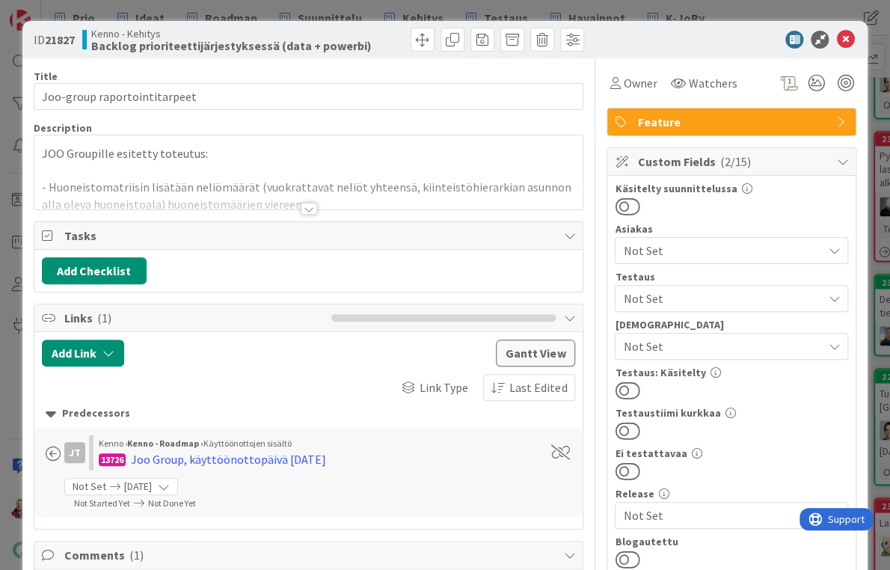
click at [308, 203] on div at bounding box center [309, 209] width 16 height 12
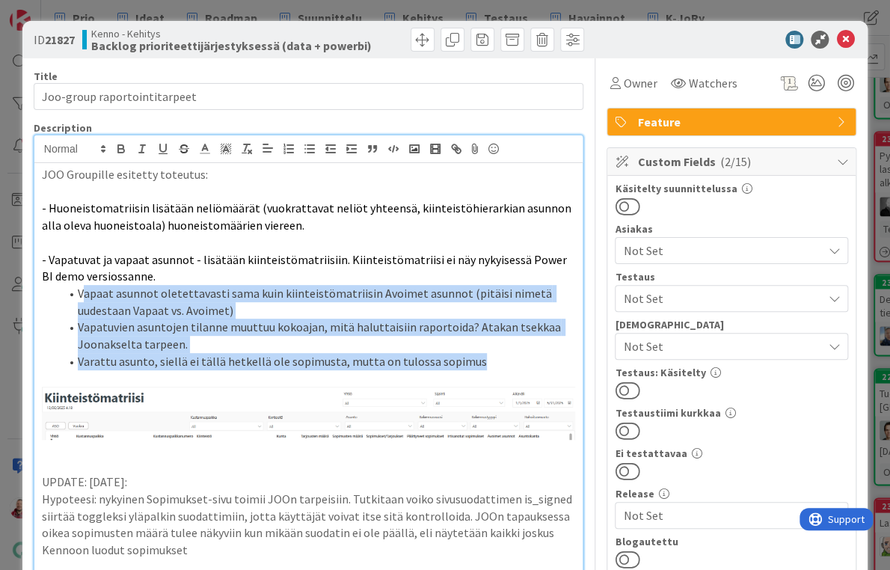
drag, startPoint x: 401, startPoint y: 269, endPoint x: 76, endPoint y: 244, distance: 325.5
click at [76, 285] on ol "Vapaat asunnot oletettavasti sama kuin kiinteistömatriisin Avoimet asunnot (pit…" at bounding box center [309, 327] width 534 height 85
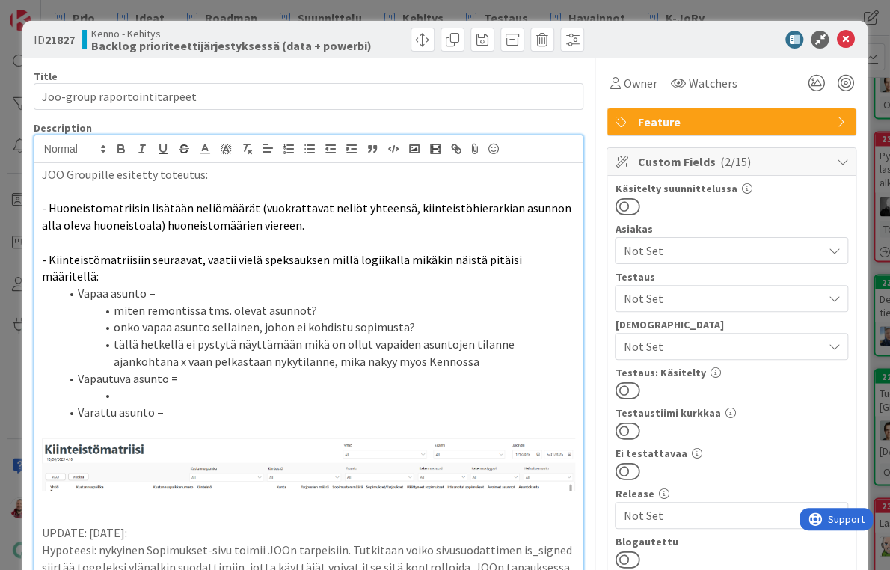
click at [142, 387] on li at bounding box center [318, 395] width 516 height 17
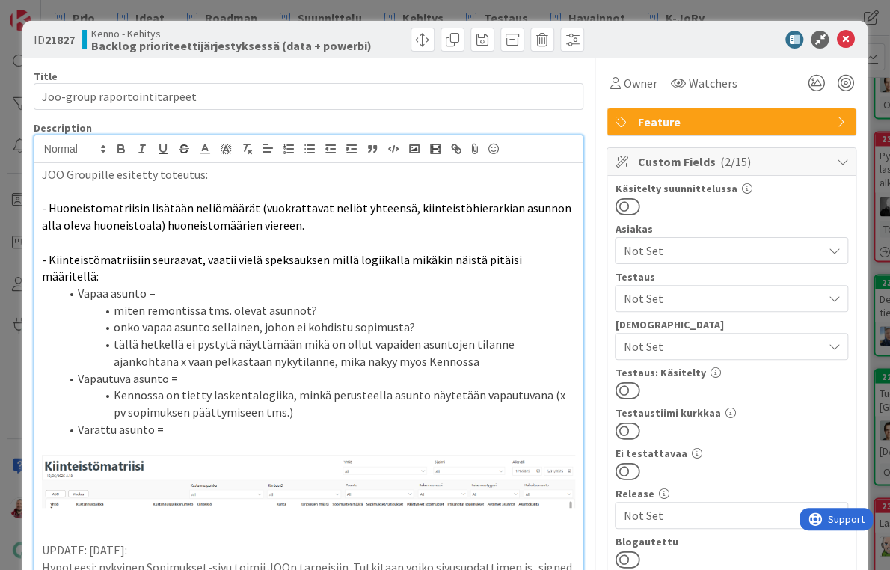
click at [150, 421] on li "Varattu asunto =" at bounding box center [318, 429] width 516 height 17
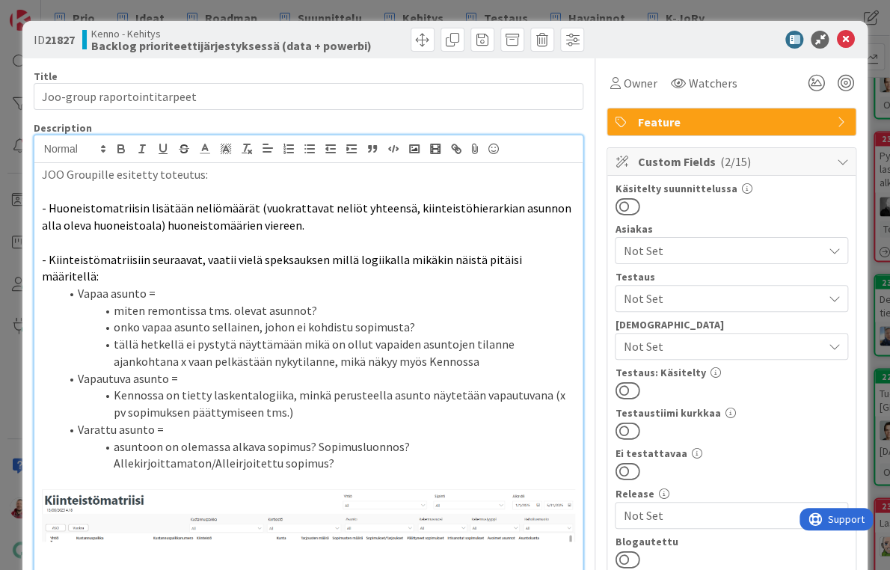
click at [437, 438] on li "asuntoon on olemassa alkava sopimus? Sopimusluonnos? Allekirjoittamaton/Alleirj…" at bounding box center [318, 455] width 516 height 34
click at [224, 438] on li "asuntoon on olemassa alkava sopimus? Sopimusluonnos? Allekirjoittamaton/Allekir…" at bounding box center [318, 455] width 516 height 34
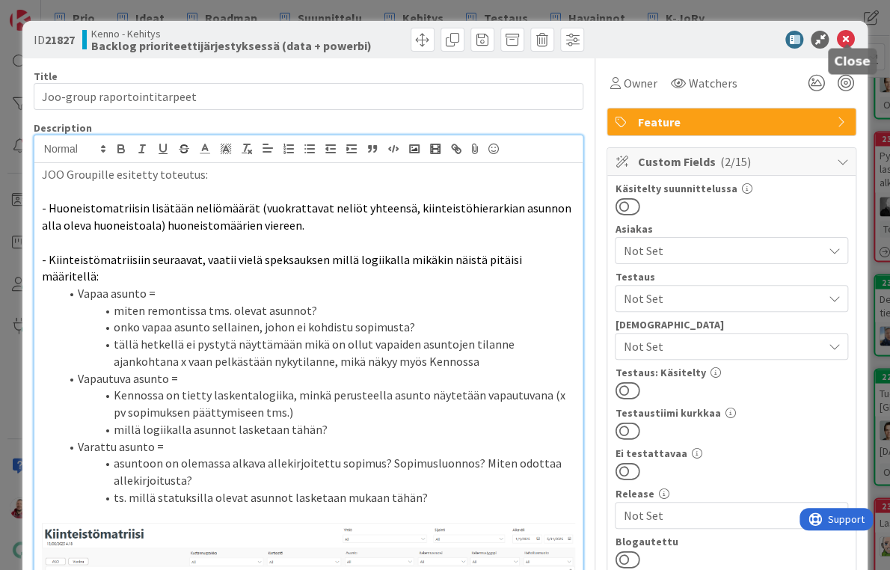
click at [848, 33] on icon at bounding box center [845, 40] width 18 height 18
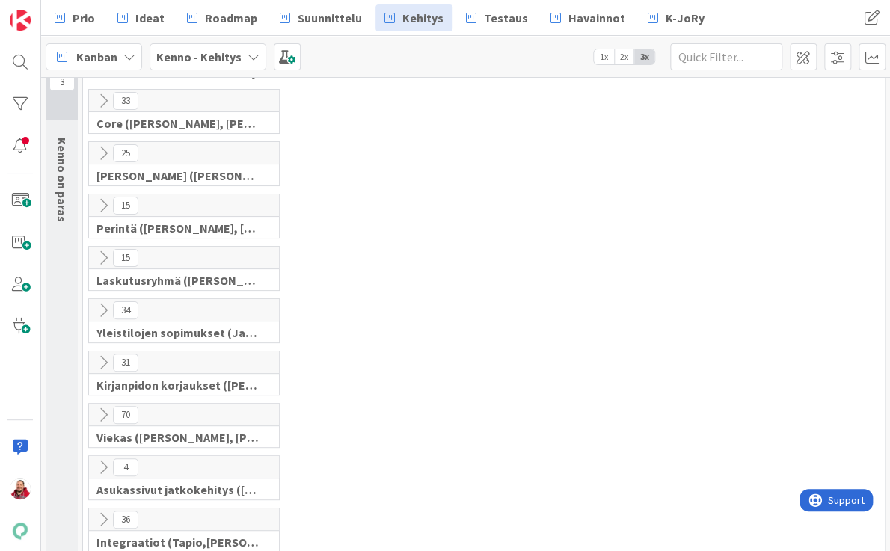
scroll to position [1360, 0]
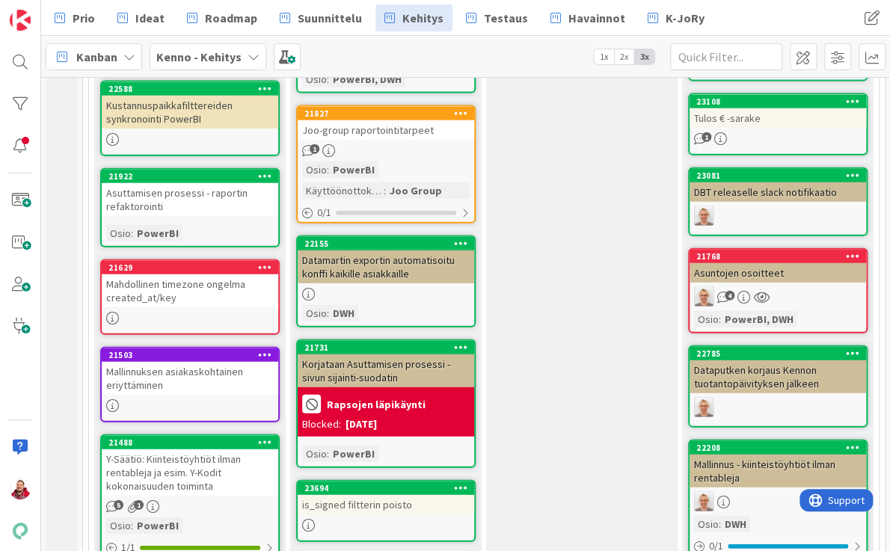
click at [393, 437] on div "Backlog prioriteettijärjestyksessä (data + powerbi) Näillä korteilla pitää olla…" at bounding box center [385, 195] width 191 height 1755
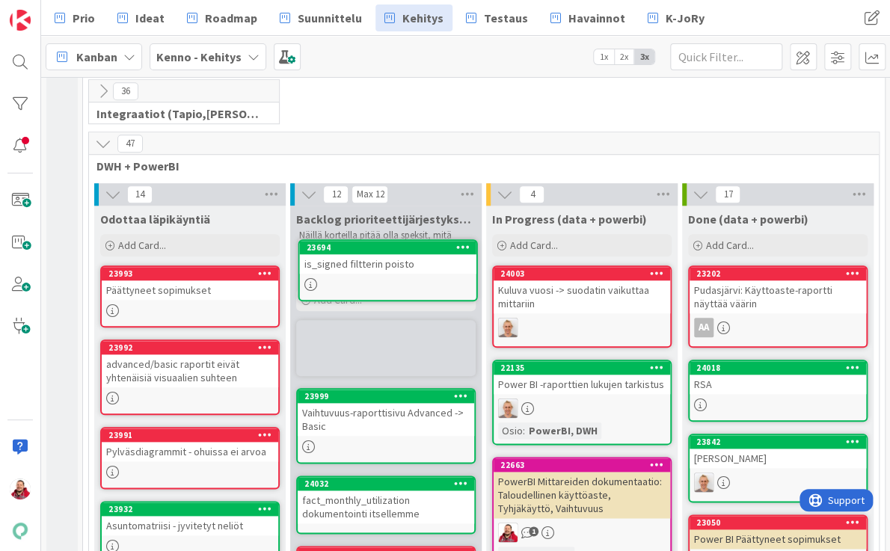
scroll to position [470, 0]
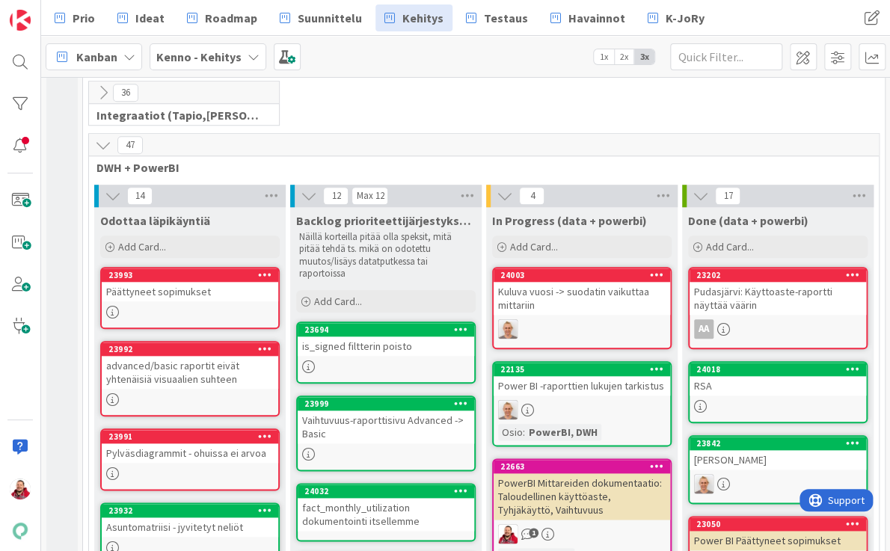
click at [368, 337] on div "is_signed filtterin poisto" at bounding box center [386, 346] width 176 height 19
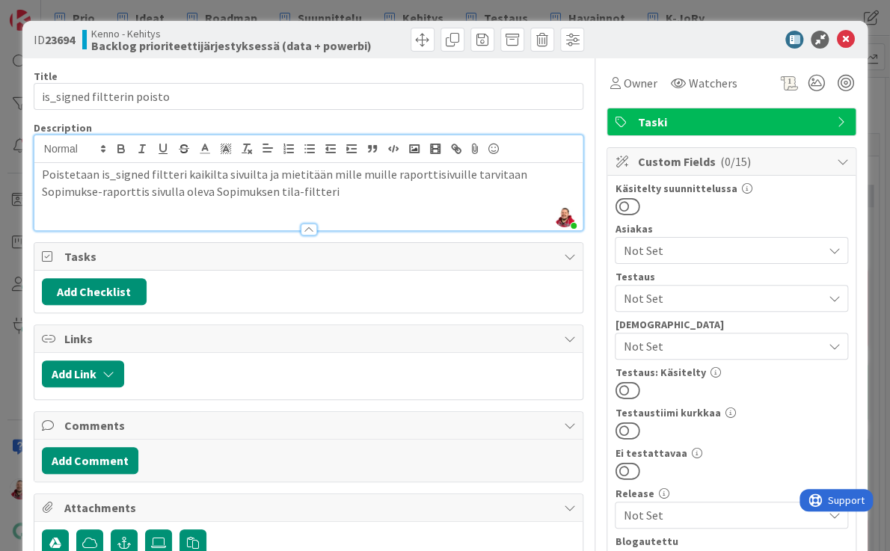
click at [256, 163] on div "Poistetaan is_signed filtteri kaikilta sivuilta ja mietitään mille muille rapor…" at bounding box center [308, 196] width 549 height 67
click at [470, 166] on p "Poistetaan is_signed filtteri kaikilta sivuilta ja mietitään mille muille rapor…" at bounding box center [309, 183] width 534 height 34
click at [314, 34] on div "ID 23694 Kenno - Kehitys Backlog prioriteettijärjestyksessä (data + powerbi)" at bounding box center [309, 40] width 551 height 24
click at [851, 38] on icon at bounding box center [845, 40] width 18 height 18
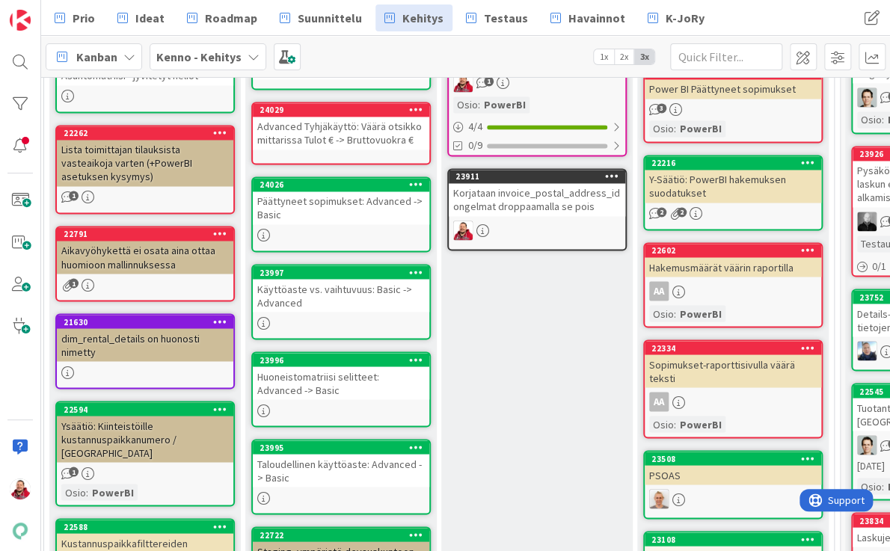
scroll to position [889, 45]
